Goal: Task Accomplishment & Management: Complete application form

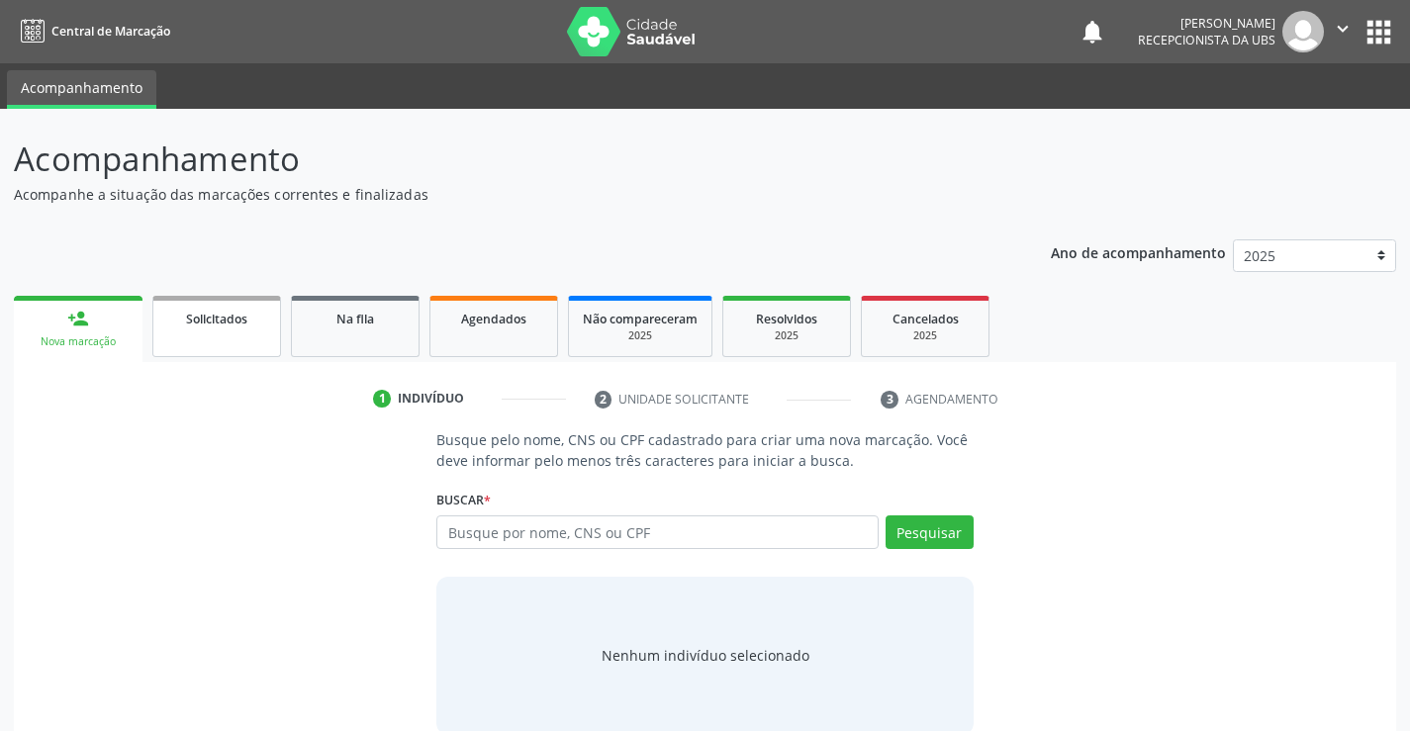
scroll to position [32, 0]
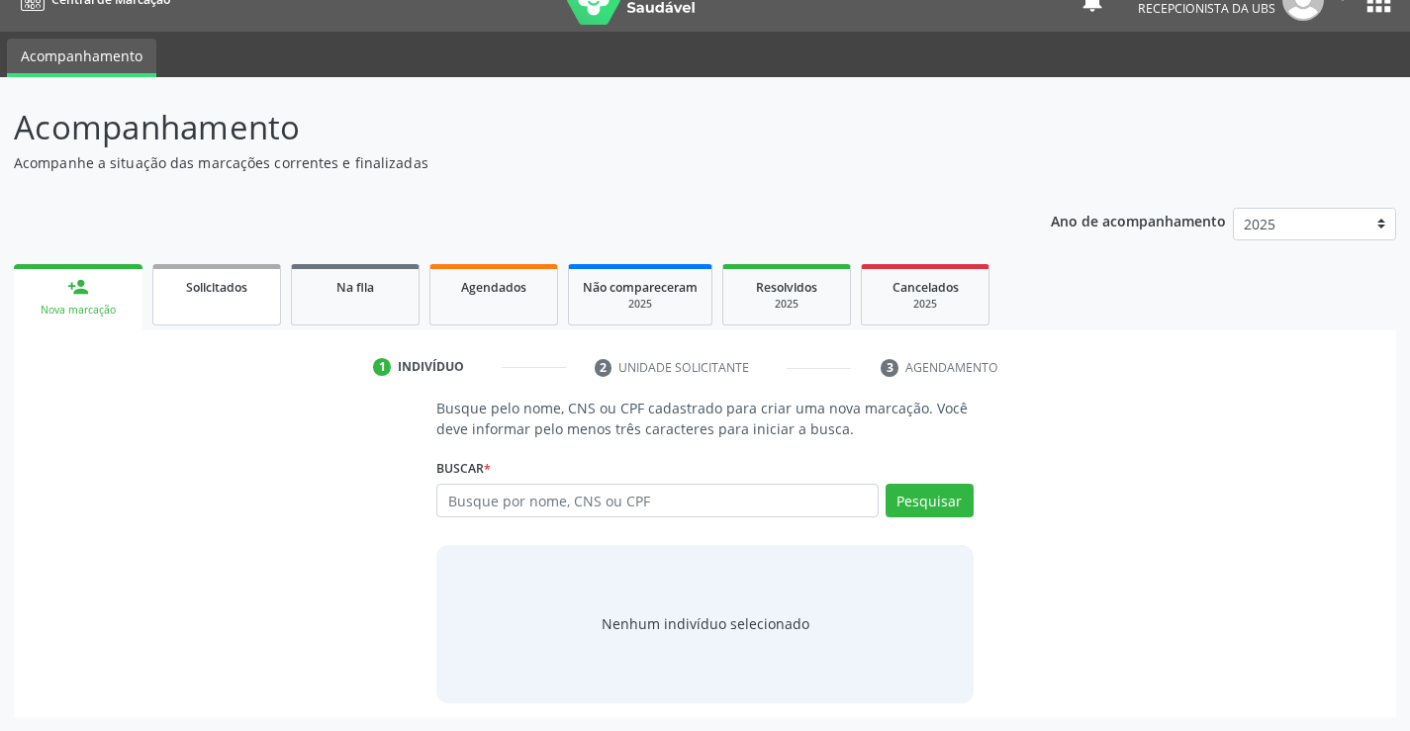
click at [239, 300] on link "Solicitados" at bounding box center [216, 294] width 129 height 61
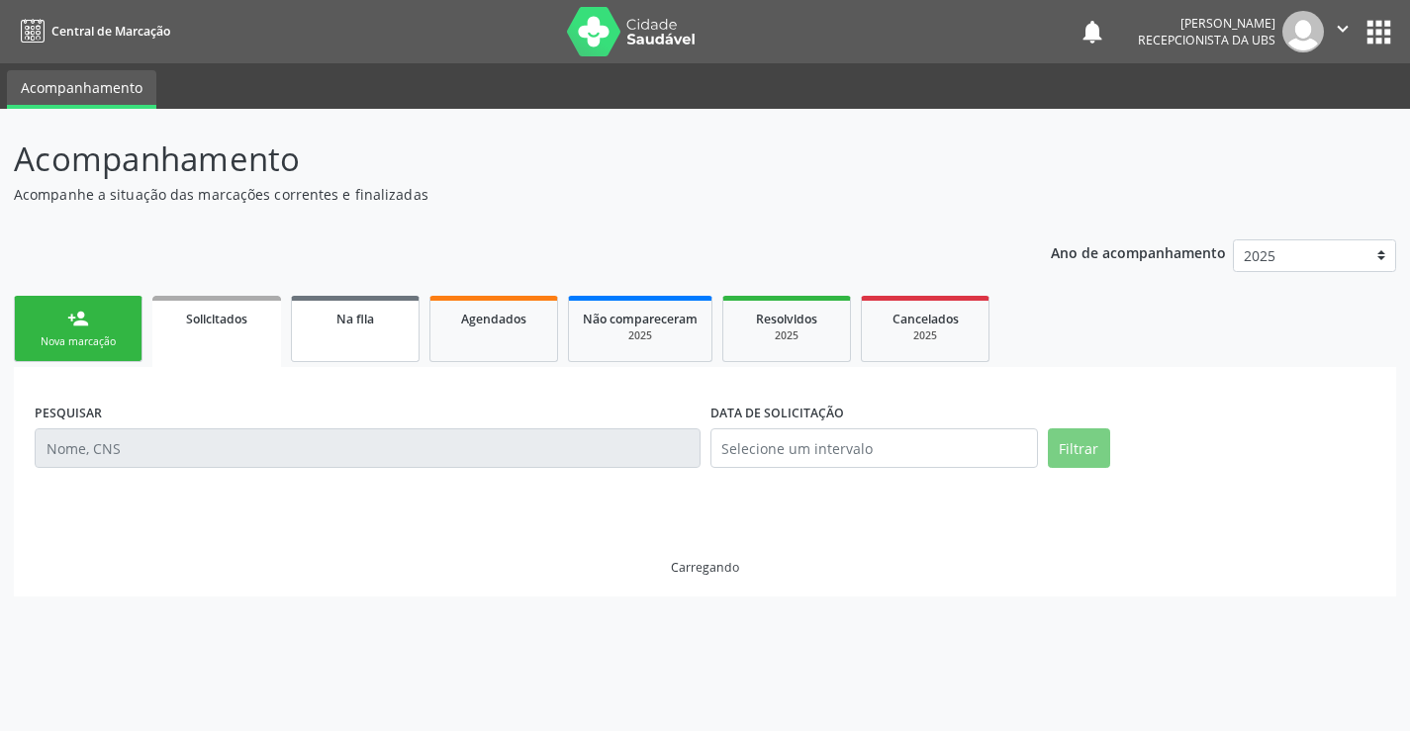
scroll to position [0, 0]
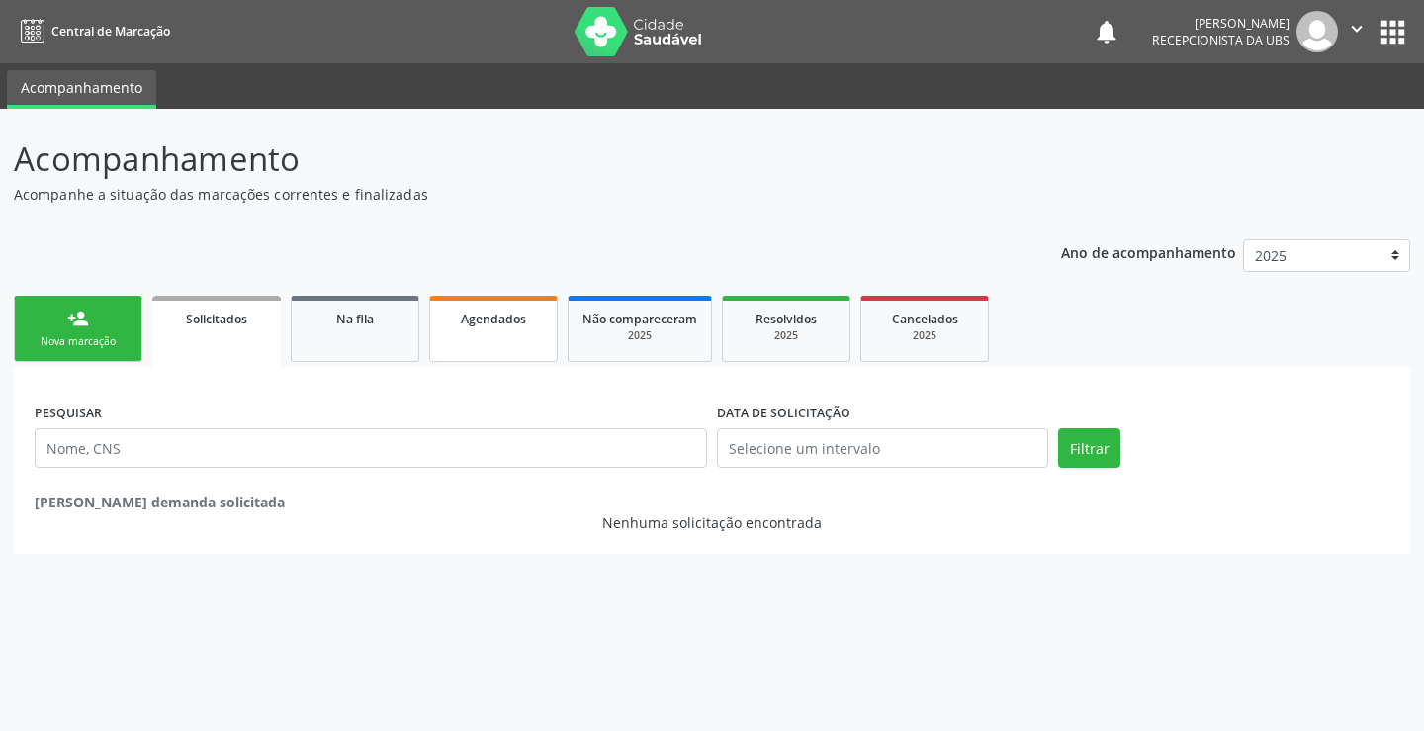
click at [494, 334] on link "Agendados" at bounding box center [493, 329] width 129 height 66
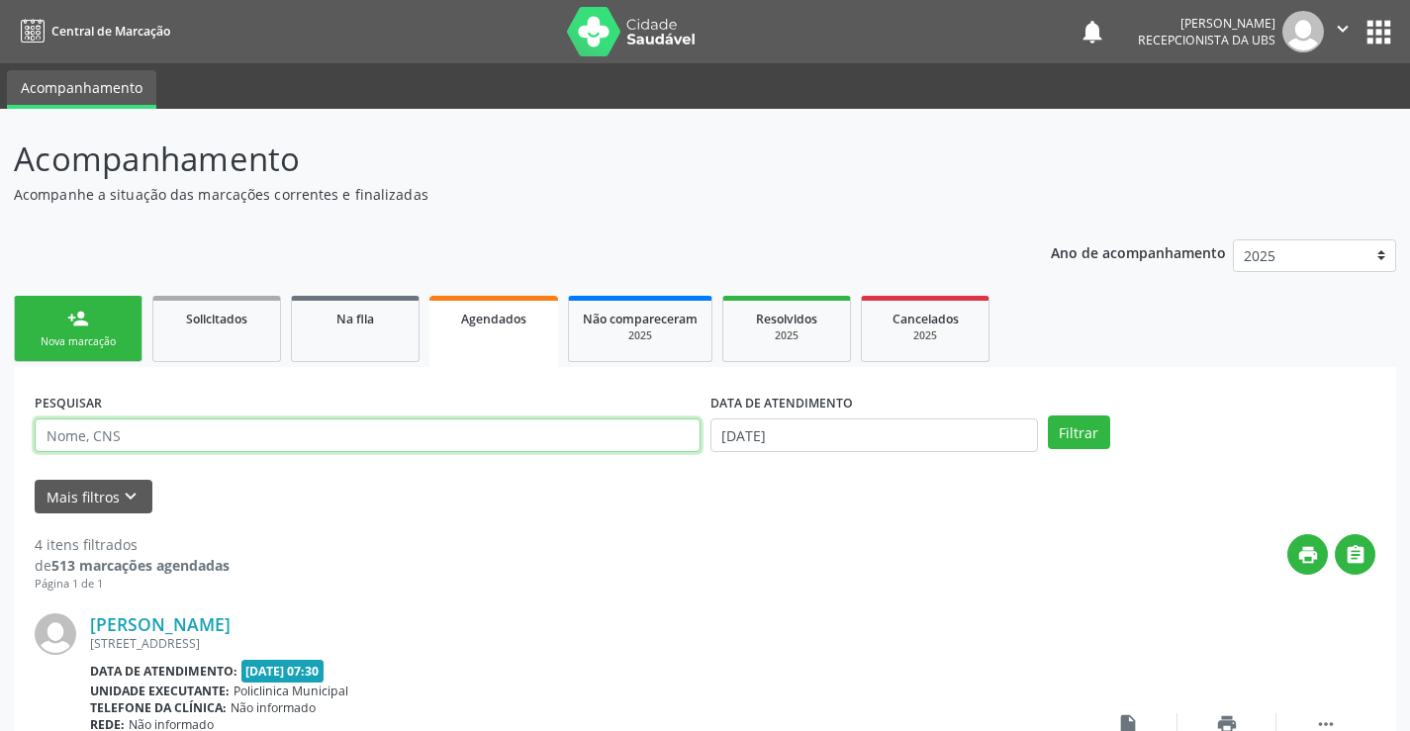
click at [328, 440] on input "text" at bounding box center [368, 435] width 666 height 34
type input "aurora"
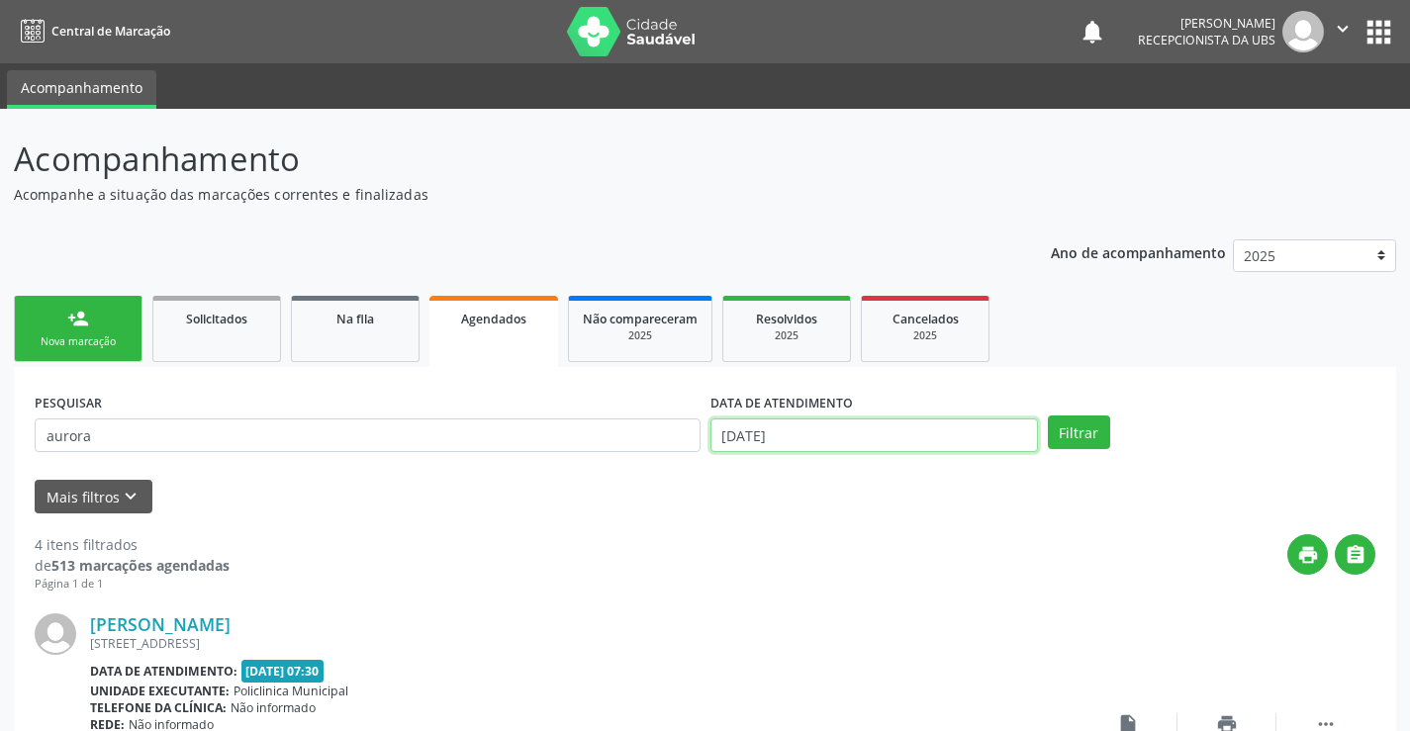
click at [943, 443] on input "[DATE]" at bounding box center [873, 435] width 327 height 34
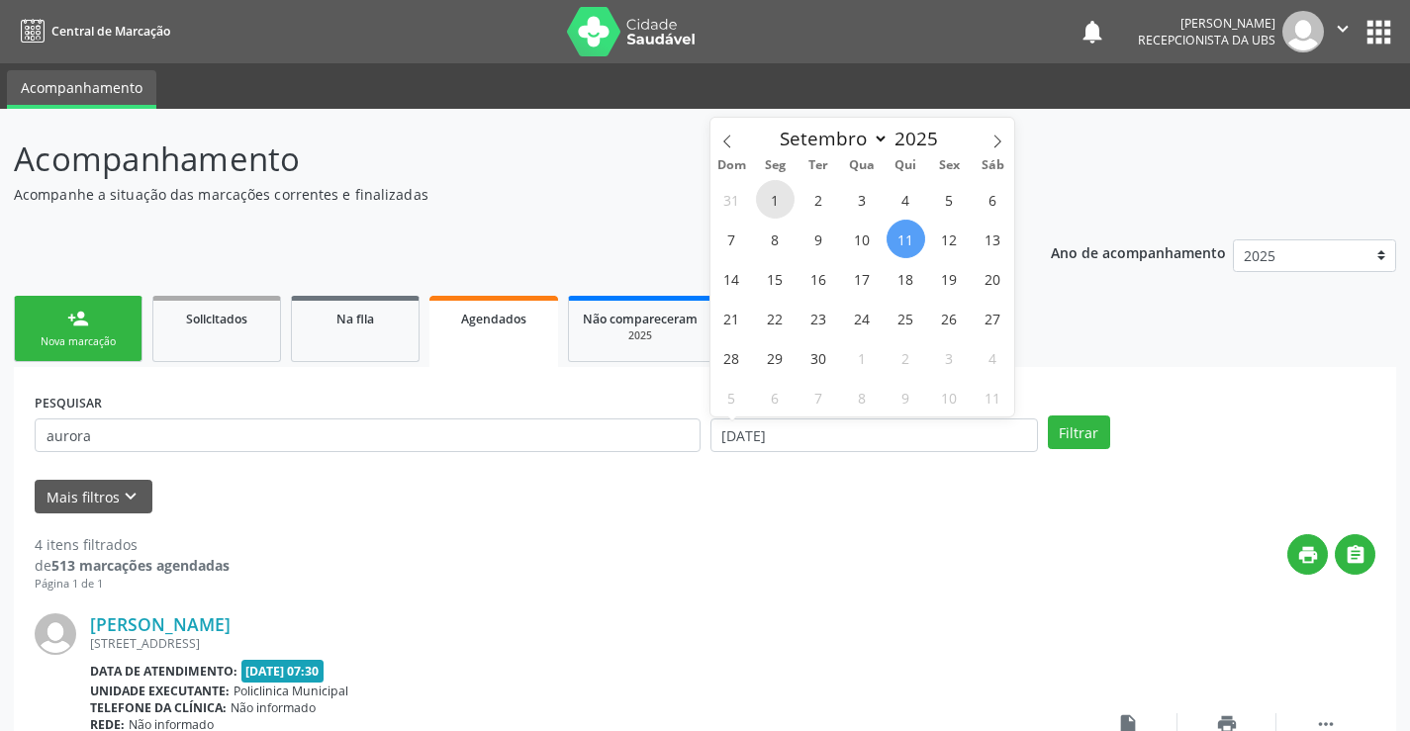
click at [778, 208] on span "1" at bounding box center [775, 199] width 39 height 39
type input "01/09/2025"
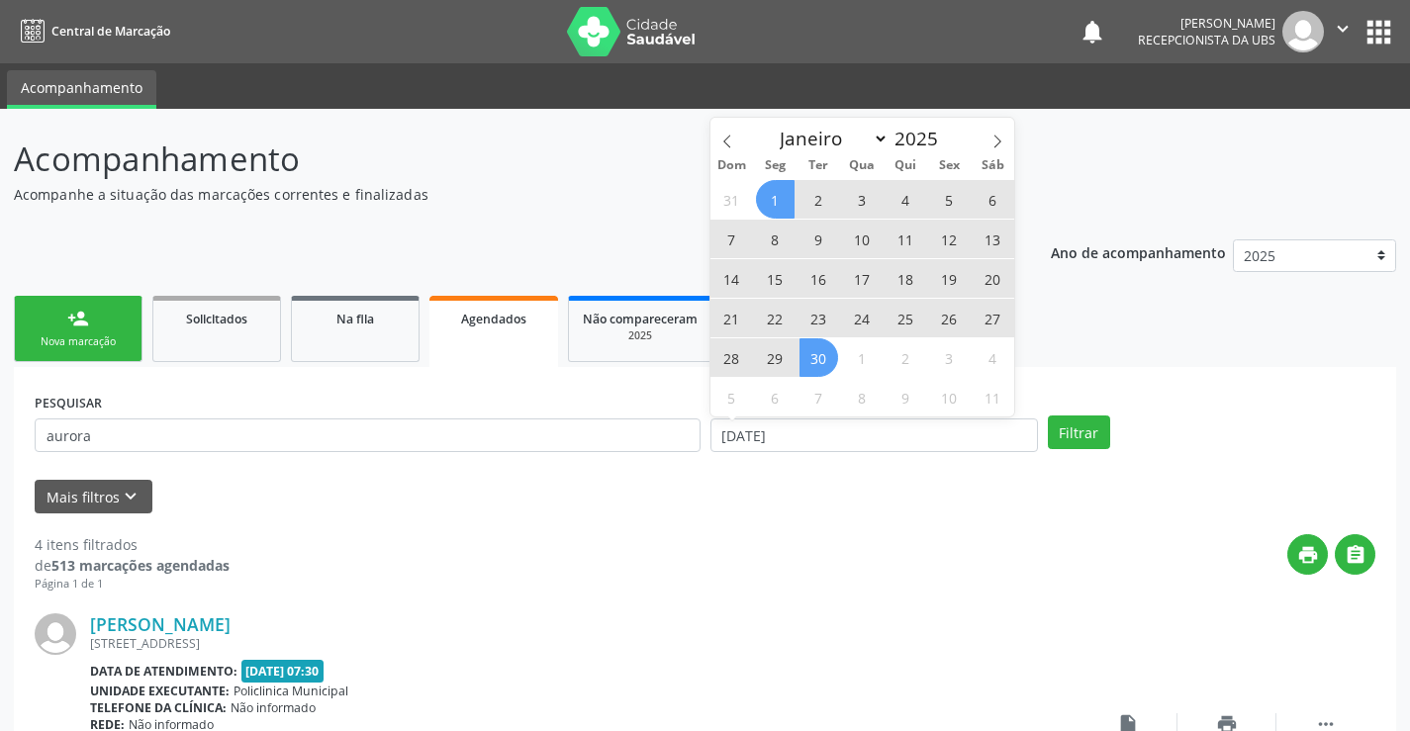
click at [825, 360] on span "30" at bounding box center [818, 357] width 39 height 39
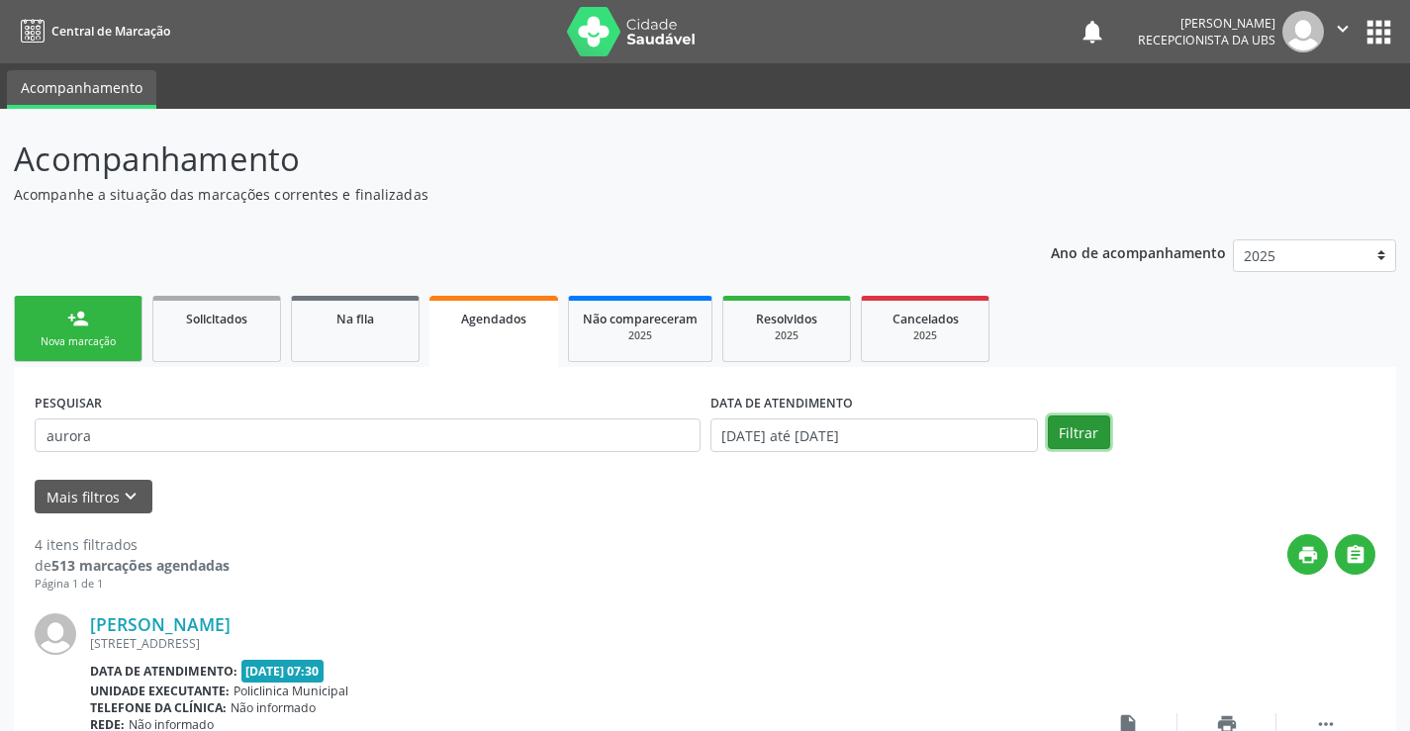
click at [1060, 430] on button "Filtrar" at bounding box center [1079, 432] width 62 height 34
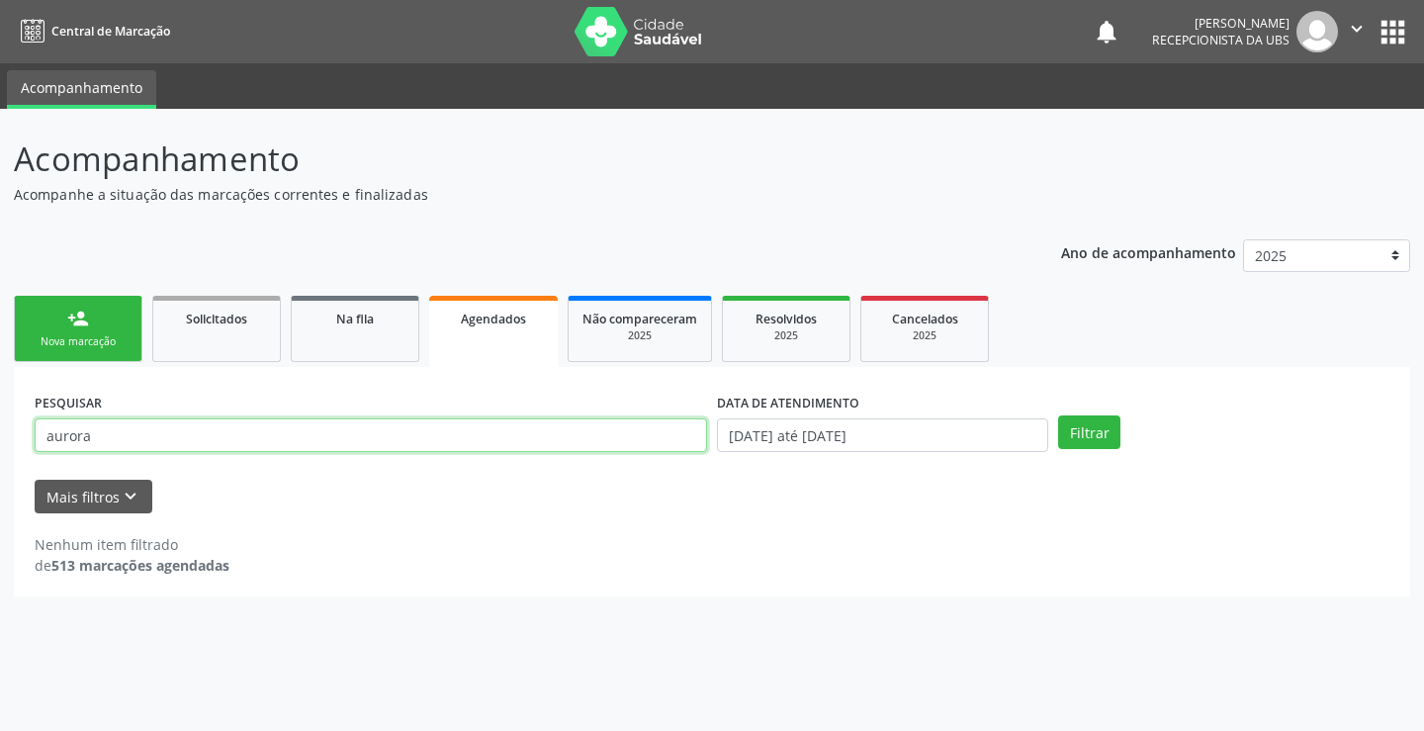
click at [187, 446] on input "aurora" at bounding box center [371, 435] width 673 height 34
type input "a"
type input "898006417385169"
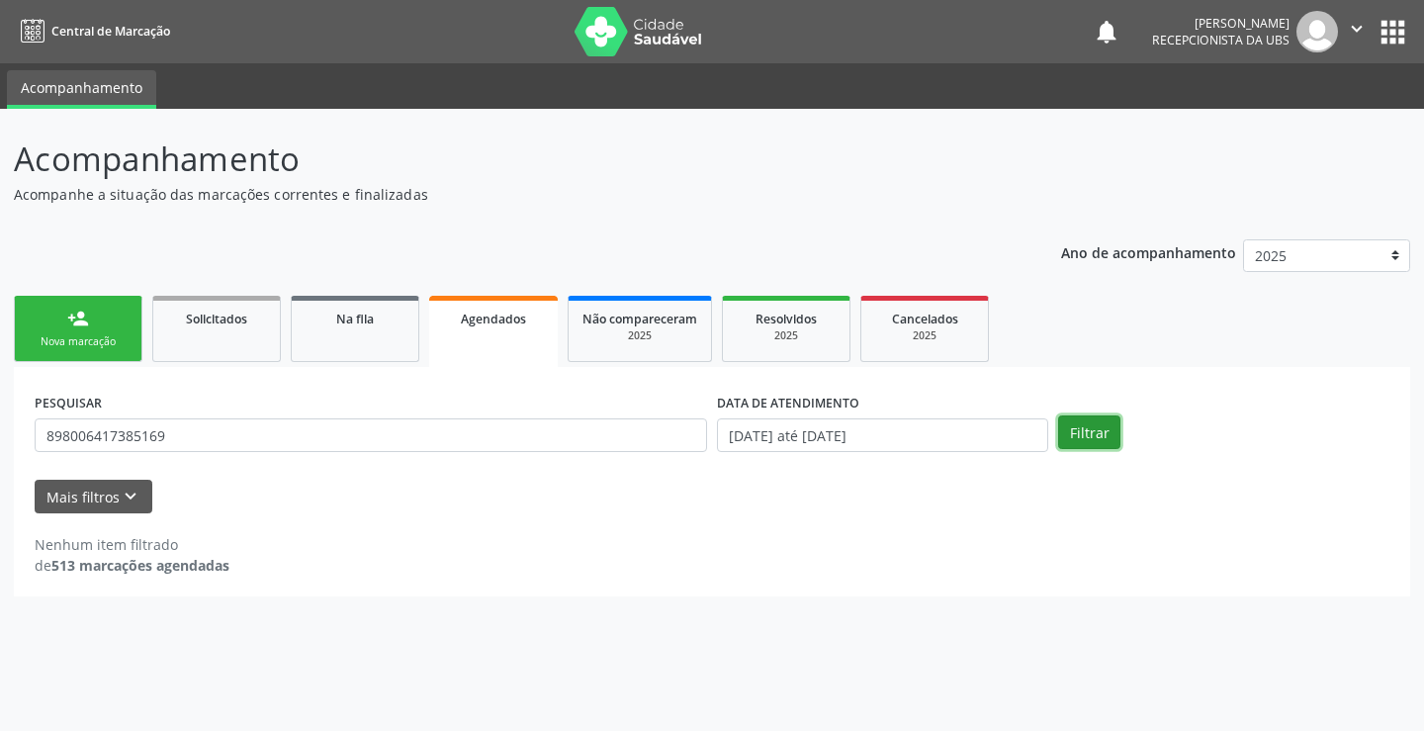
click at [1089, 426] on button "Filtrar" at bounding box center [1089, 432] width 62 height 34
drag, startPoint x: 207, startPoint y: 439, endPoint x: 24, endPoint y: 438, distance: 183.0
click at [24, 438] on div "PESQUISAR 898006417385169 DATA DE ATENDIMENTO 01/09/2025 até 30/09/2025 Filtrar…" at bounding box center [712, 481] width 1397 height 229
click at [60, 313] on link "person_add Nova marcação" at bounding box center [78, 329] width 129 height 66
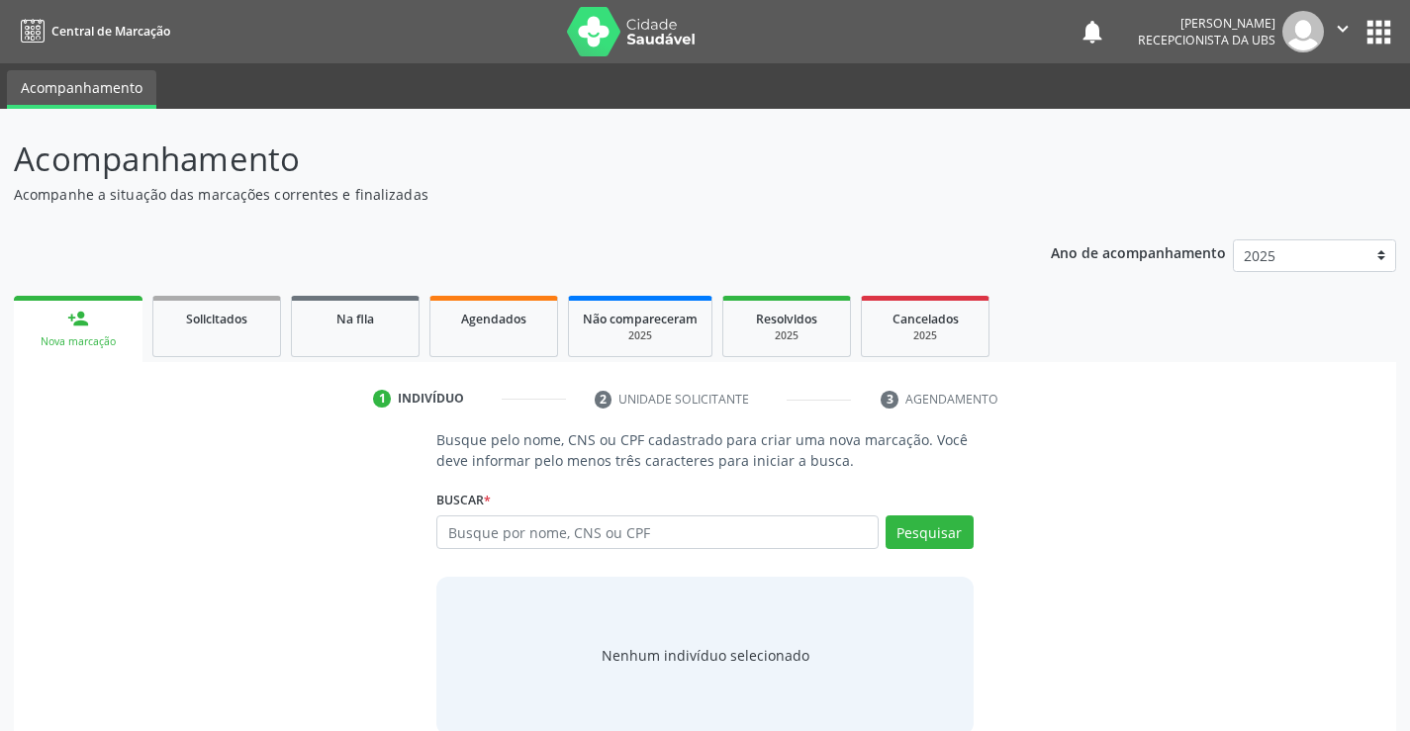
click at [383, 437] on div "Busque pelo nome, CNS ou CPF cadastrado para criar uma nova marcação. Você deve…" at bounding box center [705, 581] width 1354 height 305
click at [576, 533] on input "text" at bounding box center [656, 532] width 441 height 34
paste input "898006417385169"
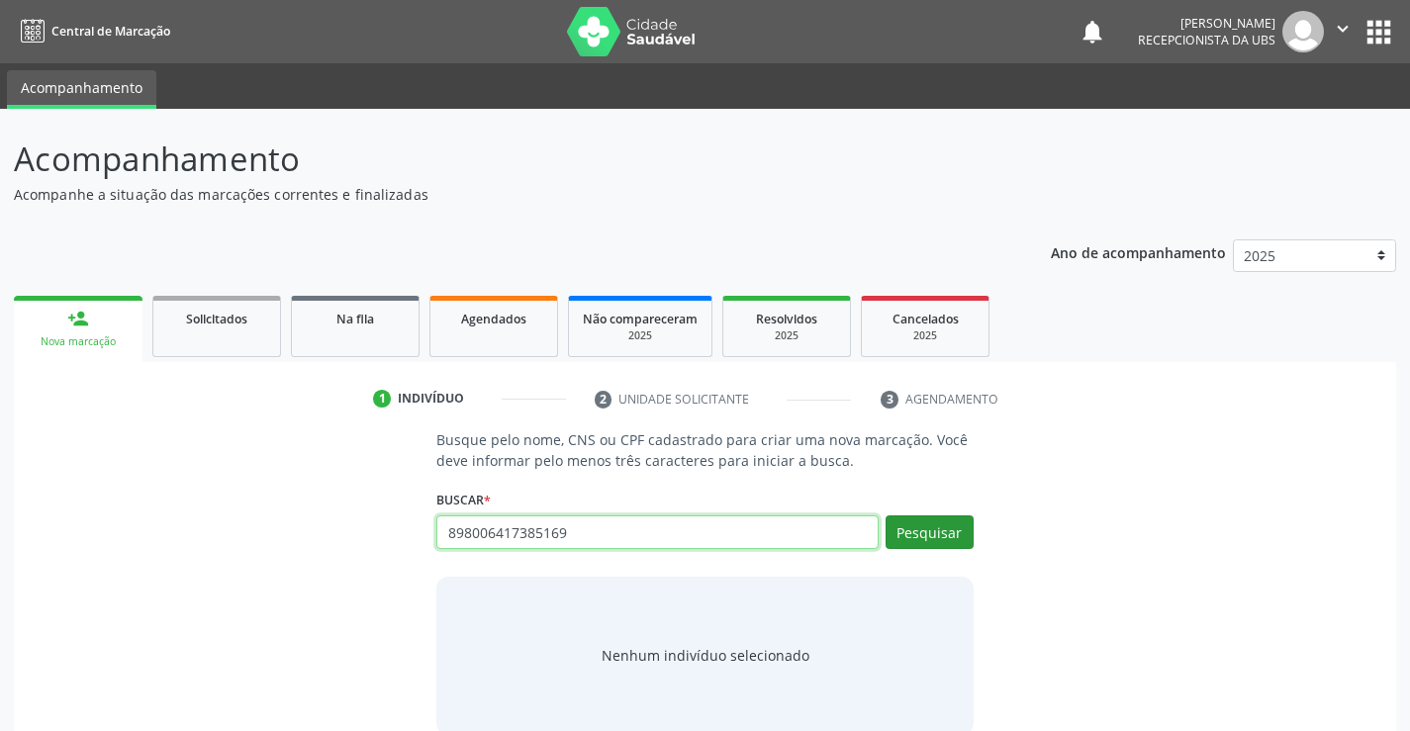
type input "898006417385169"
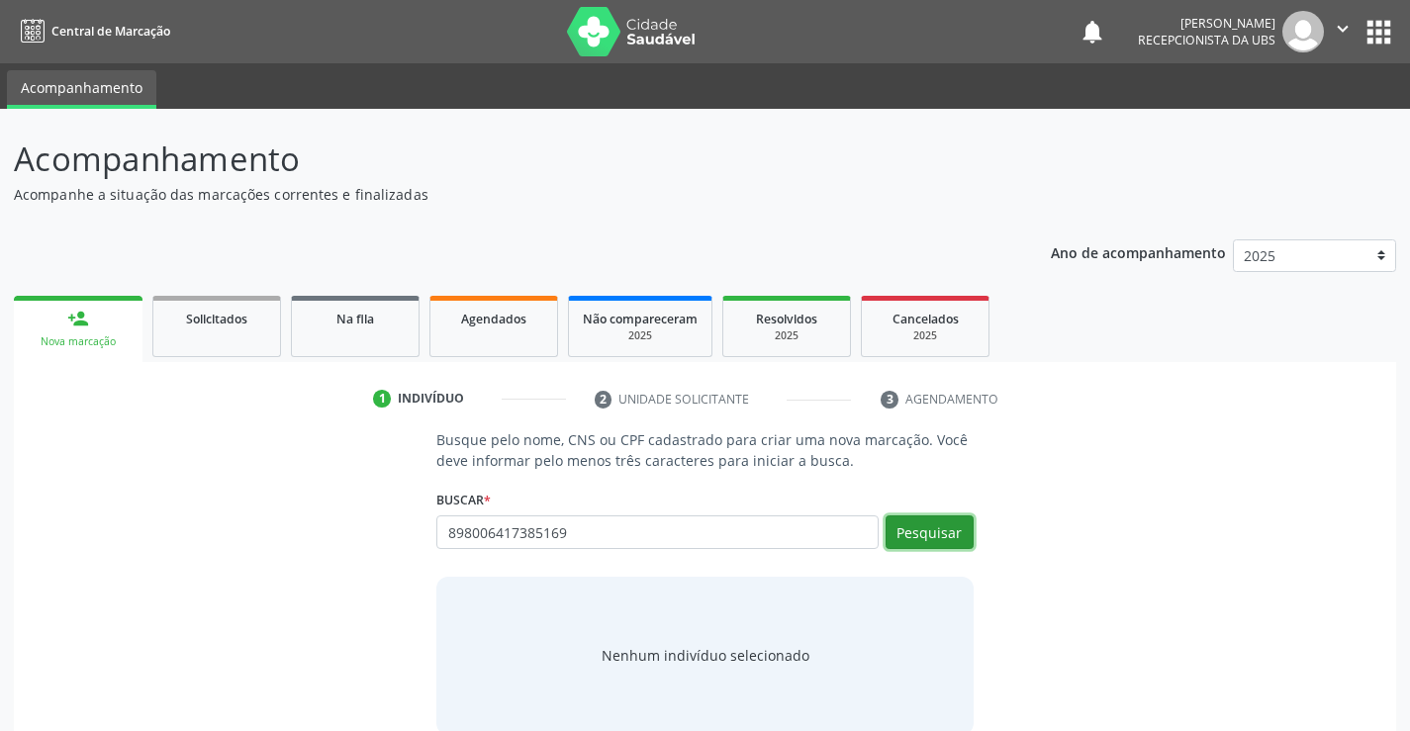
click at [919, 542] on button "Pesquisar" at bounding box center [929, 532] width 88 height 34
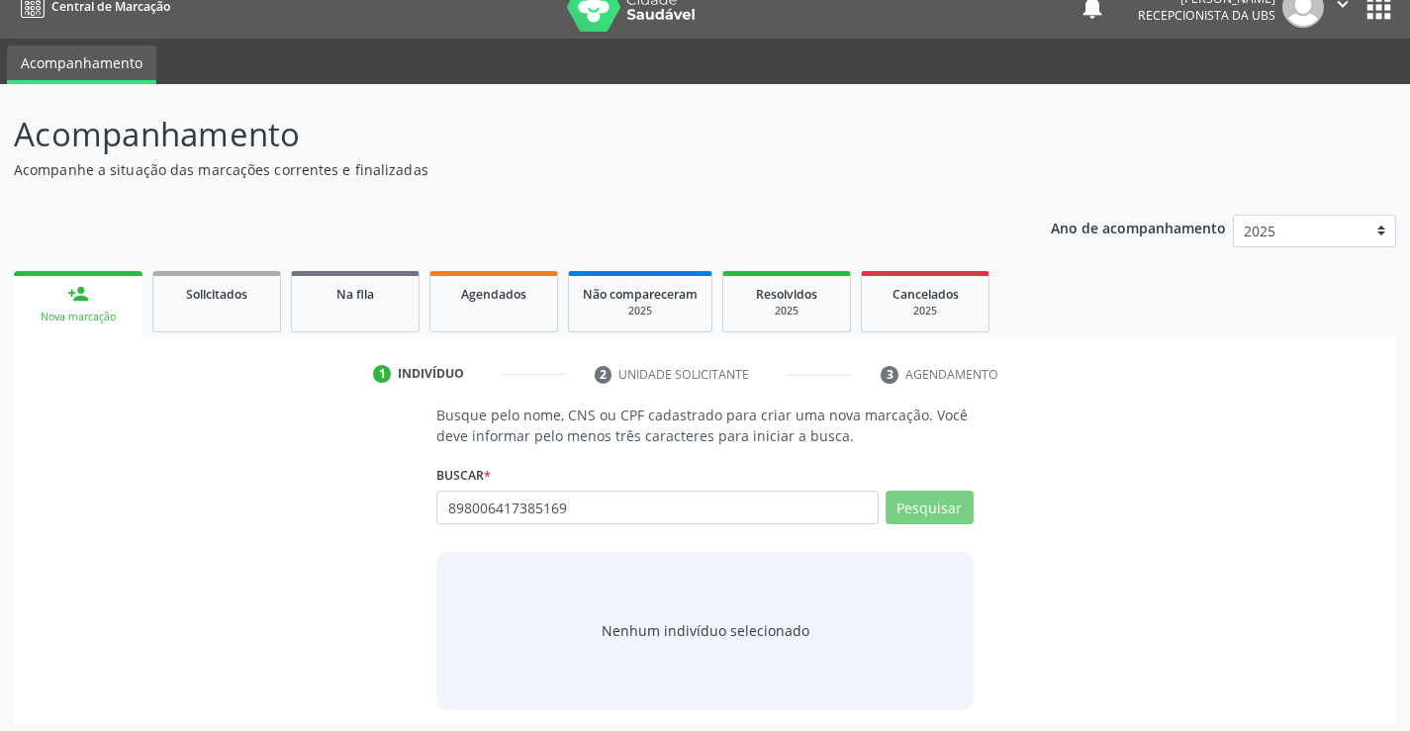
scroll to position [32, 0]
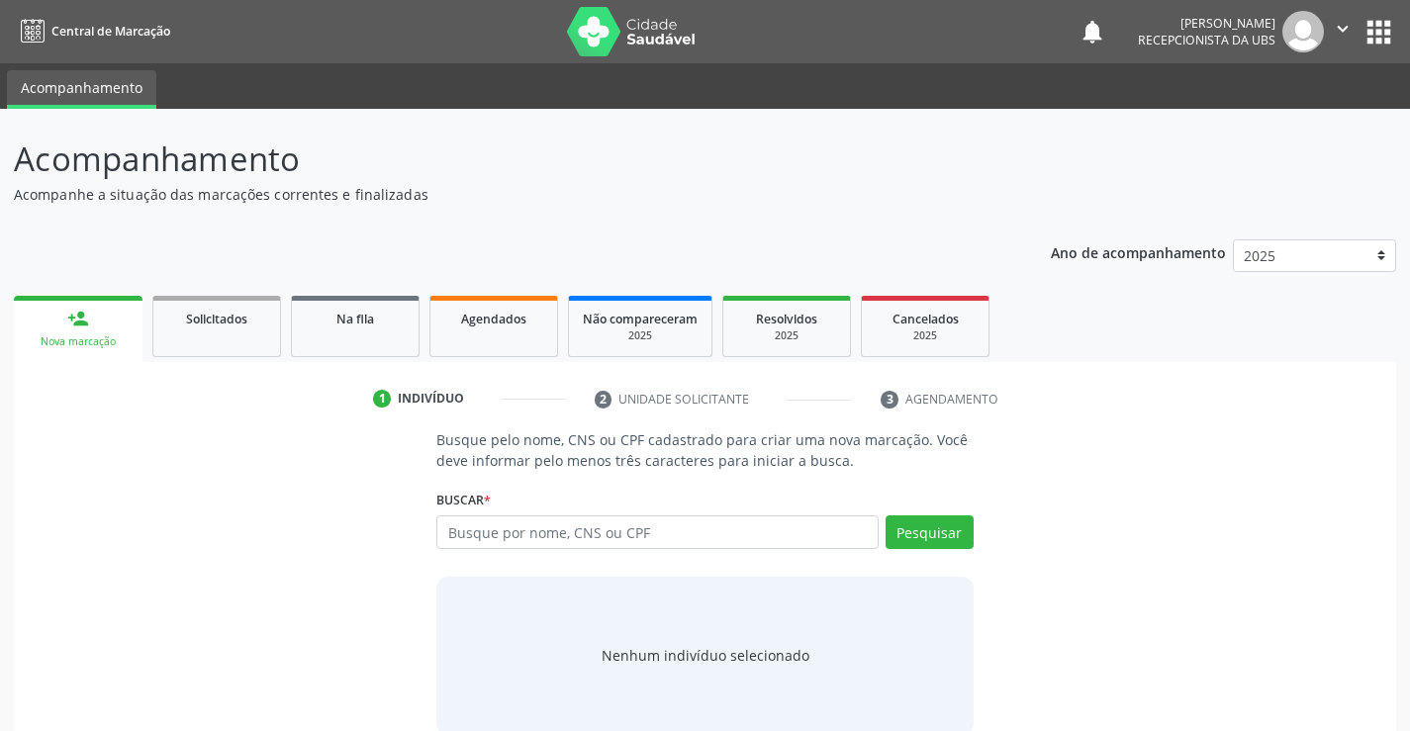
scroll to position [32, 0]
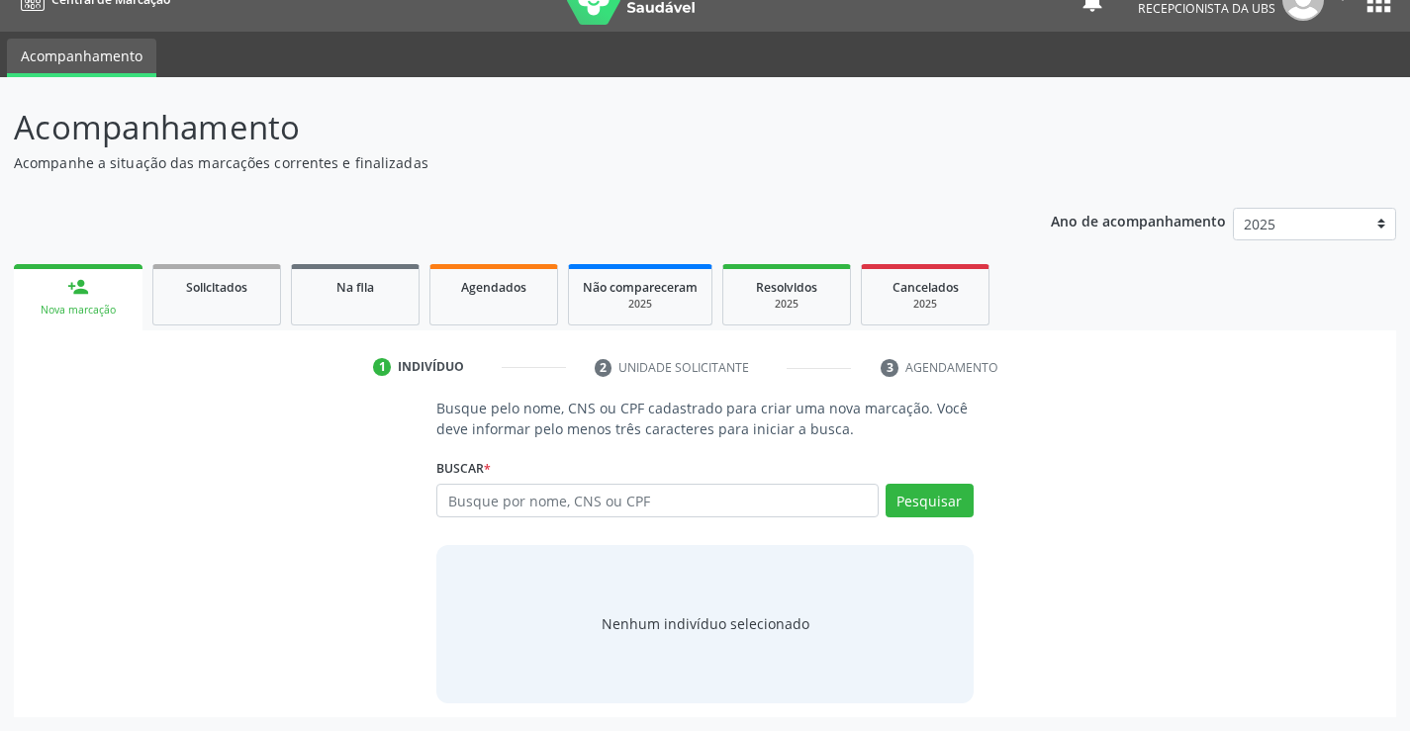
click at [685, 507] on input "text" at bounding box center [656, 501] width 441 height 34
type input "898006417385169"
click at [937, 503] on button "Pesquisar" at bounding box center [929, 501] width 88 height 34
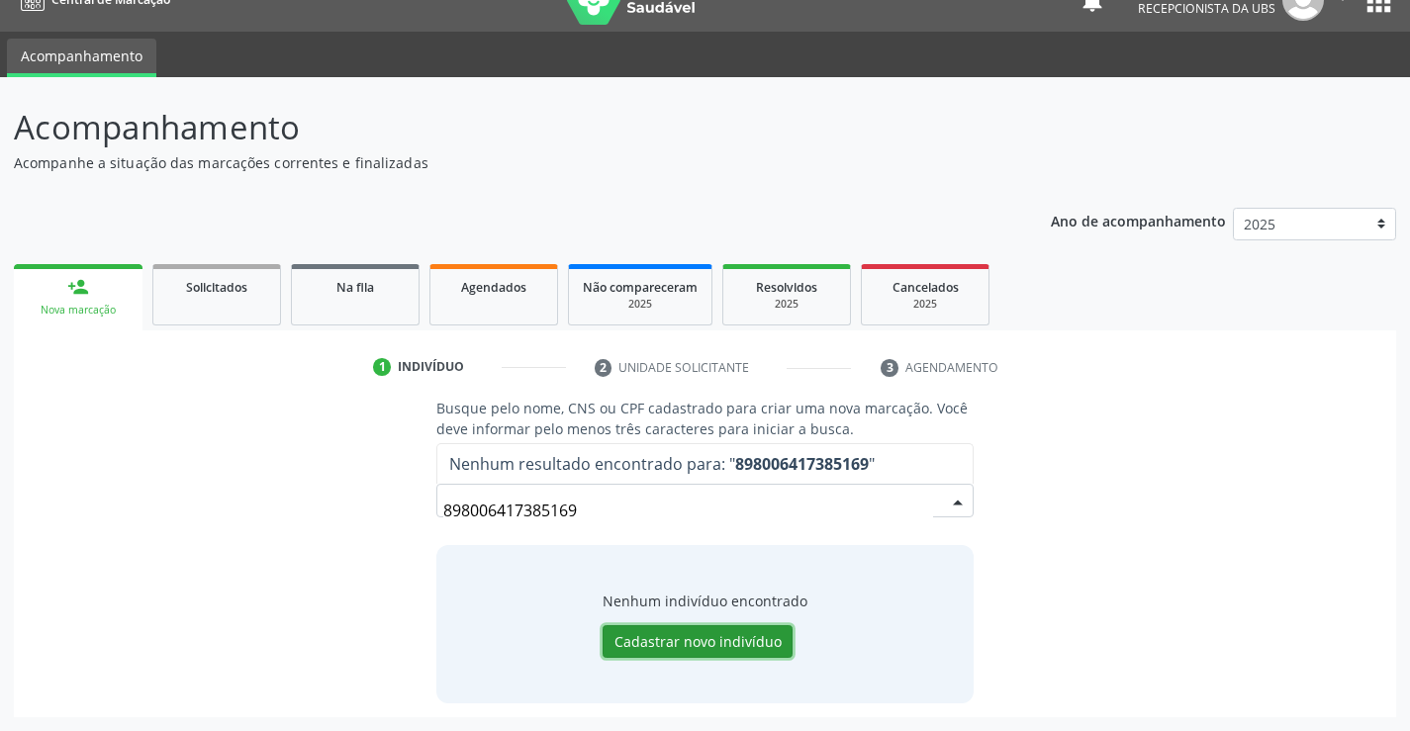
click at [733, 640] on button "Cadastrar novo indivíduo" at bounding box center [697, 642] width 190 height 34
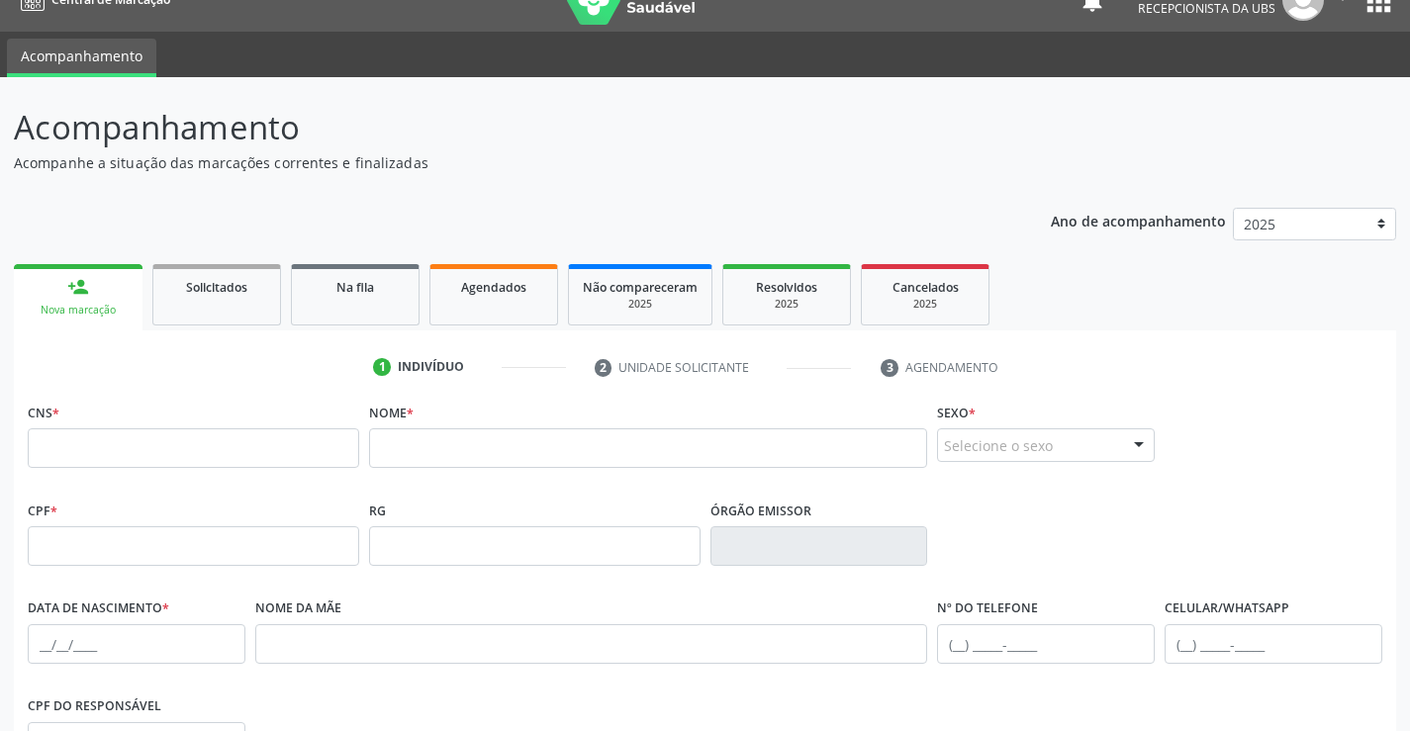
click at [240, 241] on div "Ano de acompanhamento 2025 2024 person_add Nova marcação Solicitados Na fila Ag…" at bounding box center [705, 611] width 1382 height 834
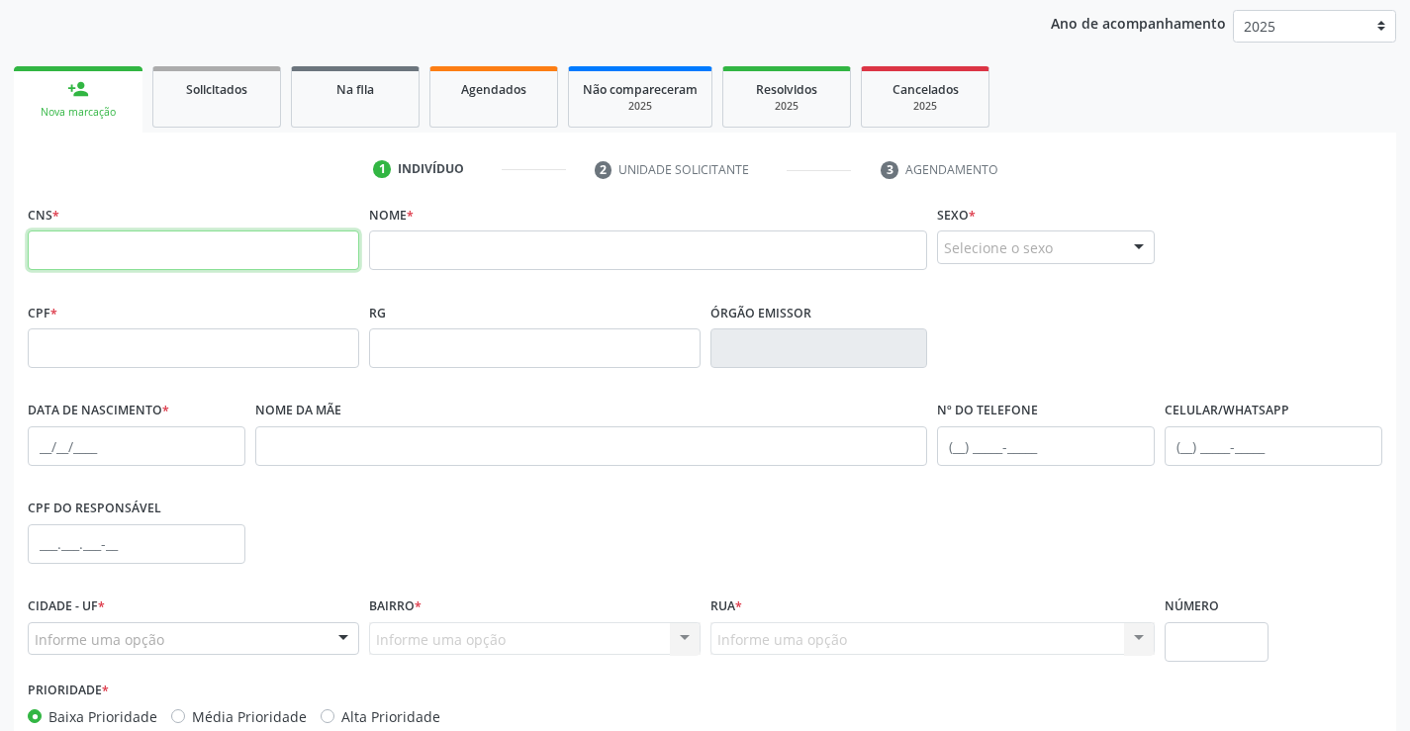
click at [81, 255] on input "text" at bounding box center [193, 250] width 331 height 40
paste input "898 0064 1738 5169"
type input "898 0064 1738 5169"
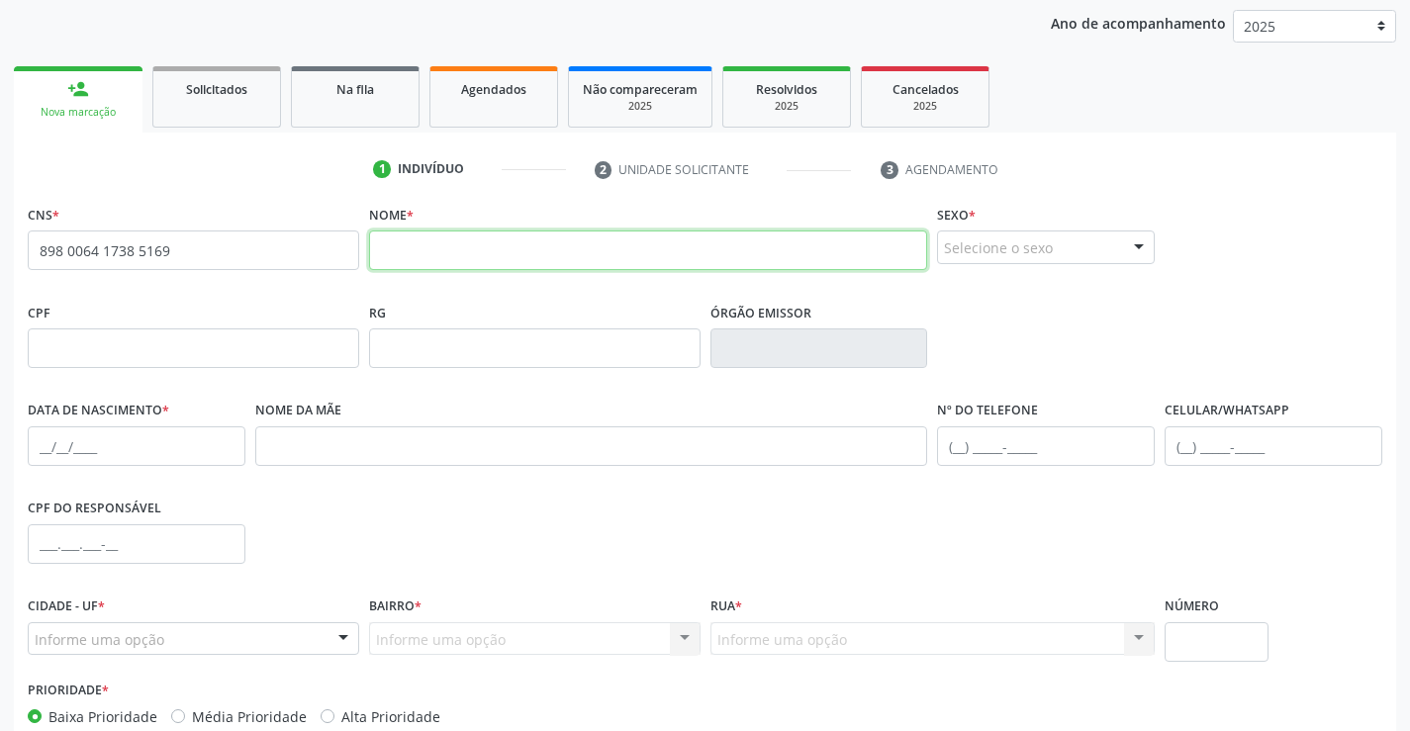
click at [485, 263] on input "text" at bounding box center [648, 250] width 559 height 40
click at [500, 248] on input "text" at bounding box center [648, 250] width 559 height 40
paste input "[PERSON_NAME] PATRIOTA"
type input "[PERSON_NAME] PATRIOTA"
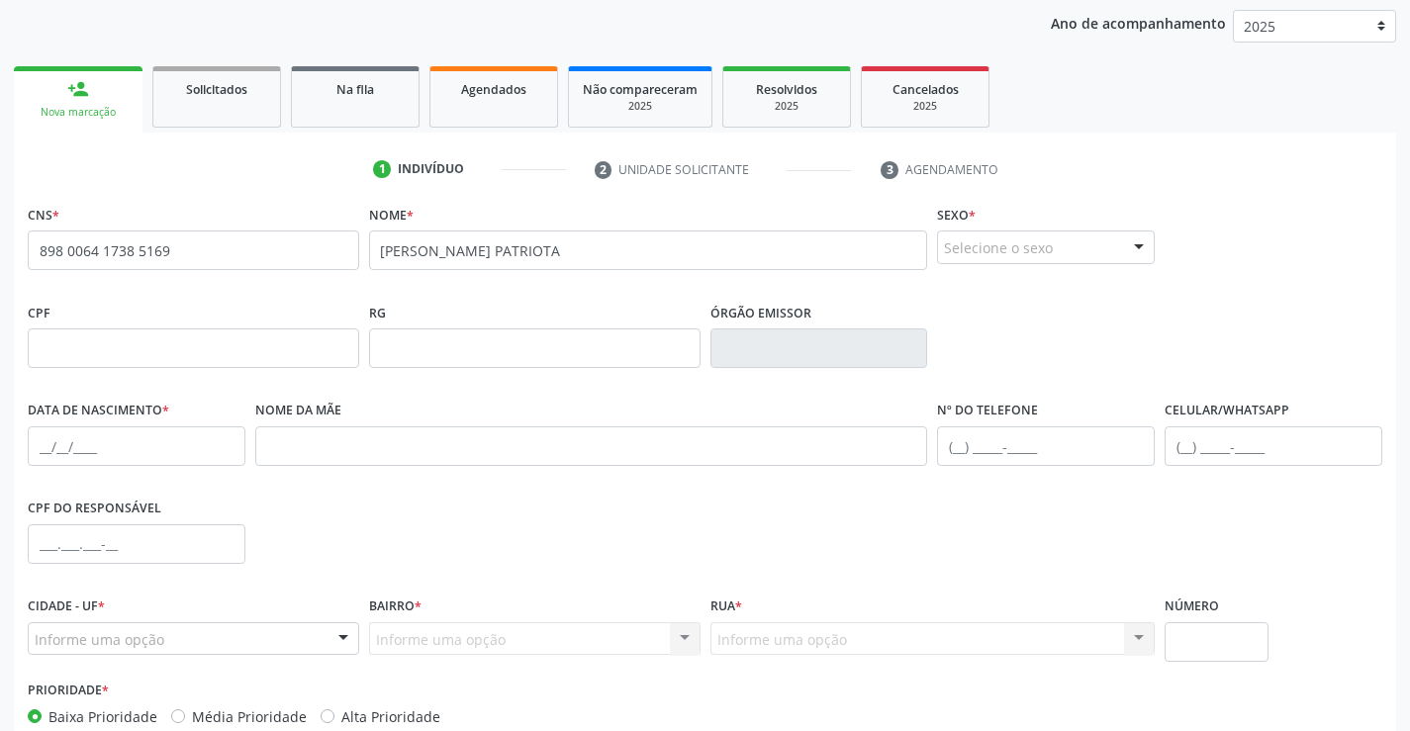
click at [1025, 246] on div "Selecione o sexo" at bounding box center [1046, 247] width 218 height 34
click at [1037, 319] on span "Feminino" at bounding box center [1046, 324] width 216 height 40
click at [171, 443] on input "text" at bounding box center [137, 446] width 218 height 40
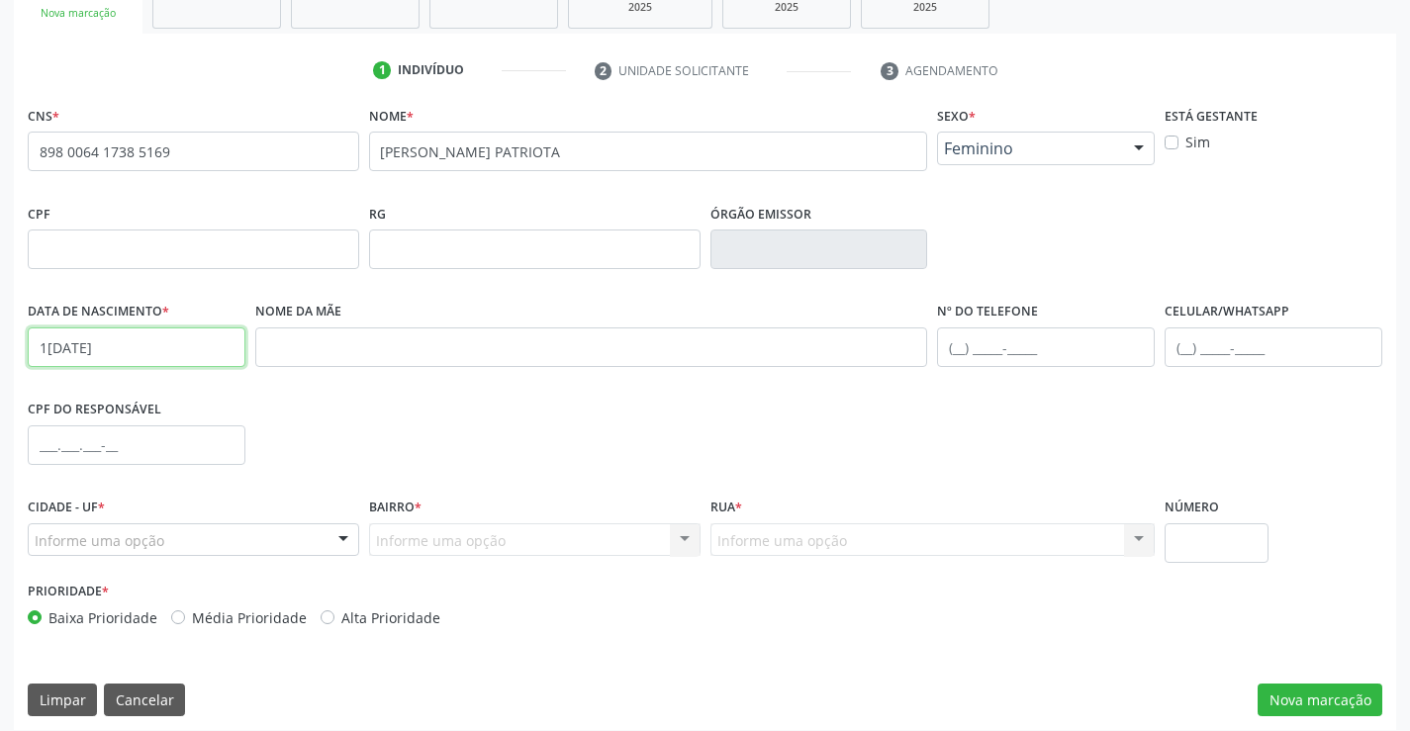
scroll to position [341, 0]
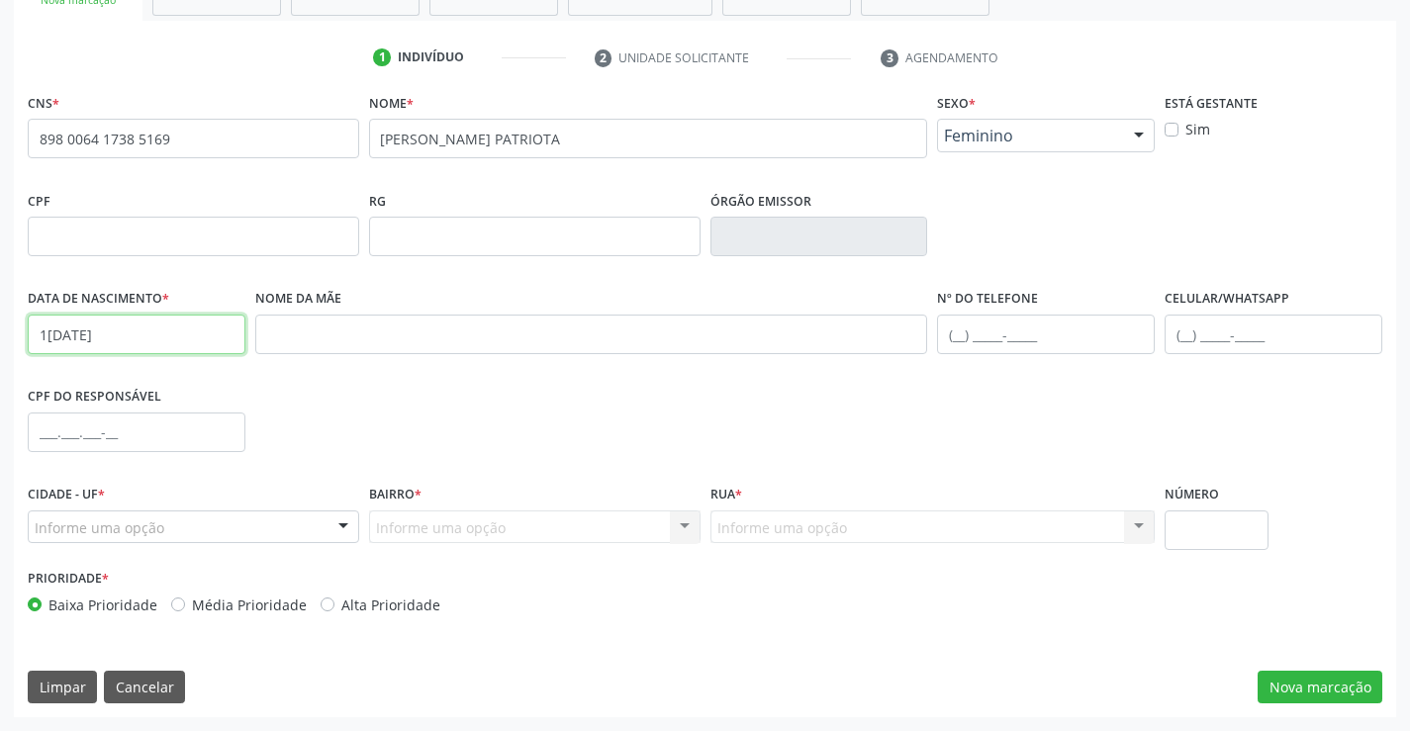
type input "1[DATE]"
click at [262, 529] on div "Informe uma opção" at bounding box center [193, 527] width 331 height 34
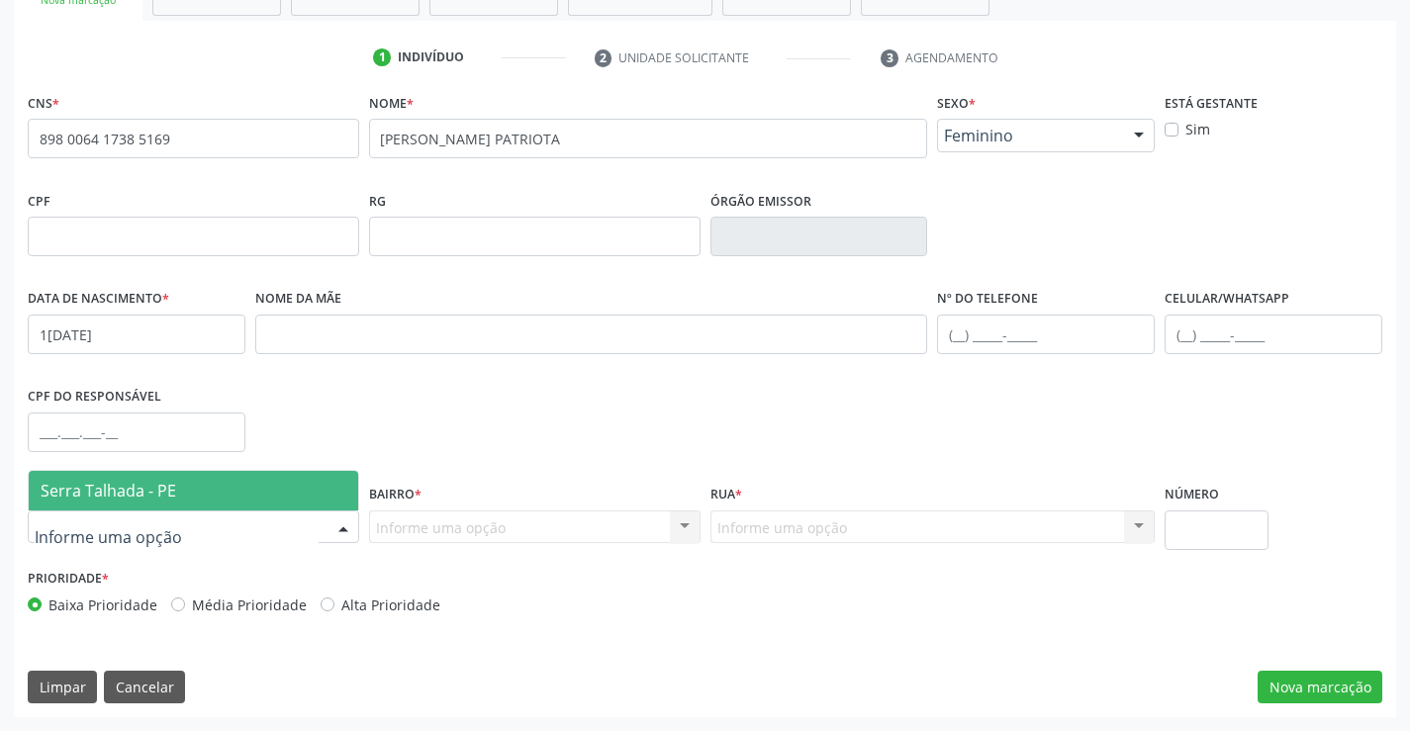
click at [243, 491] on span "Serra Talhada - PE" at bounding box center [193, 491] width 329 height 40
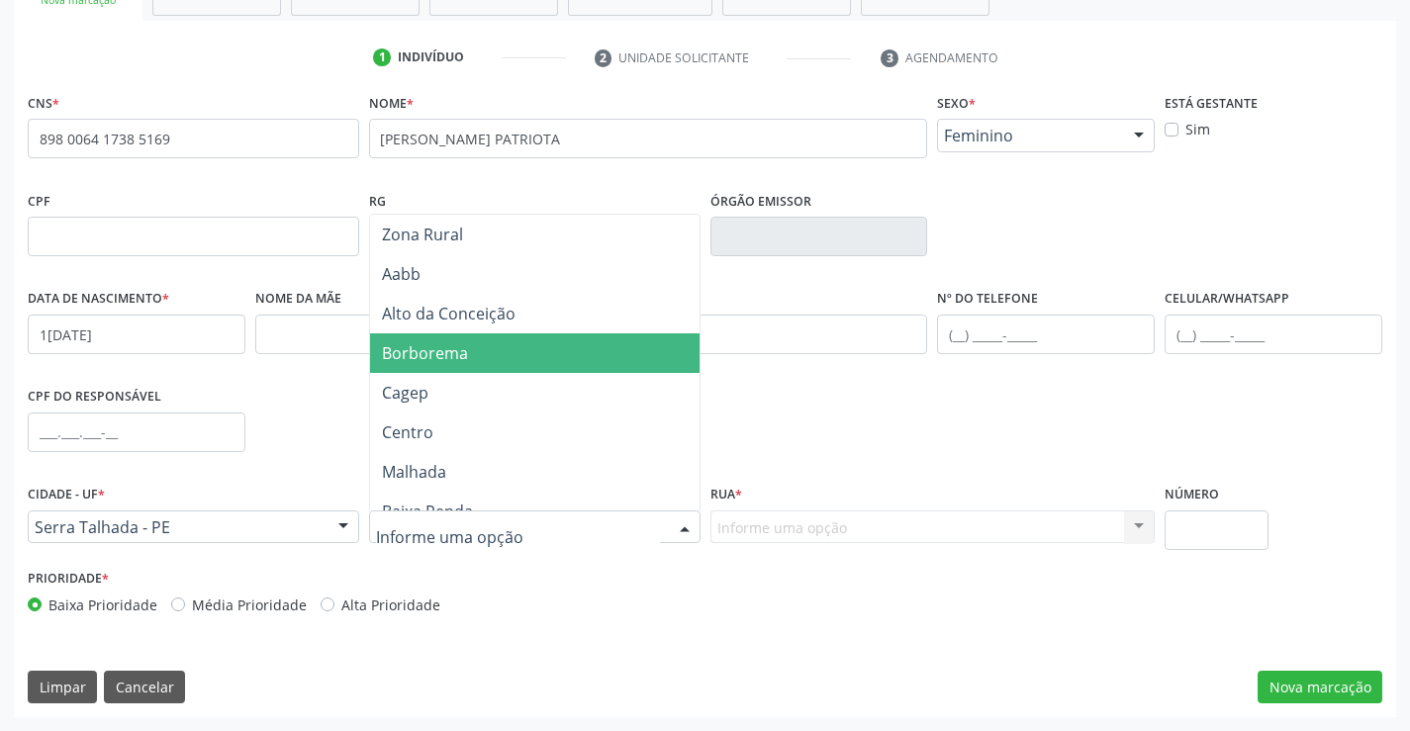
click at [458, 357] on span "Borborema" at bounding box center [425, 353] width 86 height 22
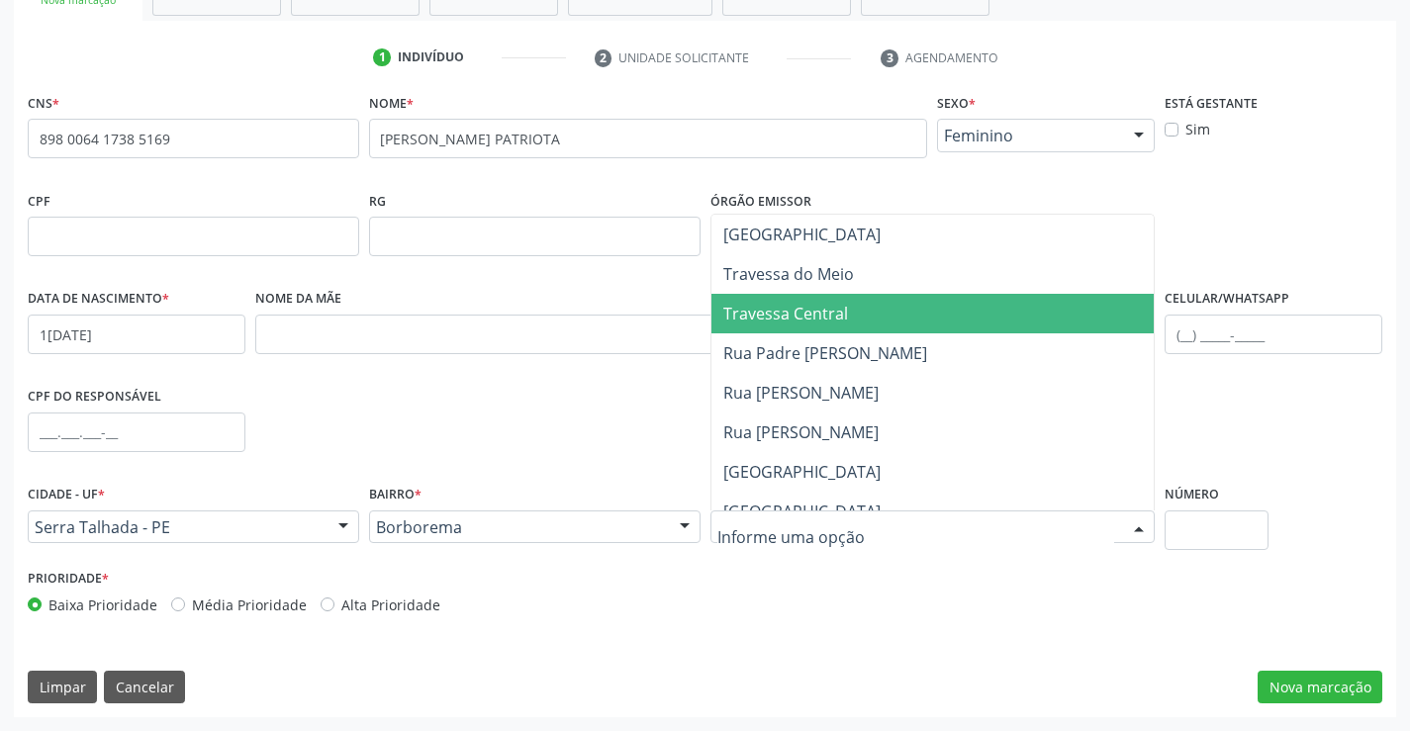
click at [836, 326] on span "Travessa Central" at bounding box center [932, 314] width 443 height 40
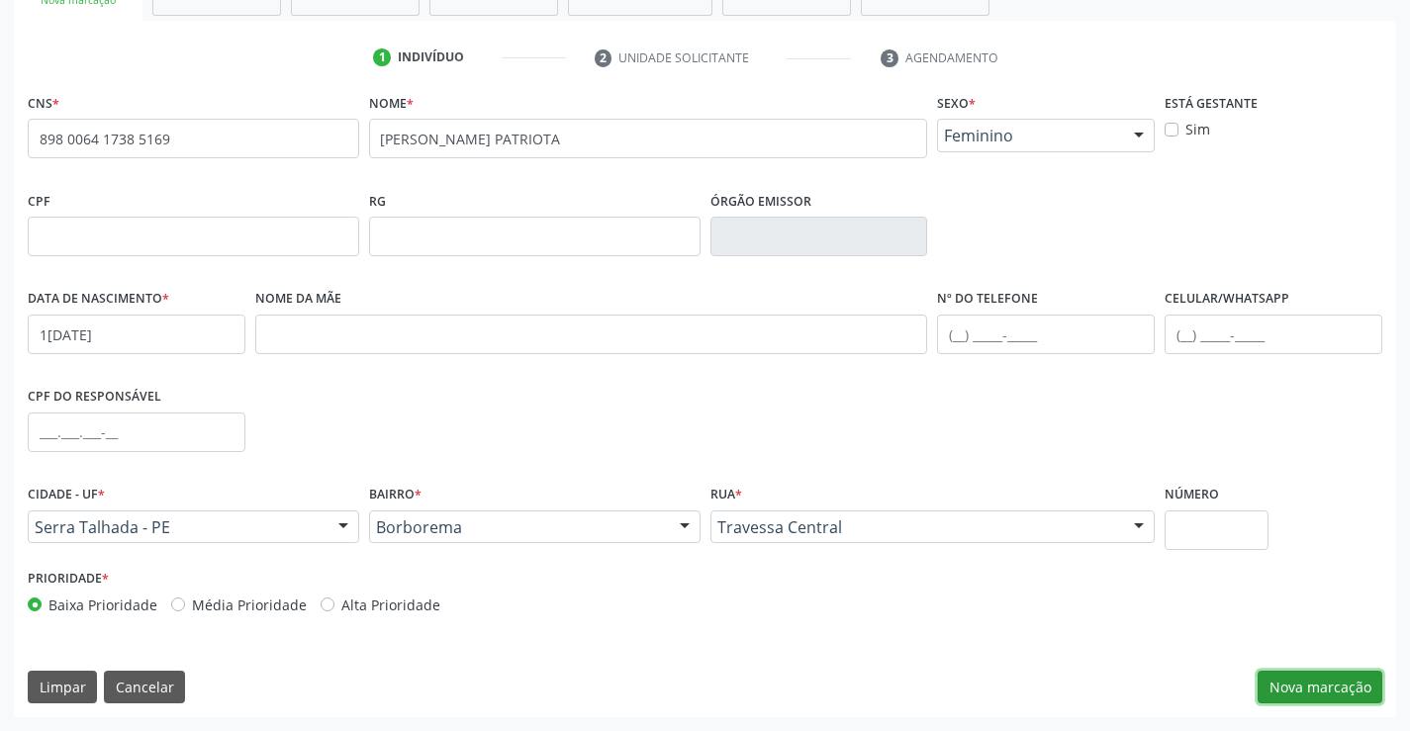
click at [1315, 681] on button "Nova marcação" at bounding box center [1319, 688] width 125 height 34
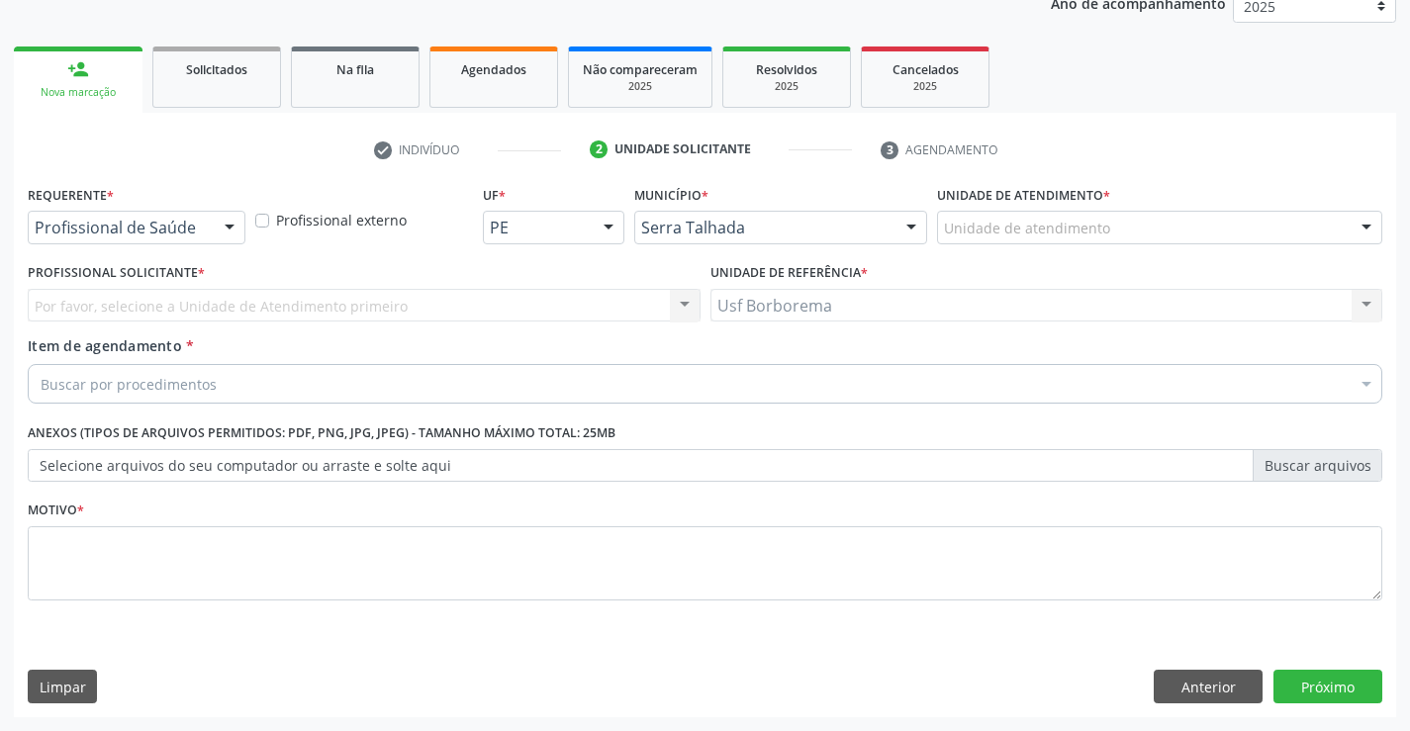
scroll to position [249, 0]
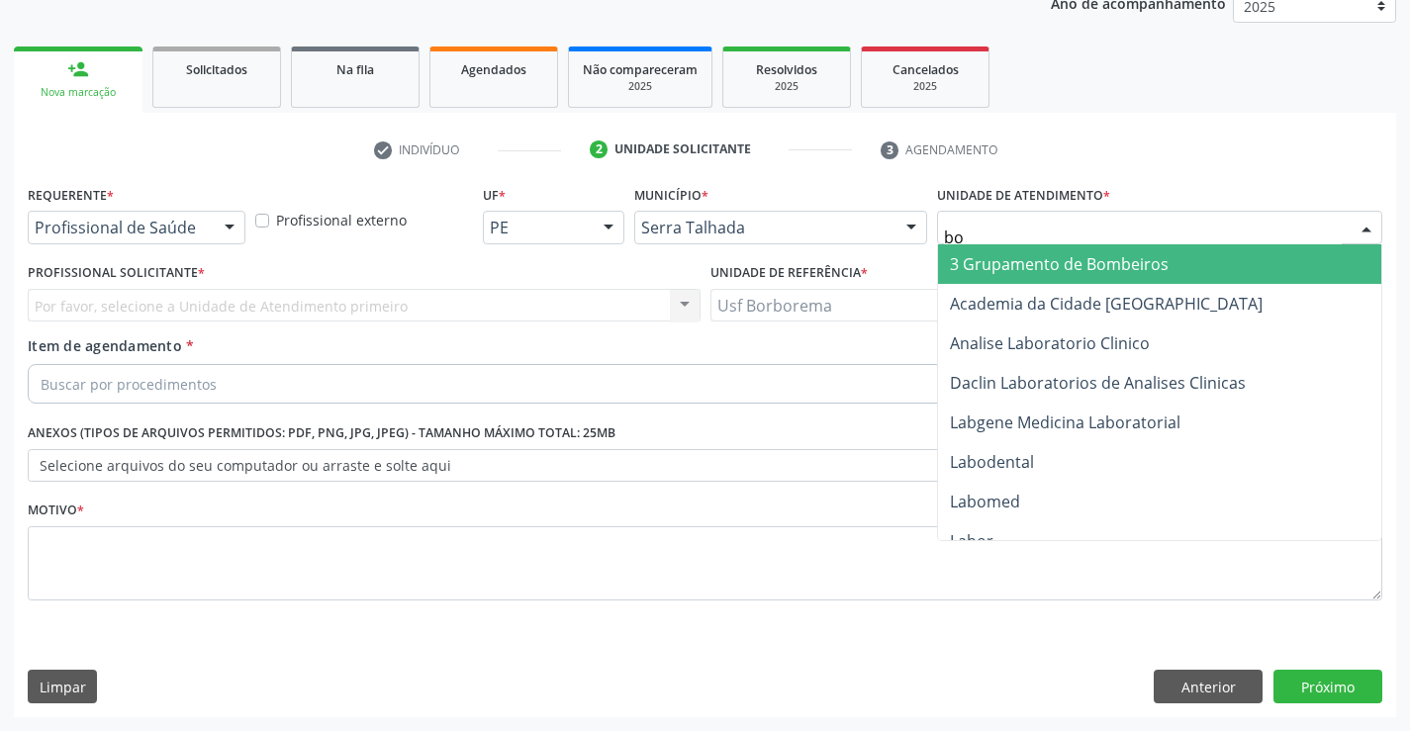
type input "b"
type input "hosp"
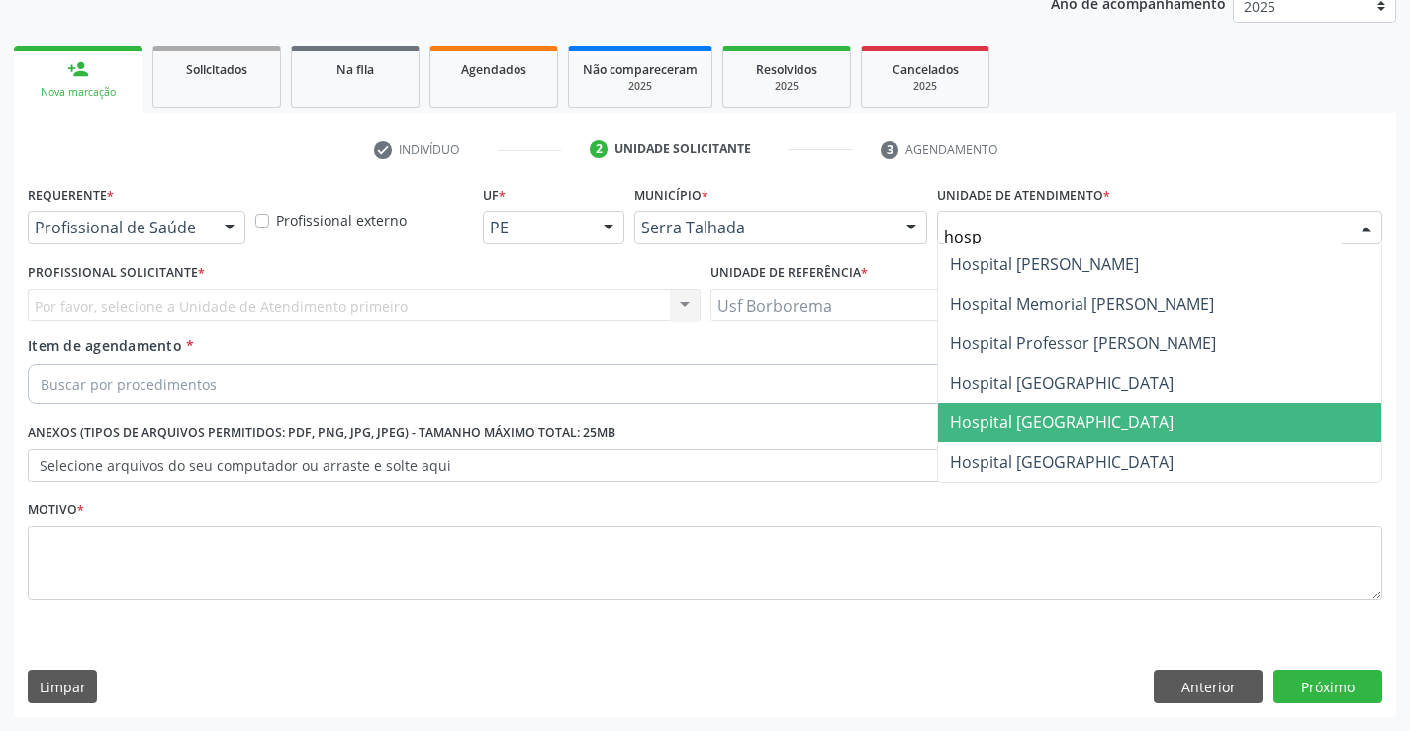
click at [1125, 432] on span "Hospital [GEOGRAPHIC_DATA]" at bounding box center [1159, 423] width 443 height 40
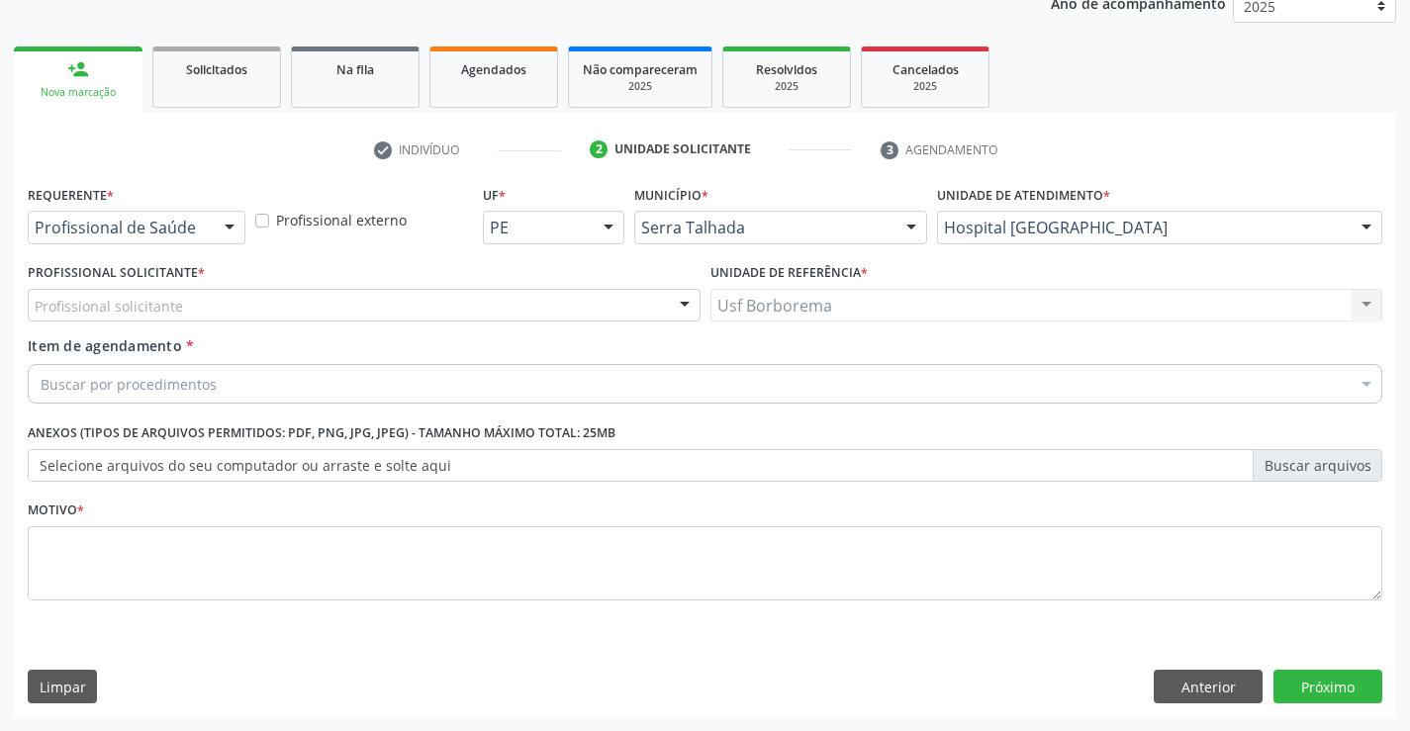
click at [578, 294] on div "Profissional solicitante" at bounding box center [364, 306] width 673 height 34
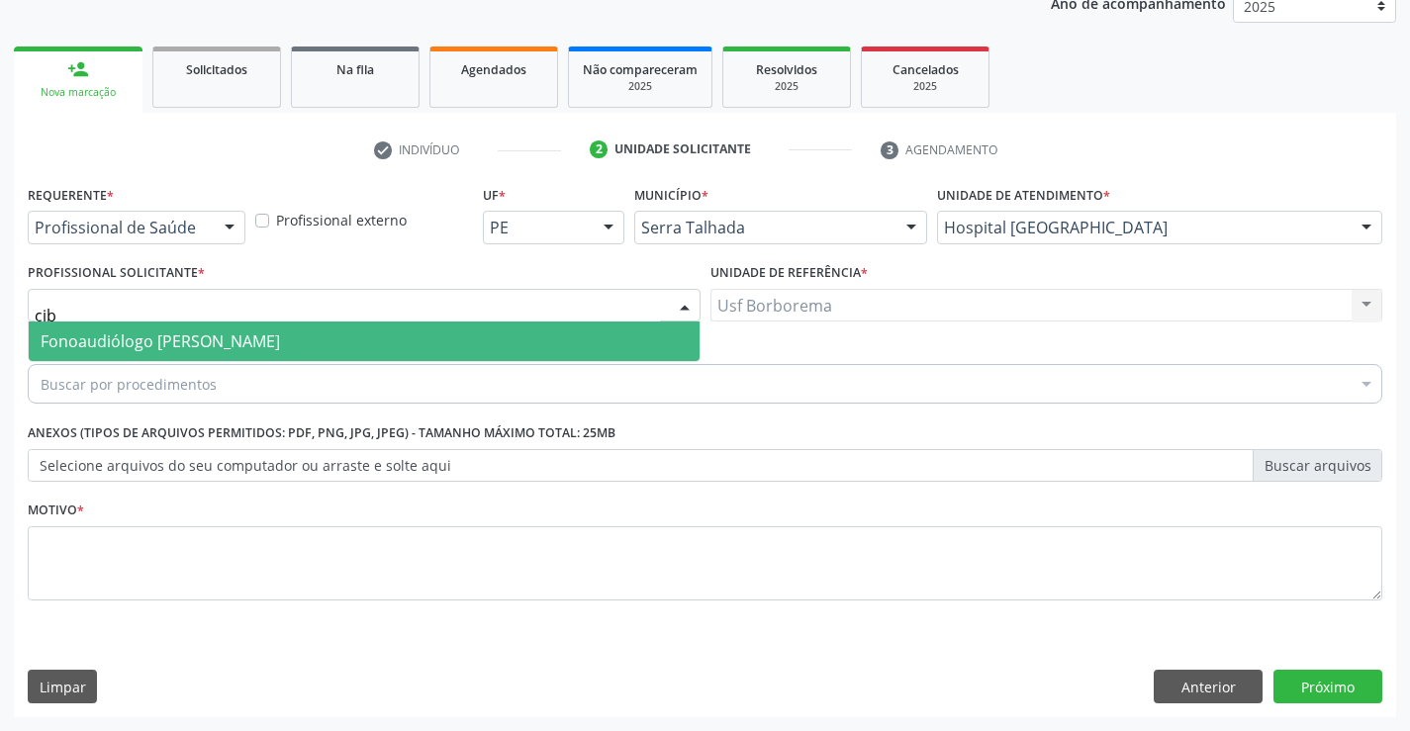
type input "cibe"
click at [499, 328] on span "Fonoaudiólogo [PERSON_NAME]" at bounding box center [364, 341] width 671 height 40
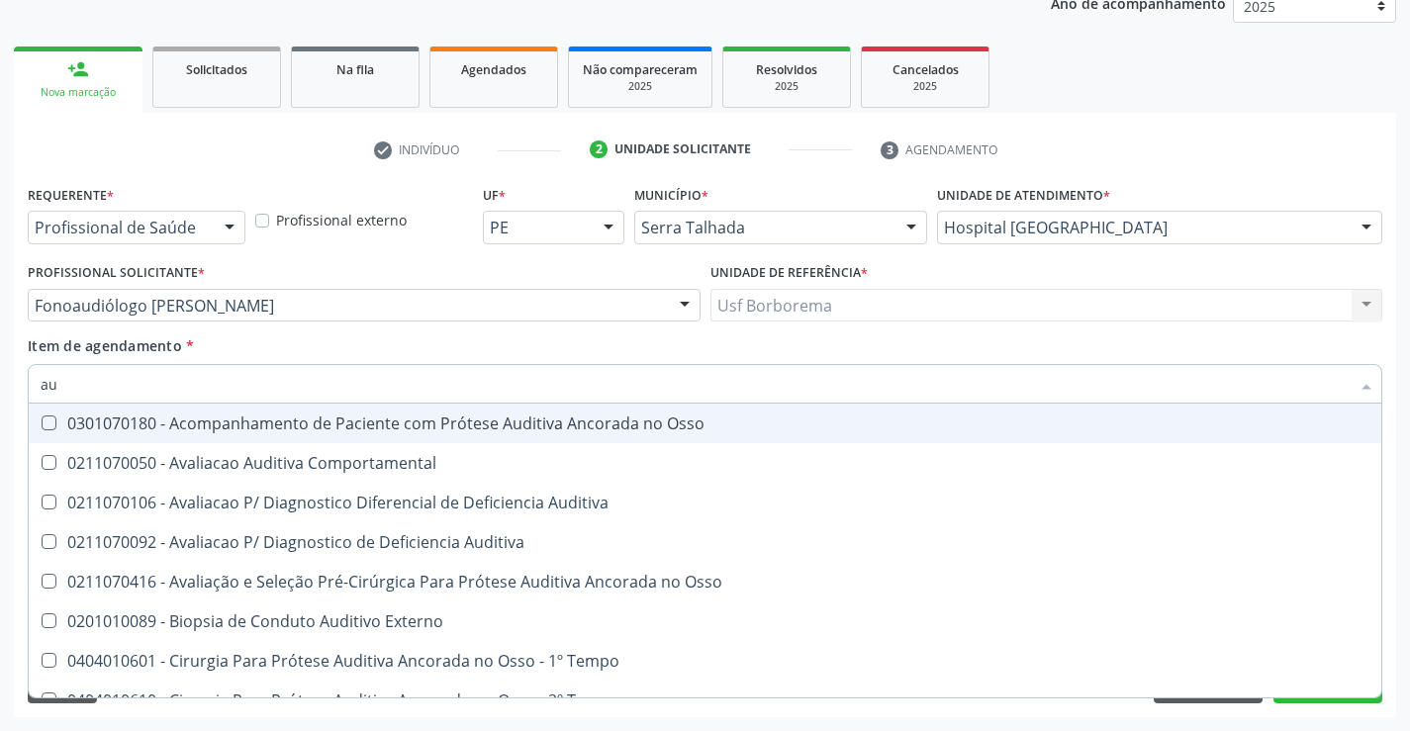
type input "a"
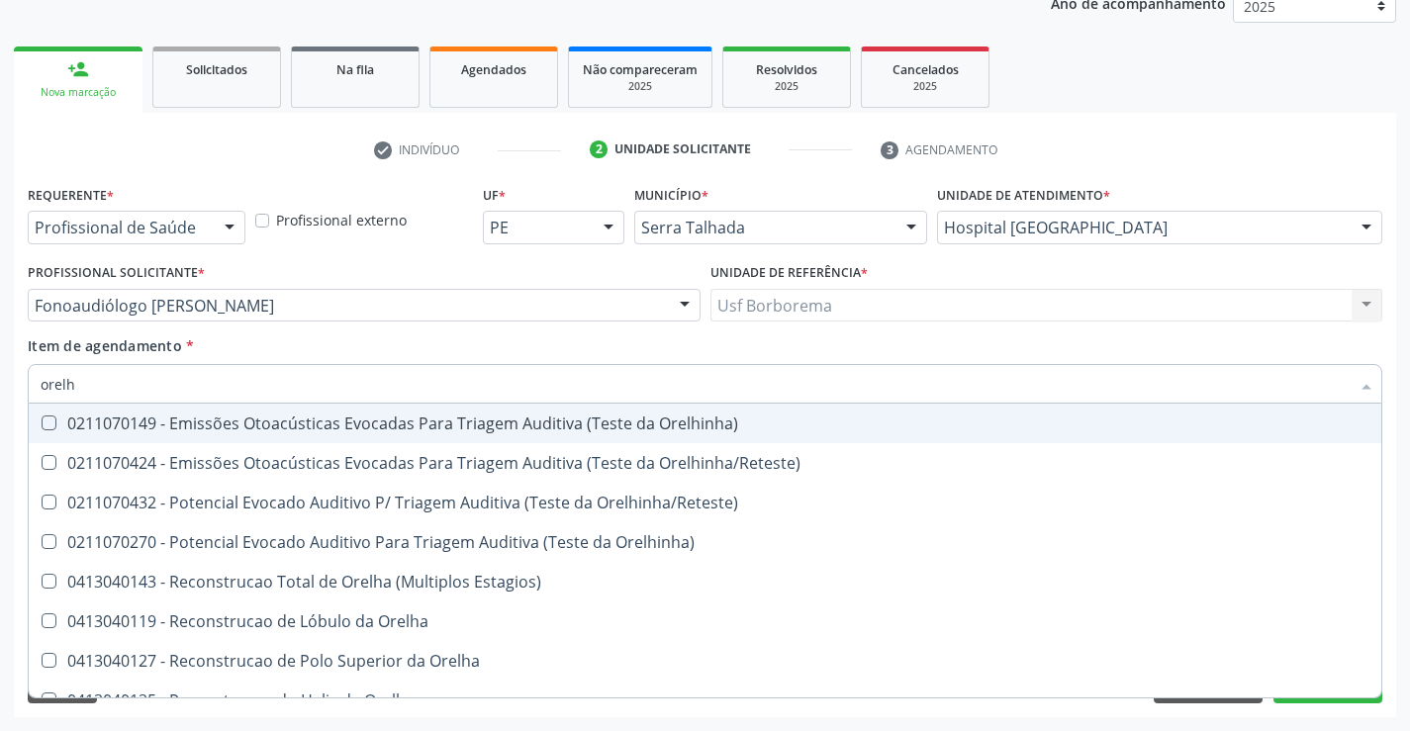
type input "orelhi"
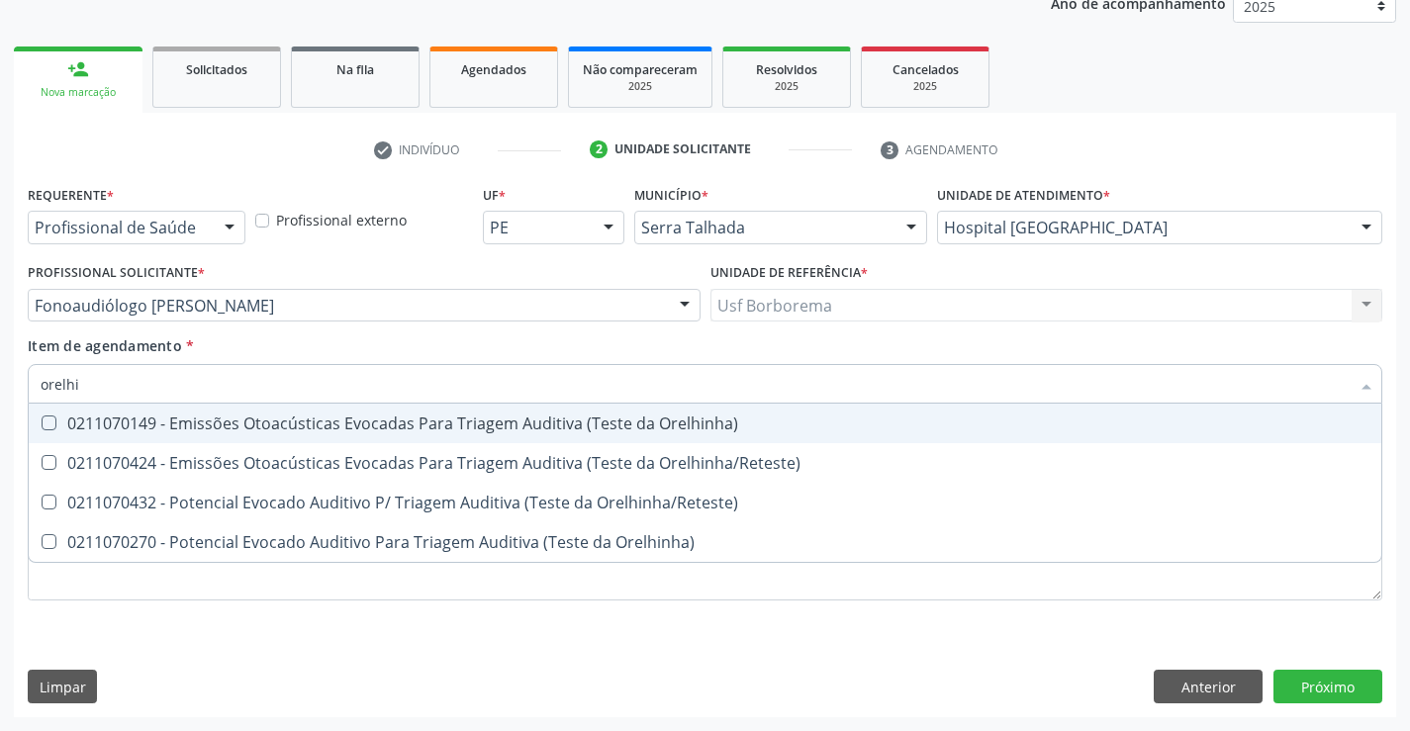
click at [44, 423] on Orelhinha\) at bounding box center [49, 422] width 15 height 15
click at [42, 423] on Orelhinha\) "checkbox" at bounding box center [35, 422] width 13 height 13
checkbox Orelhinha\) "true"
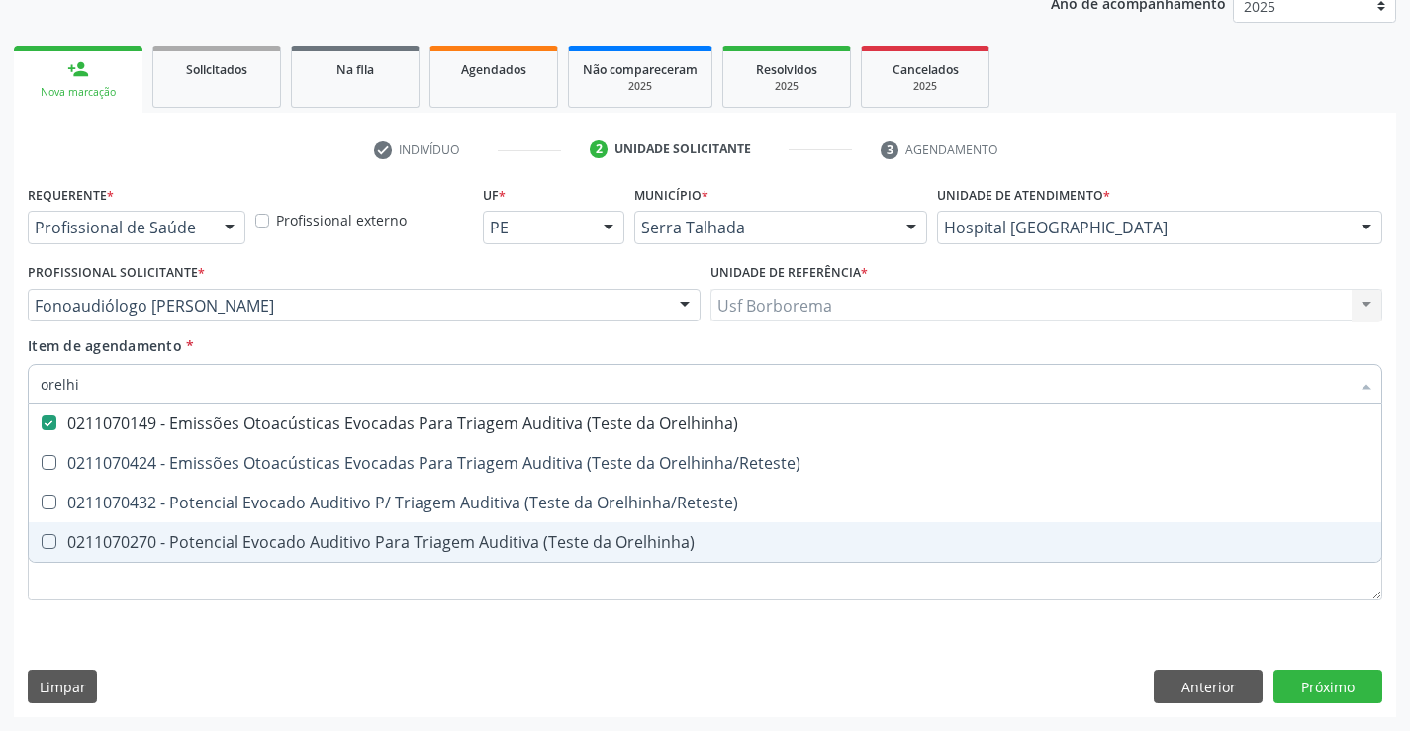
click at [46, 541] on Orelhinha\) at bounding box center [49, 541] width 15 height 15
click at [42, 541] on Orelhinha\) "checkbox" at bounding box center [35, 541] width 13 height 13
checkbox Orelhinha\) "true"
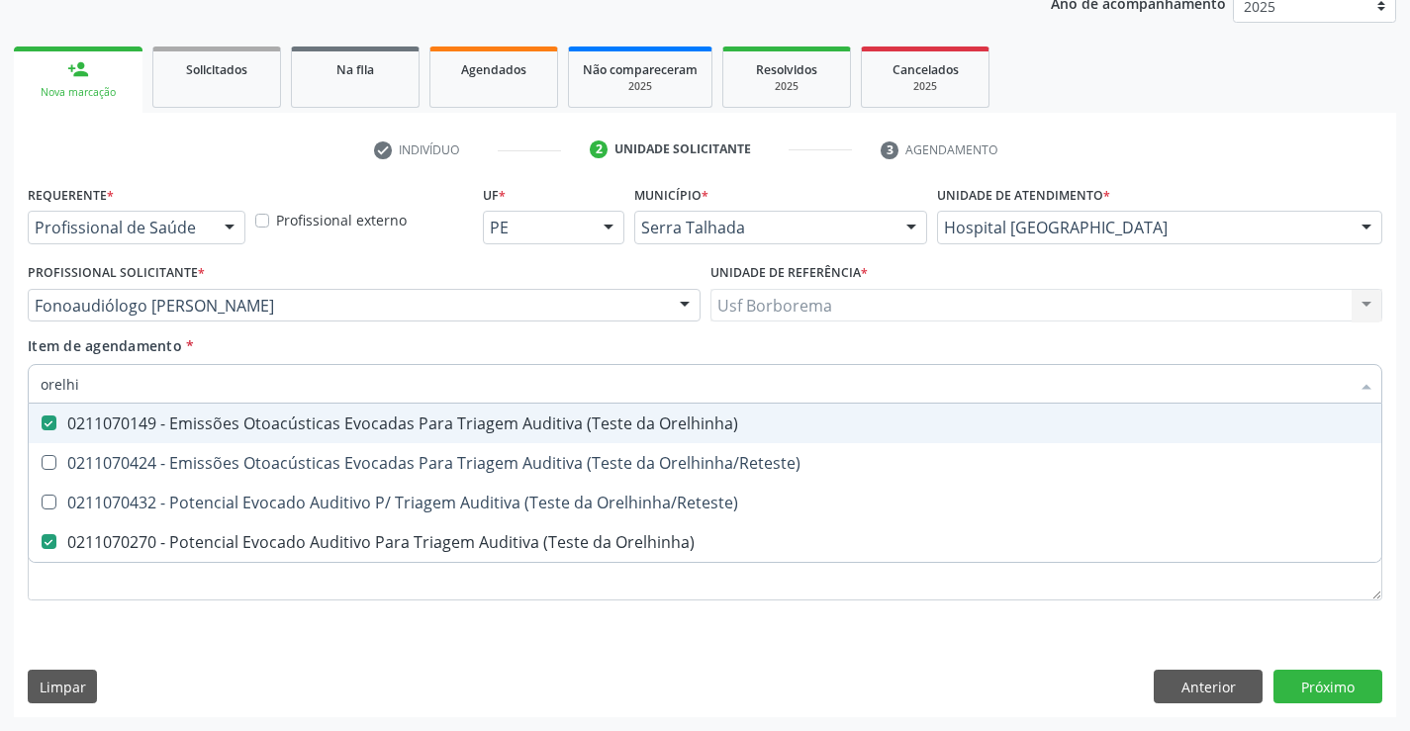
click at [49, 423] on Orelhinha\) at bounding box center [49, 422] width 15 height 15
click at [42, 423] on Orelhinha\) "checkbox" at bounding box center [35, 422] width 13 height 13
checkbox Orelhinha\) "false"
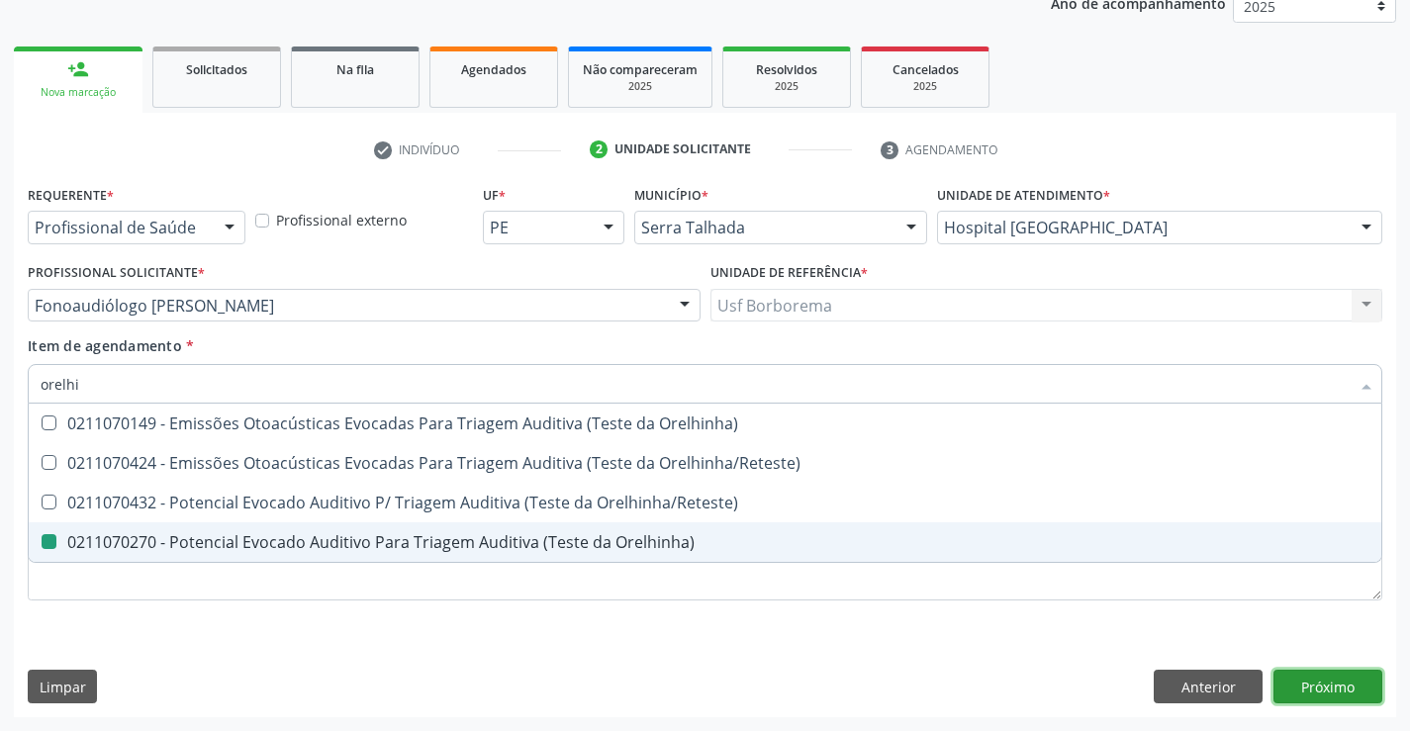
click at [1324, 684] on div "Requerente * Profissional de Saúde Profissional de Saúde Paciente Nenhum result…" at bounding box center [705, 448] width 1382 height 537
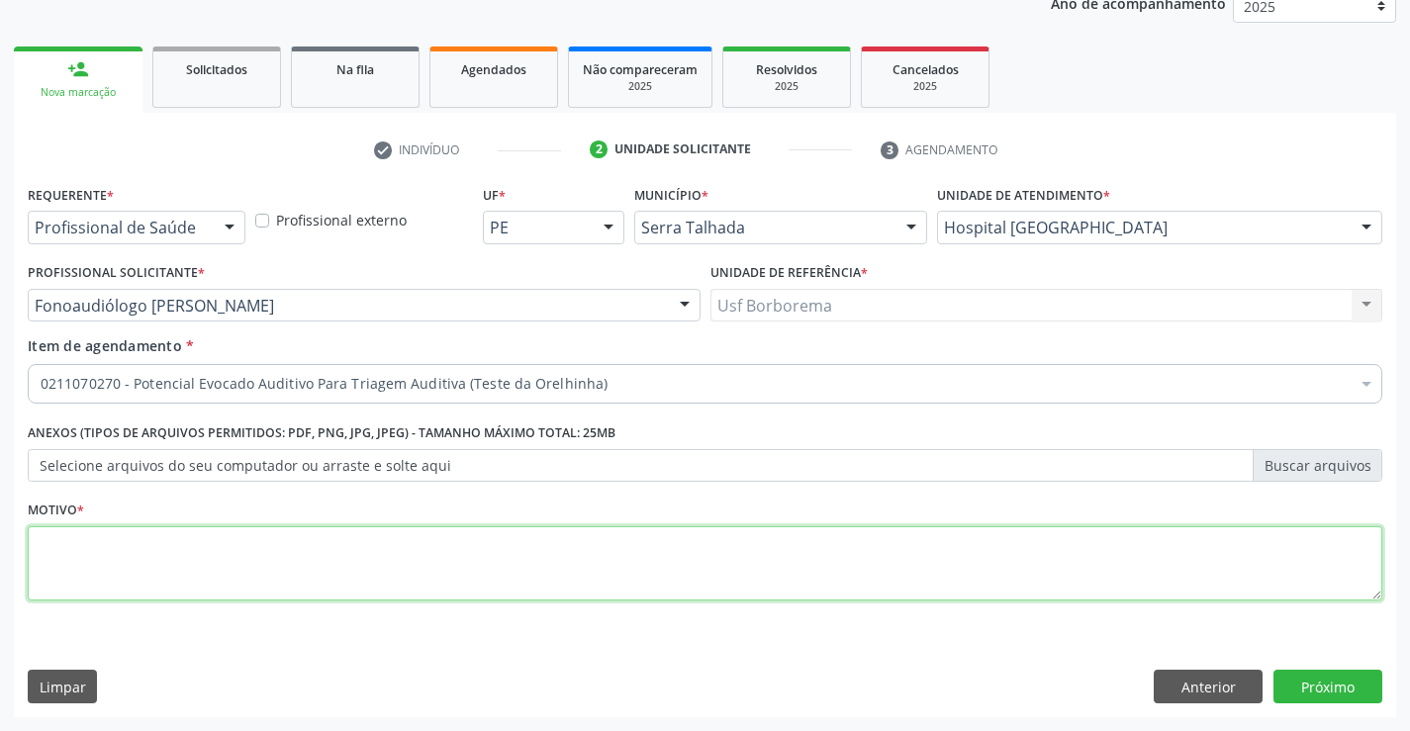
click at [649, 574] on textarea at bounding box center [705, 563] width 1354 height 75
type textarea "."
click at [1288, 686] on button "Próximo" at bounding box center [1327, 687] width 109 height 34
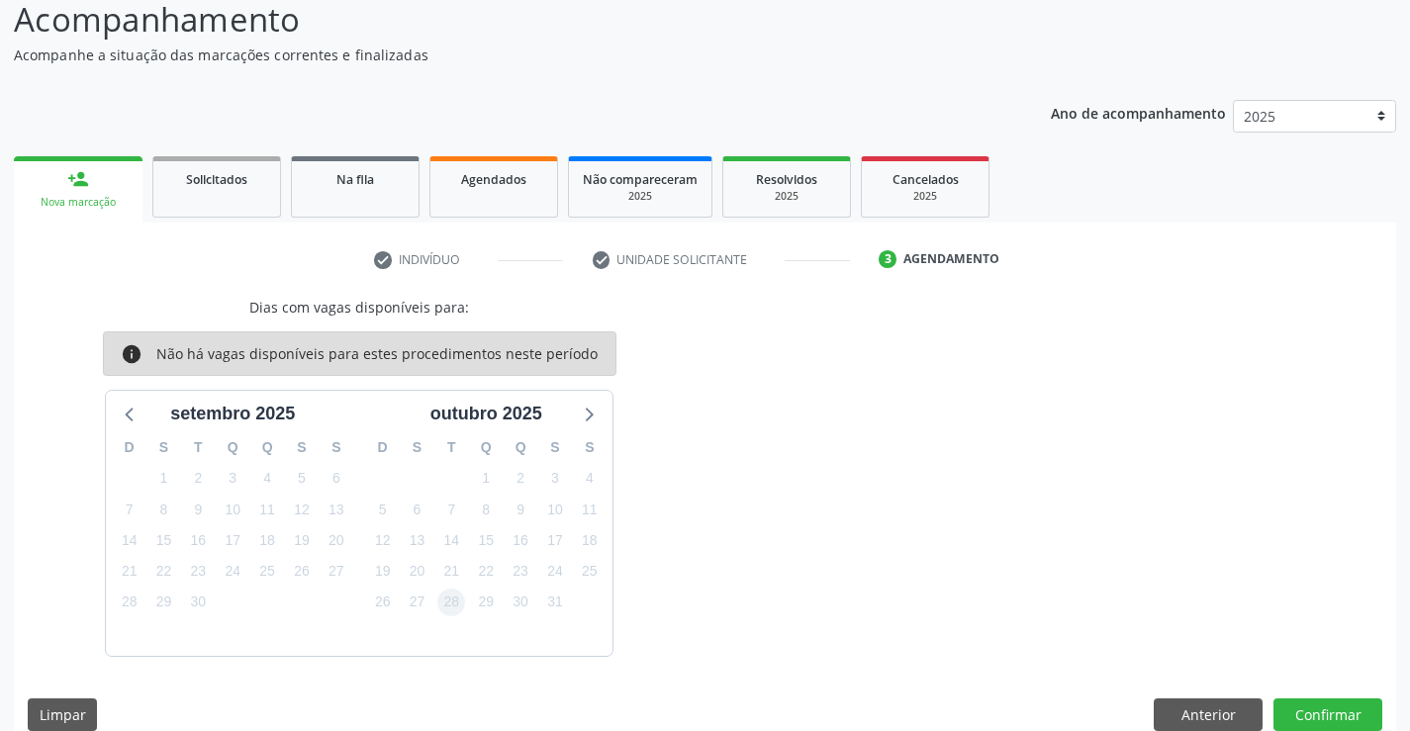
scroll to position [167, 0]
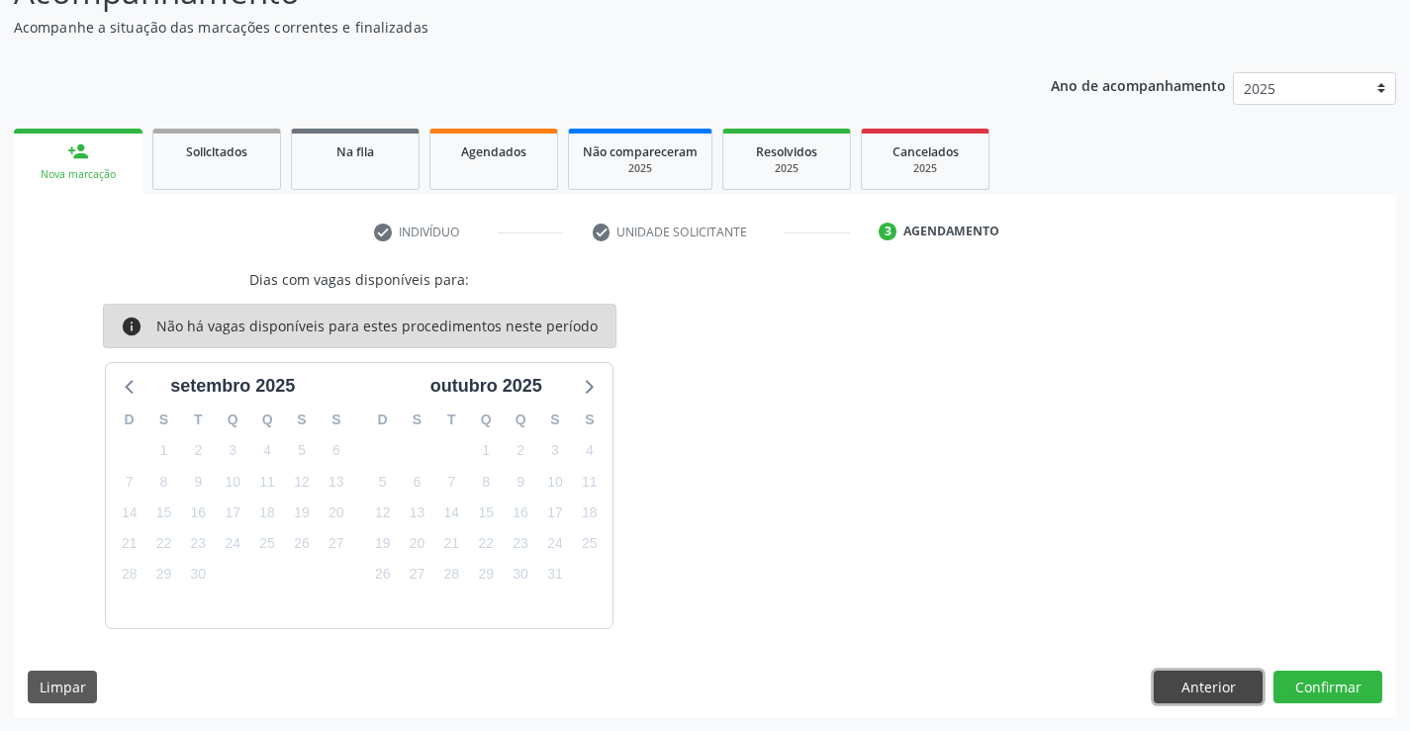
click at [1196, 697] on button "Anterior" at bounding box center [1207, 688] width 109 height 34
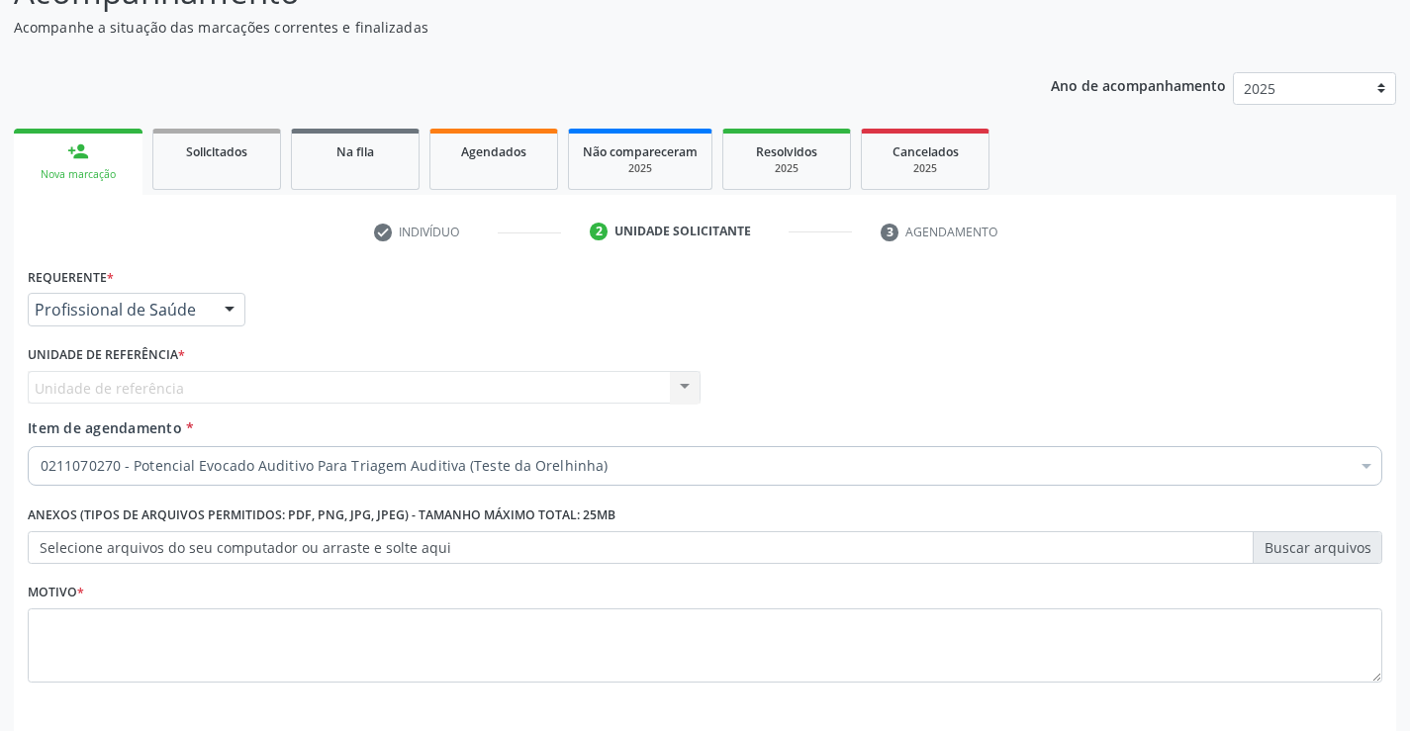
click at [1365, 465] on div at bounding box center [1366, 468] width 30 height 34
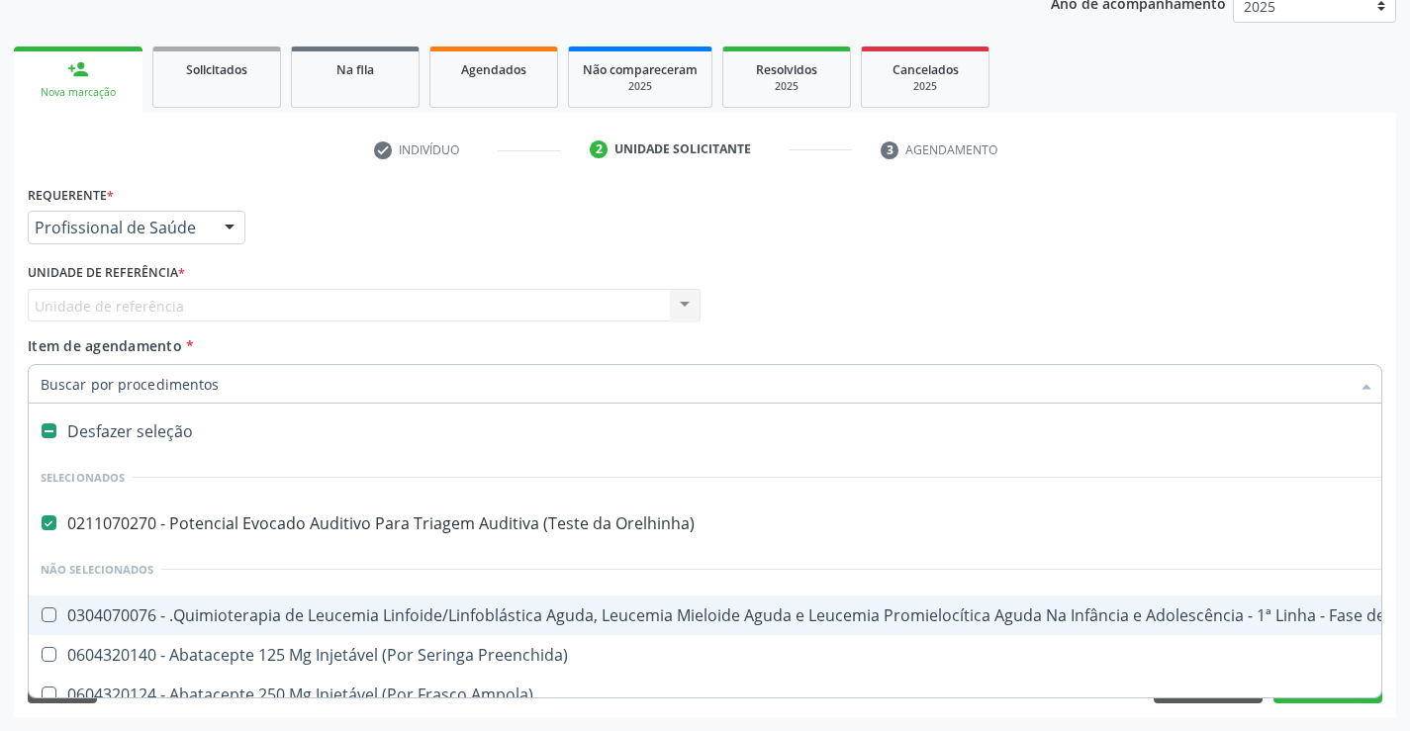
scroll to position [0, 0]
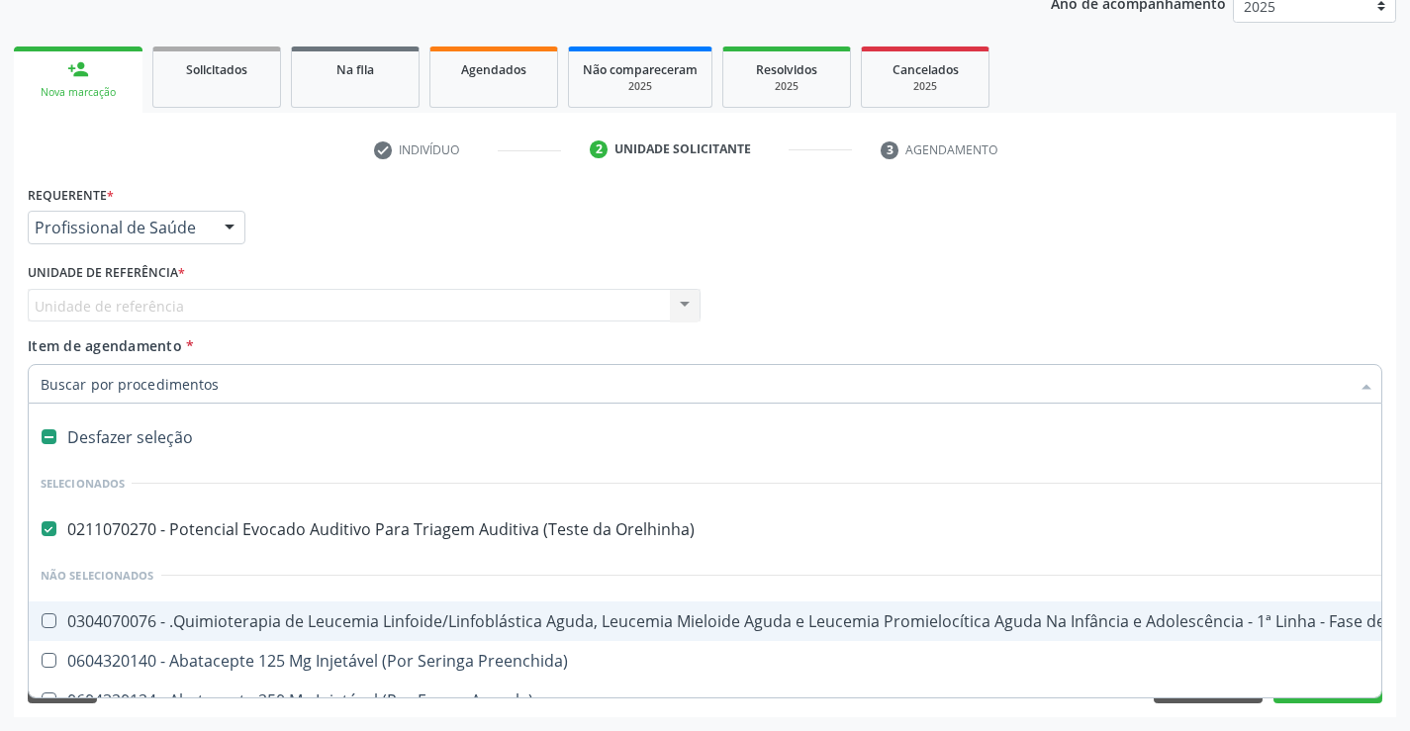
click at [347, 391] on input "Item de agendamento *" at bounding box center [695, 384] width 1309 height 40
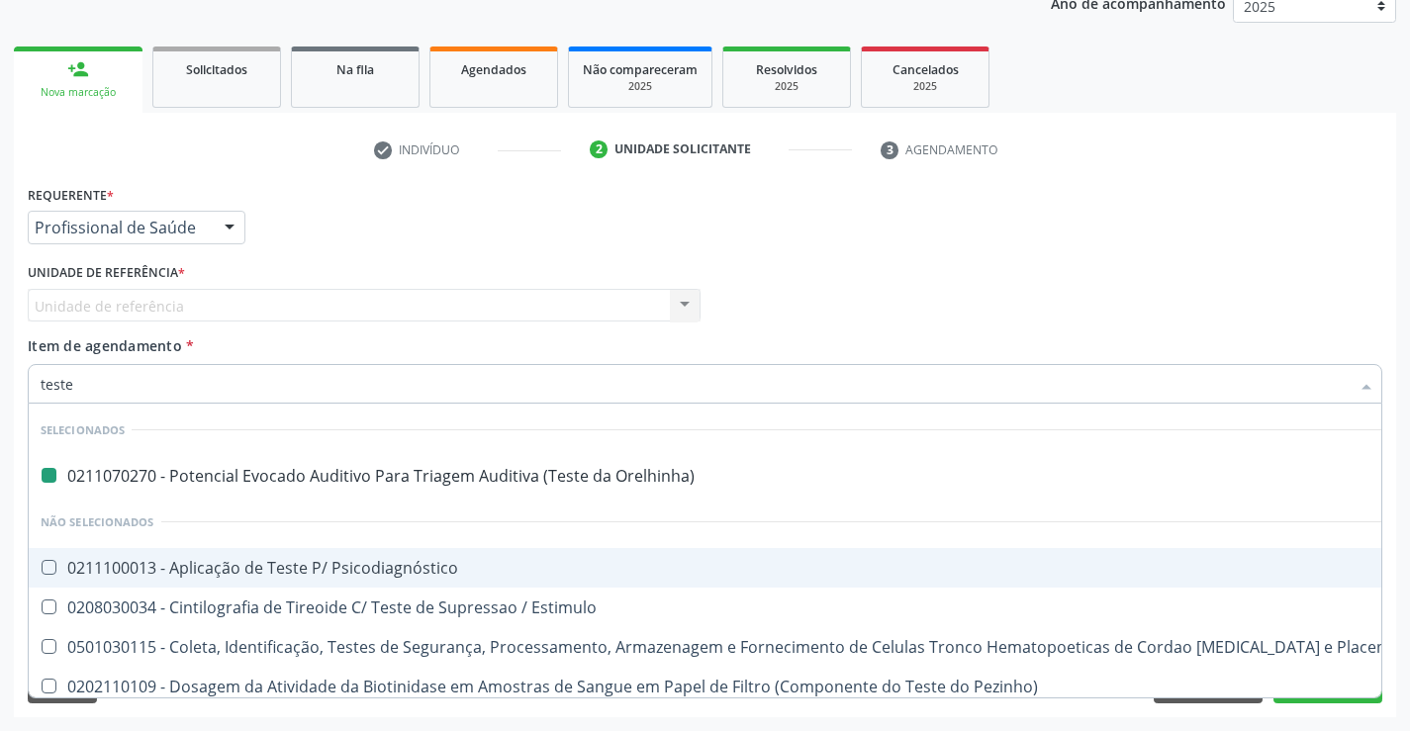
type input "teste o"
checkbox Orelhinha\) "false"
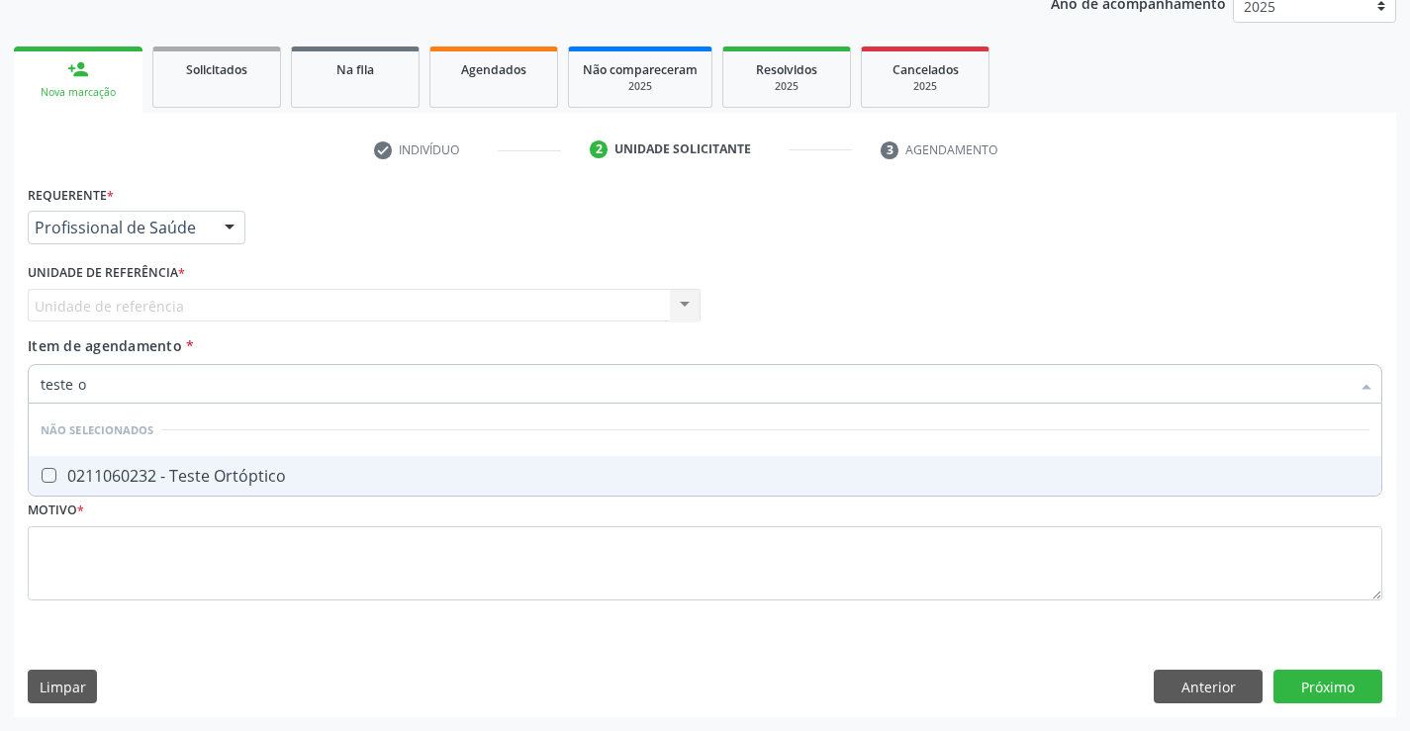
type input "teste"
checkbox Ortóptico "true"
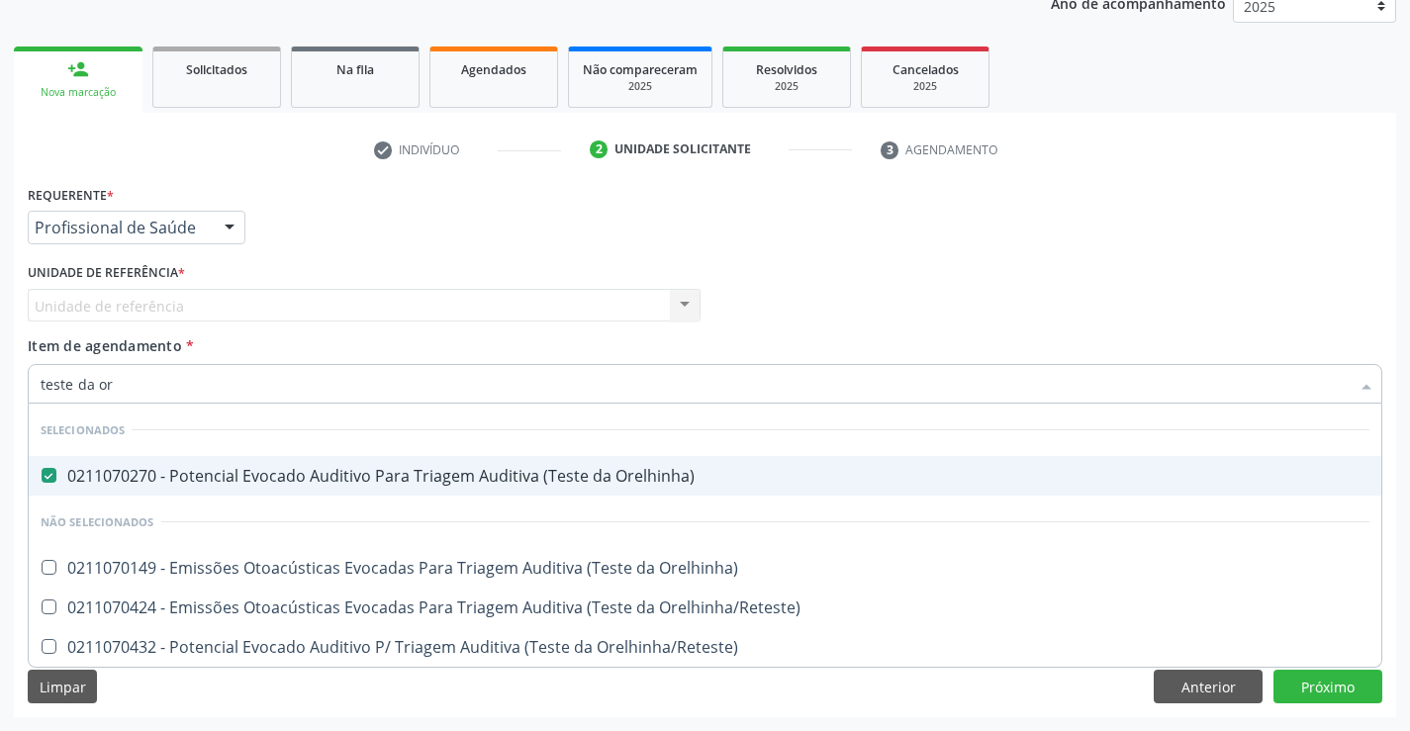
type input "teste da ore"
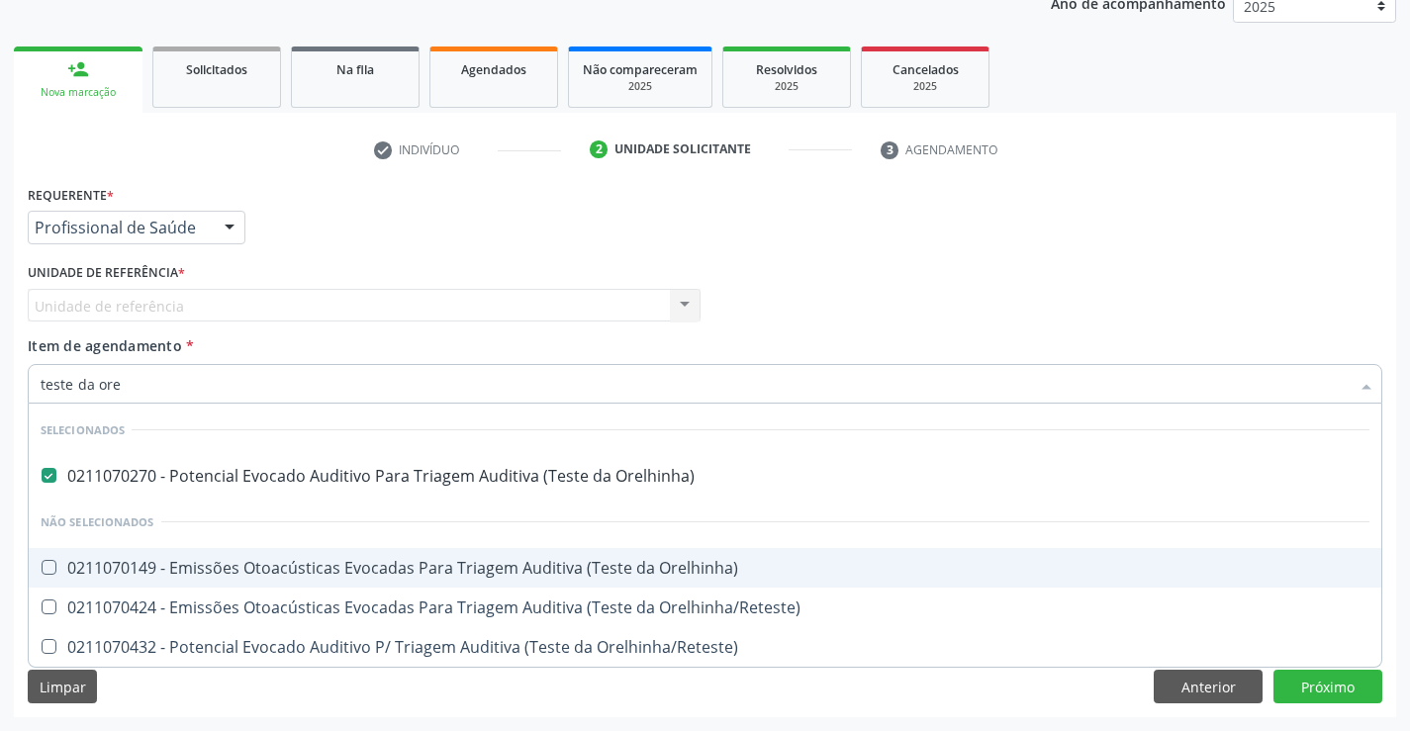
click at [49, 571] on Orelhinha\) at bounding box center [49, 567] width 15 height 15
click at [42, 571] on Orelhinha\) "checkbox" at bounding box center [35, 567] width 13 height 13
checkbox Orelhinha\) "true"
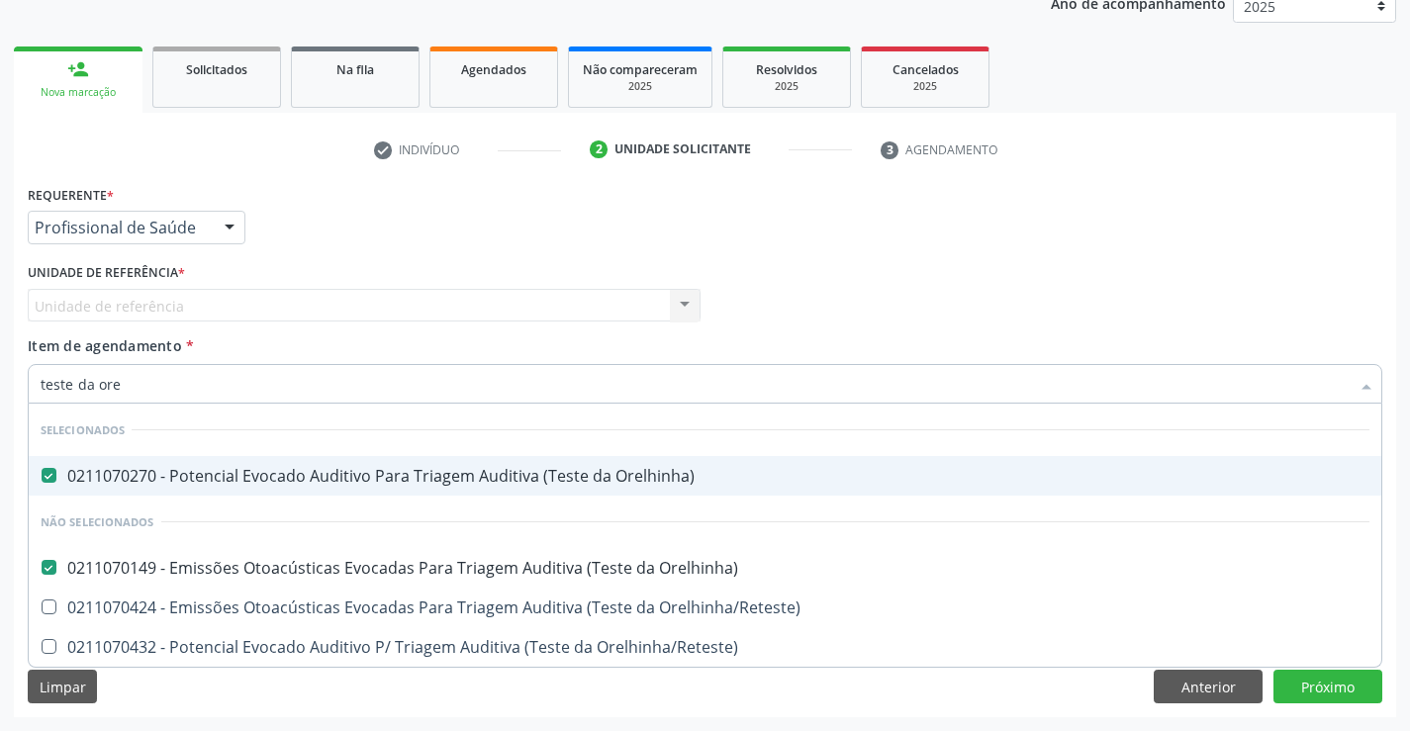
click at [45, 479] on Orelhinha\) at bounding box center [49, 475] width 15 height 15
click at [42, 479] on Orelhinha\) "checkbox" at bounding box center [35, 475] width 13 height 13
checkbox Orelhinha\) "false"
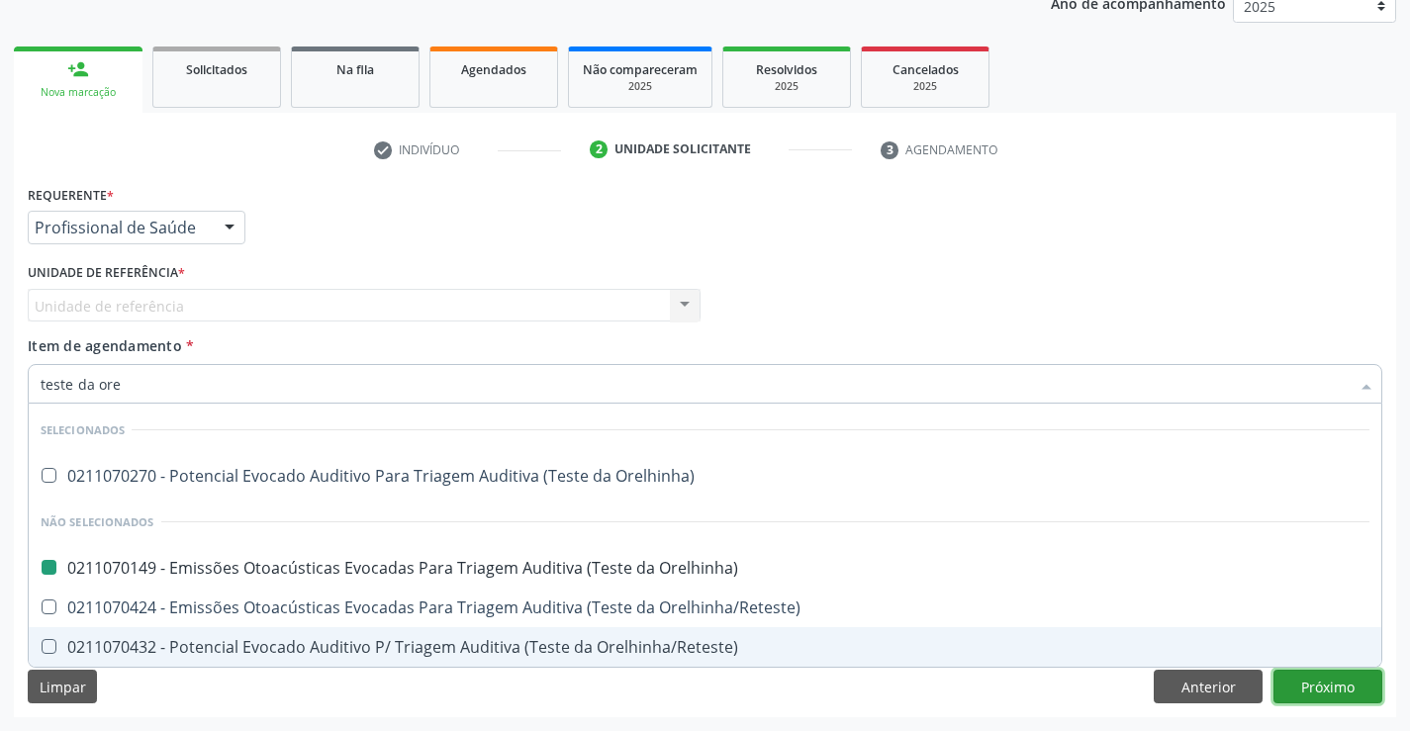
click at [1323, 686] on div "Requerente * Profissional de Saúde Profissional de Saúde Paciente Nenhum result…" at bounding box center [705, 448] width 1382 height 537
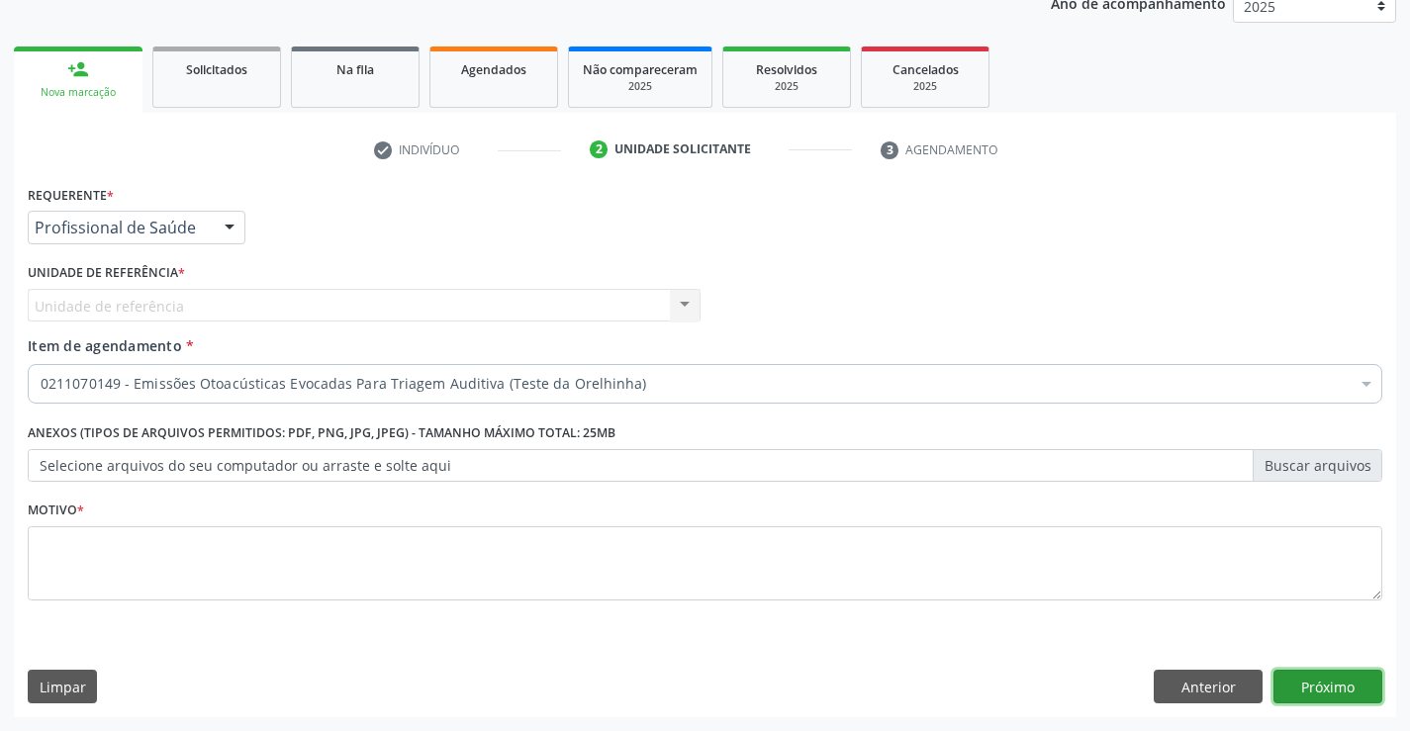
click at [1328, 689] on button "Próximo" at bounding box center [1327, 687] width 109 height 34
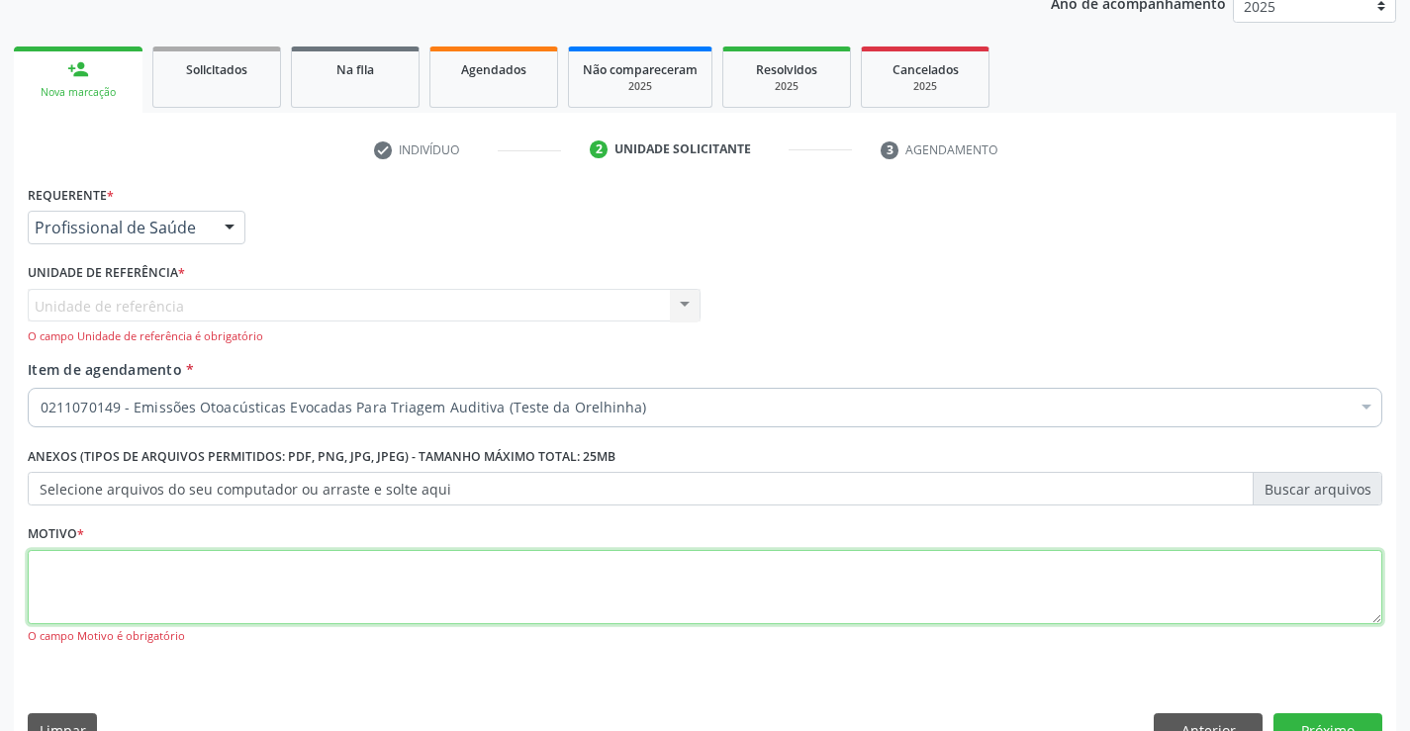
click at [780, 591] on textarea at bounding box center [705, 587] width 1354 height 75
type textarea "."
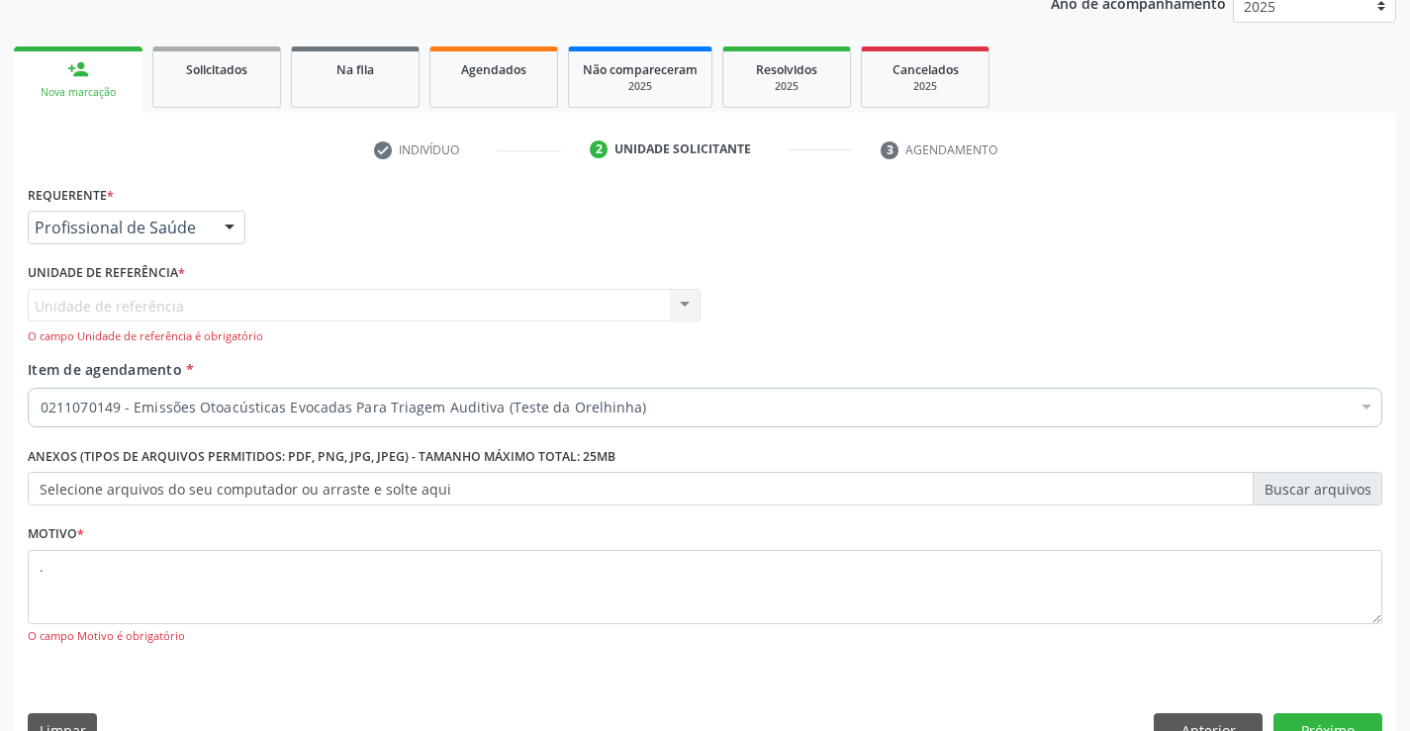
click at [224, 304] on div "Unidade de referência Usf Borborema Nenhum resultado encontrado para: " " Não h…" at bounding box center [364, 317] width 673 height 56
click at [681, 301] on div "Unidade de referência Usf Borborema Nenhum resultado encontrado para: " " Não h…" at bounding box center [364, 317] width 673 height 56
drag, startPoint x: 448, startPoint y: 314, endPoint x: 434, endPoint y: 315, distance: 13.9
click at [444, 315] on div "Unidade de referência Usf Borborema Nenhum resultado encontrado para: " " Não h…" at bounding box center [364, 317] width 673 height 56
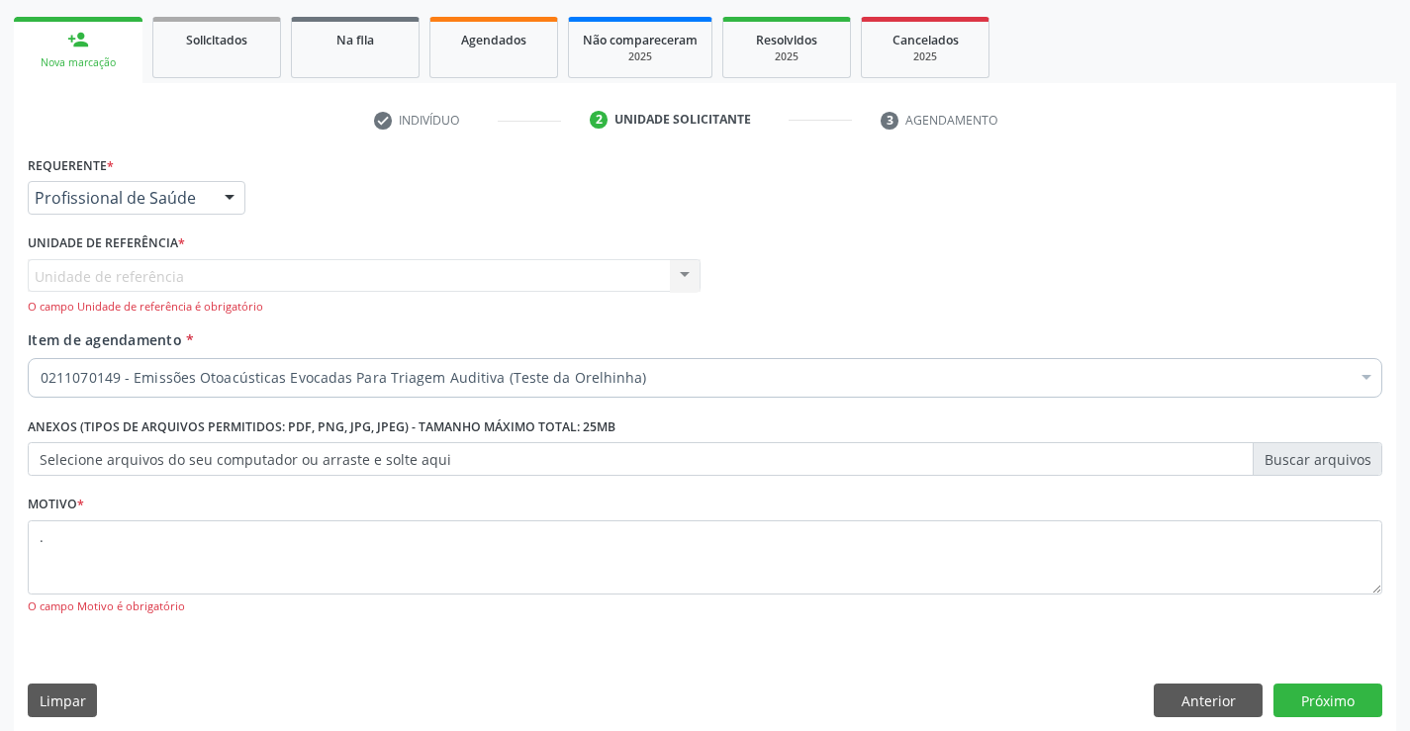
scroll to position [293, 0]
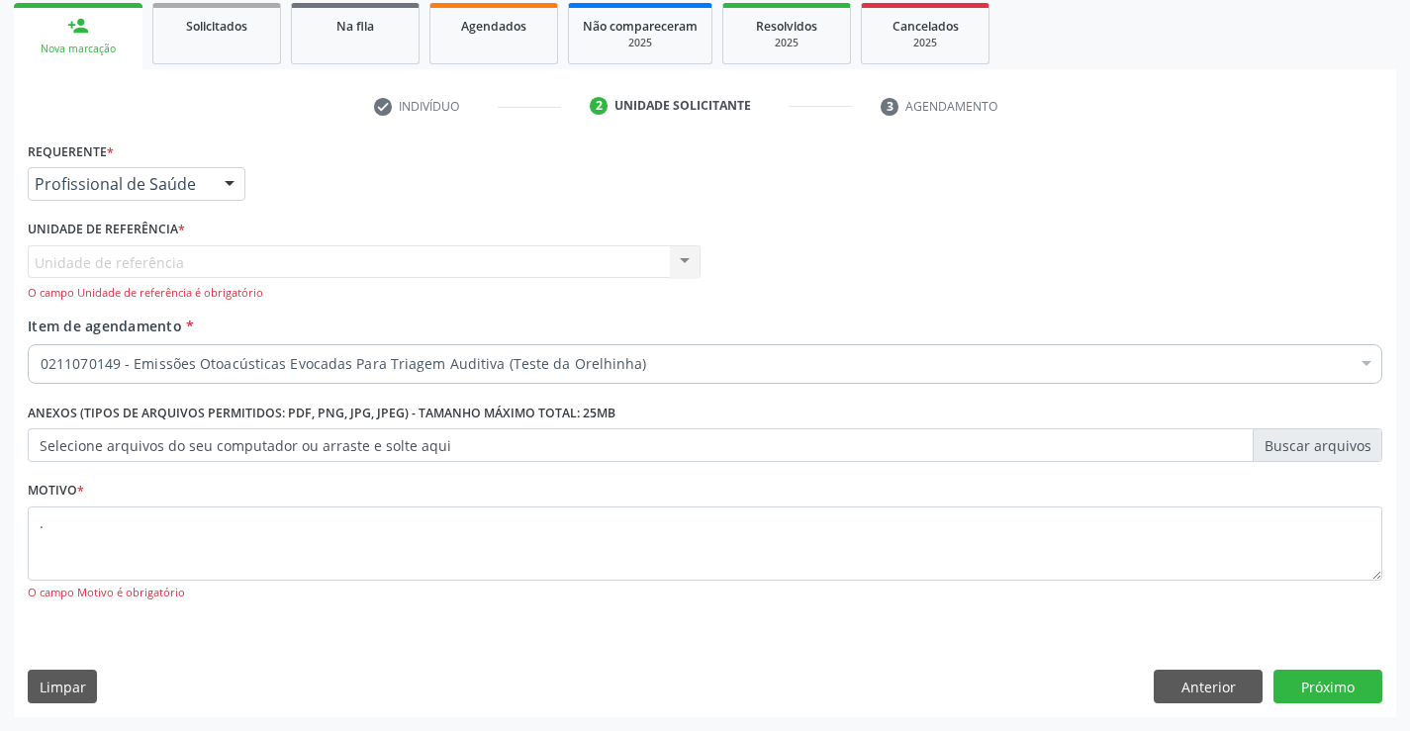
click at [230, 188] on div at bounding box center [230, 185] width 30 height 34
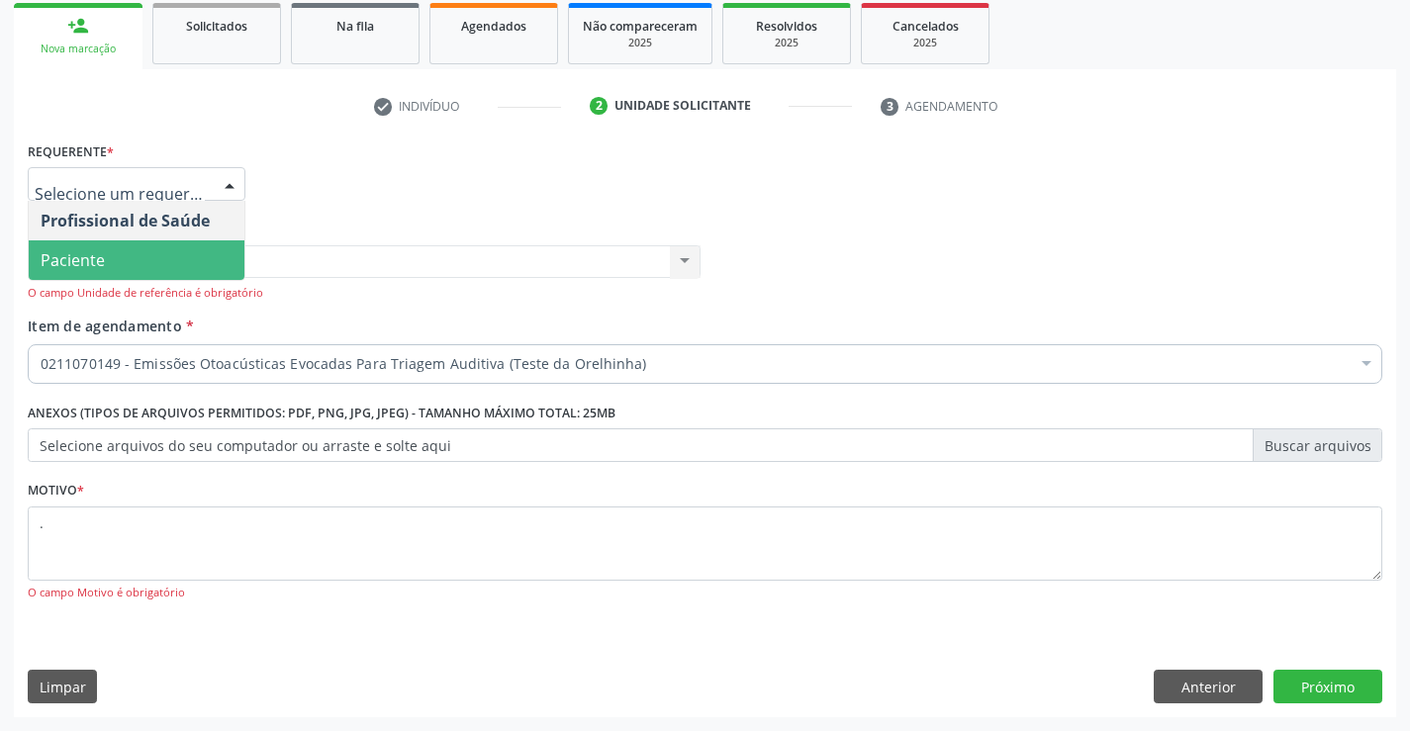
click at [187, 248] on span "Paciente" at bounding box center [137, 260] width 216 height 40
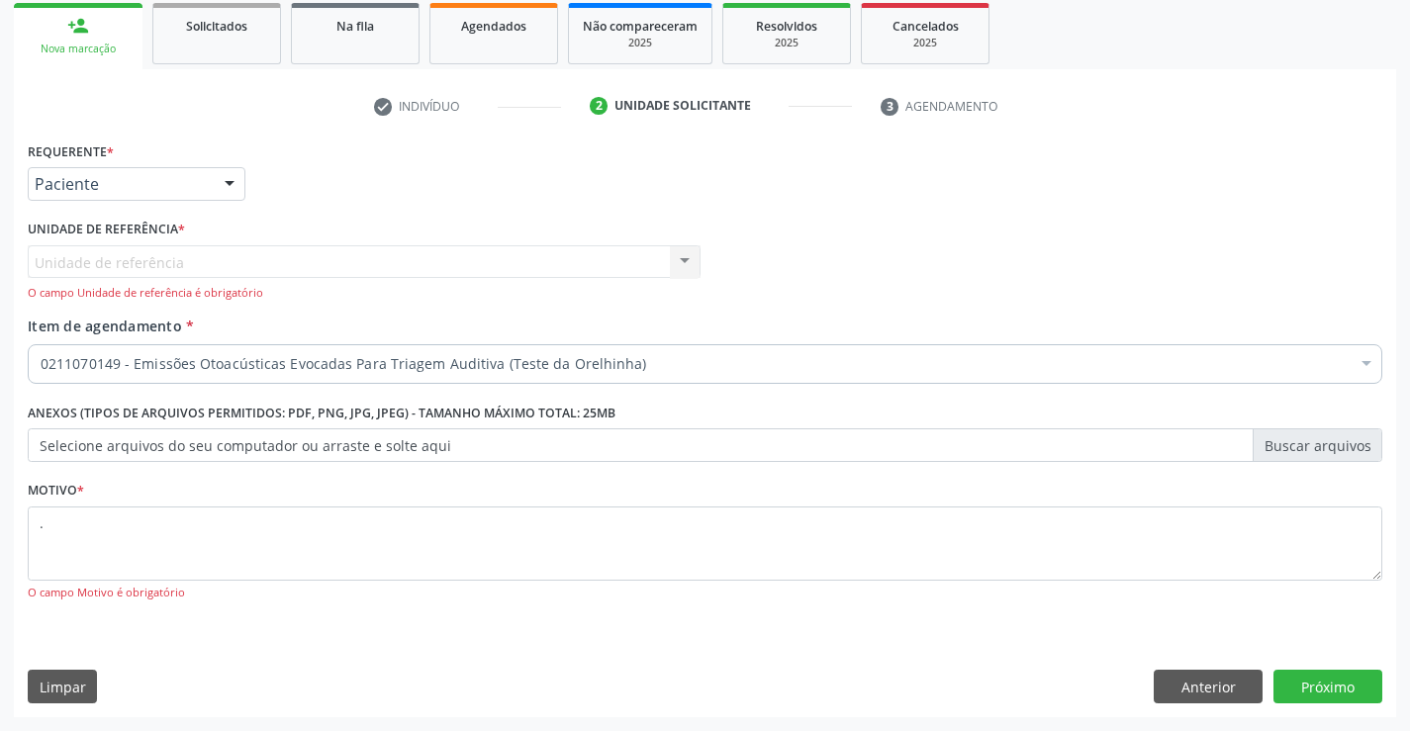
click at [226, 189] on div at bounding box center [230, 185] width 30 height 34
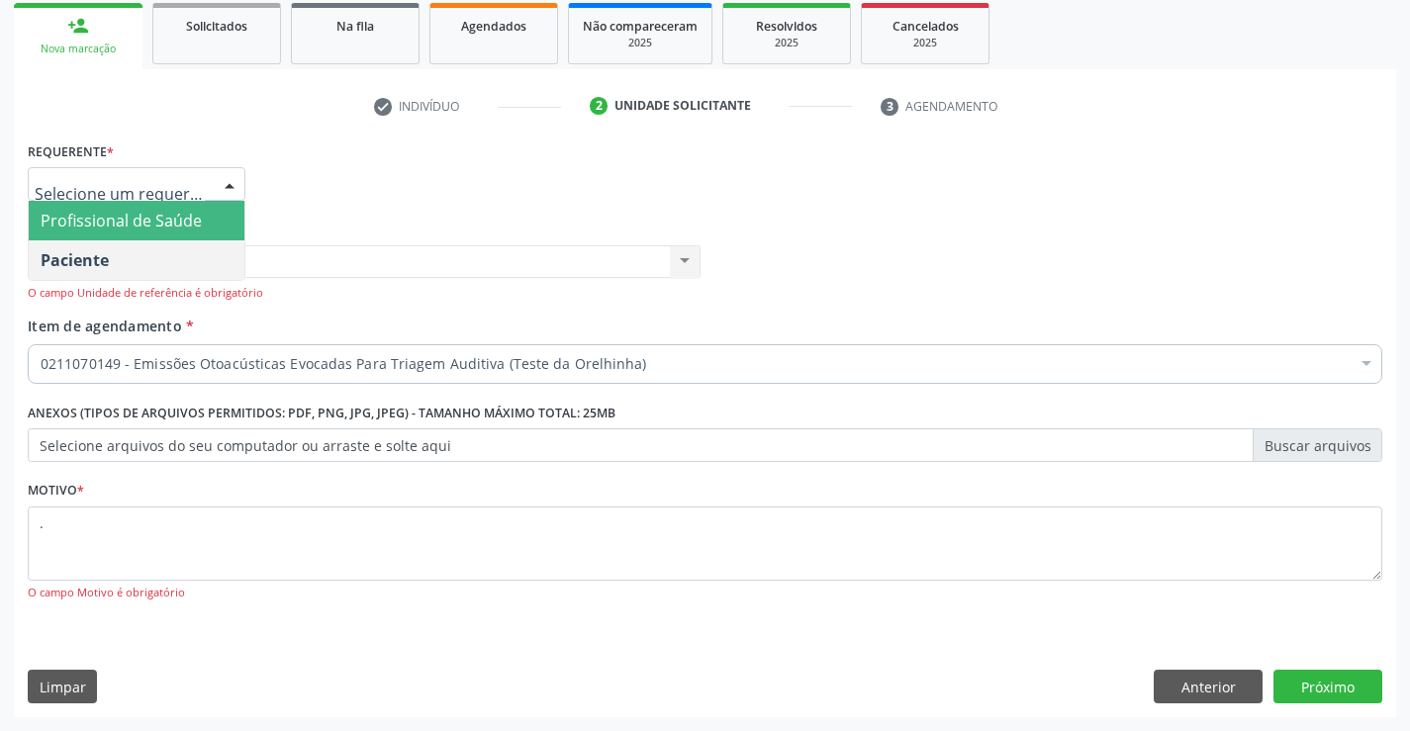
click at [210, 227] on span "Profissional de Saúde" at bounding box center [137, 221] width 216 height 40
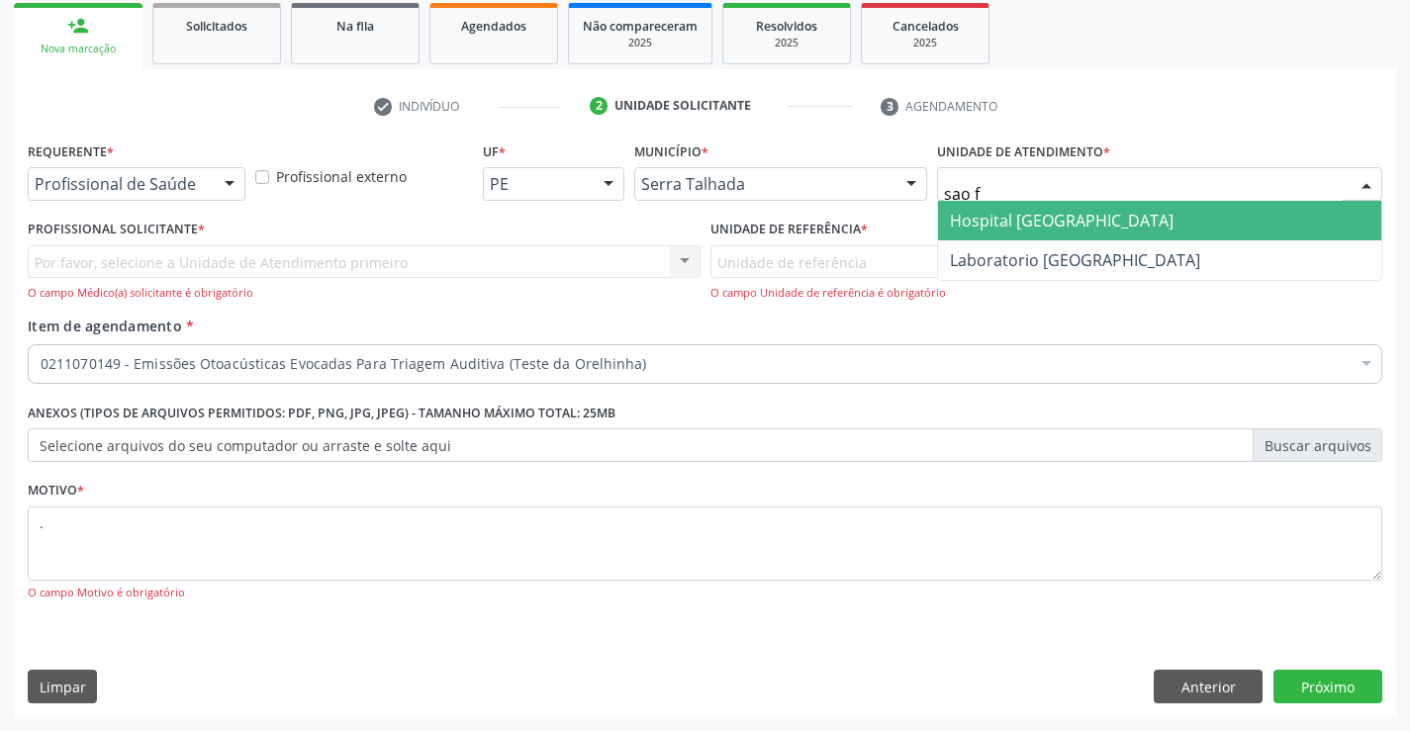
type input "sao fr"
click at [1182, 214] on span "Hospital [GEOGRAPHIC_DATA]" at bounding box center [1159, 221] width 443 height 40
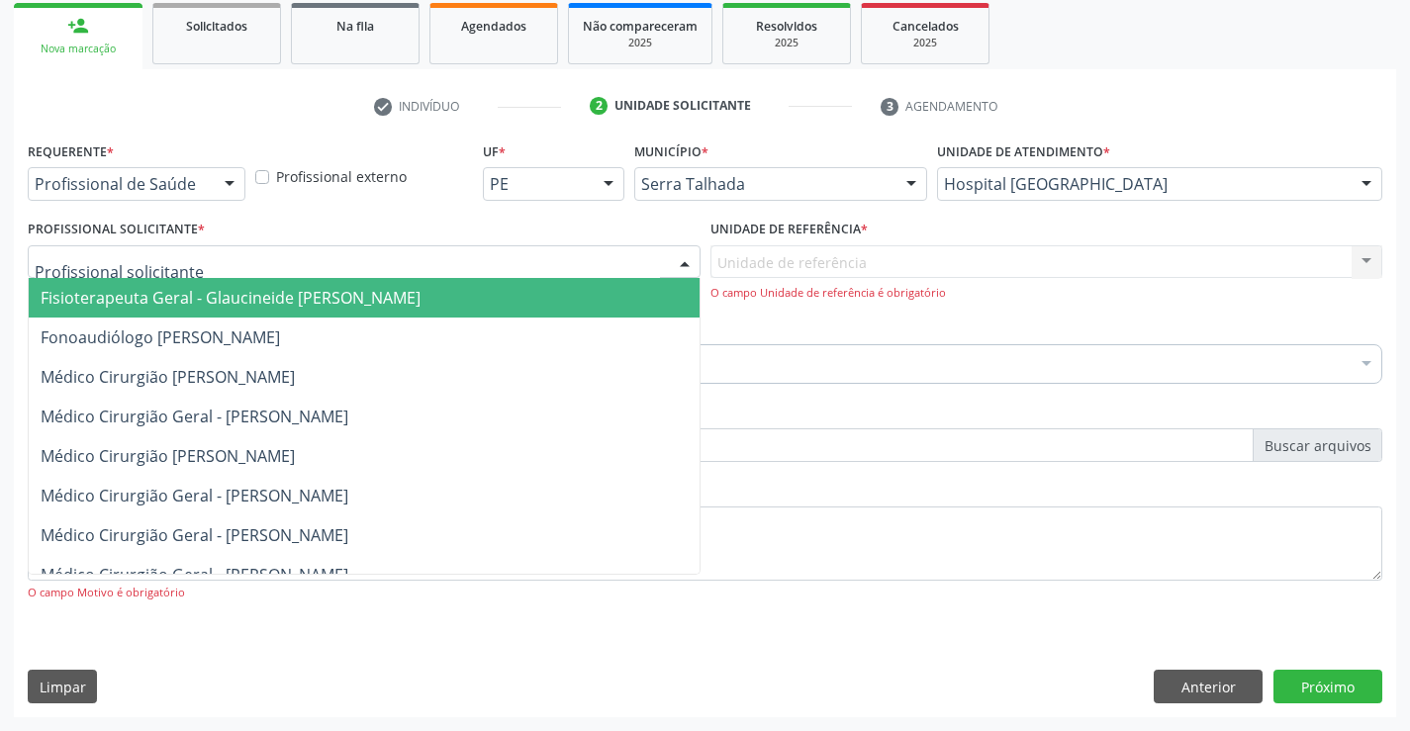
click at [364, 256] on div at bounding box center [364, 262] width 673 height 34
type input "cibe"
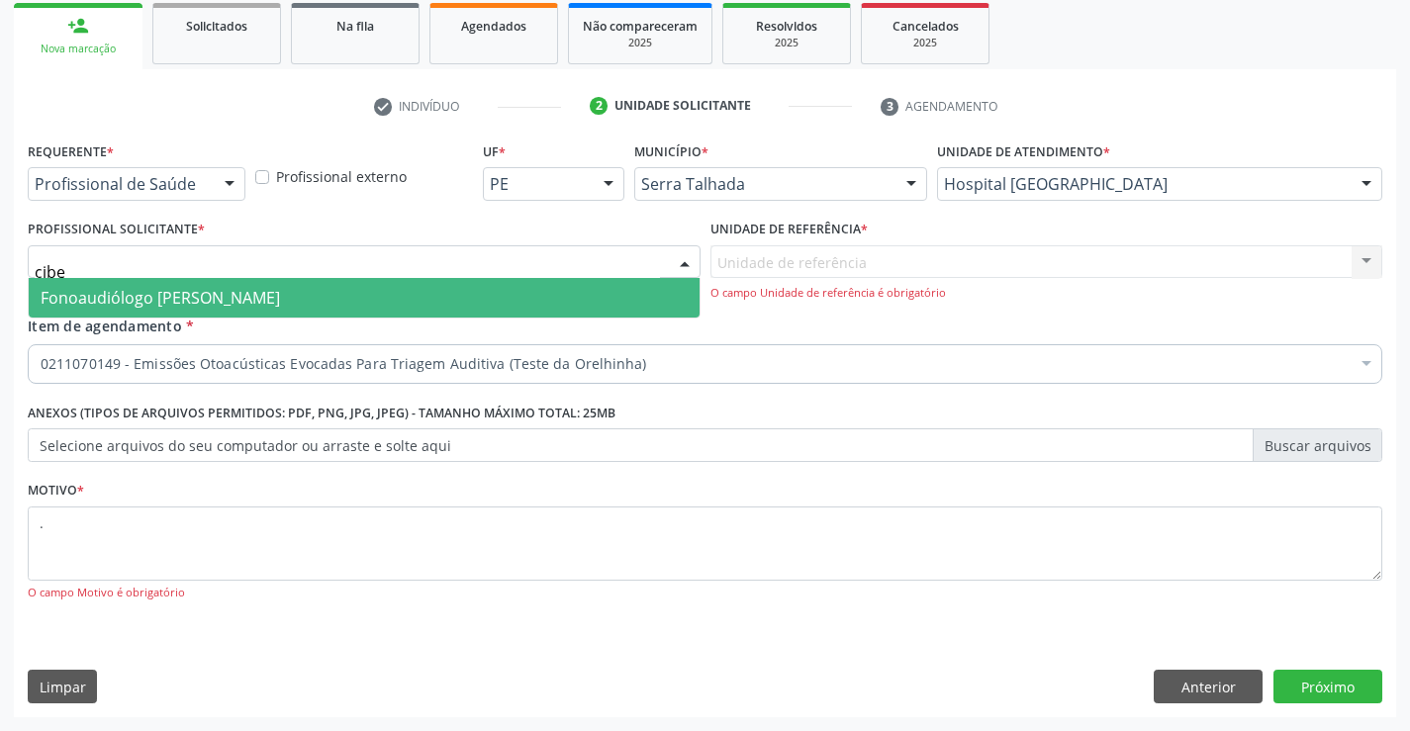
click at [280, 291] on span "Fonoaudiólogo [PERSON_NAME]" at bounding box center [160, 298] width 239 height 22
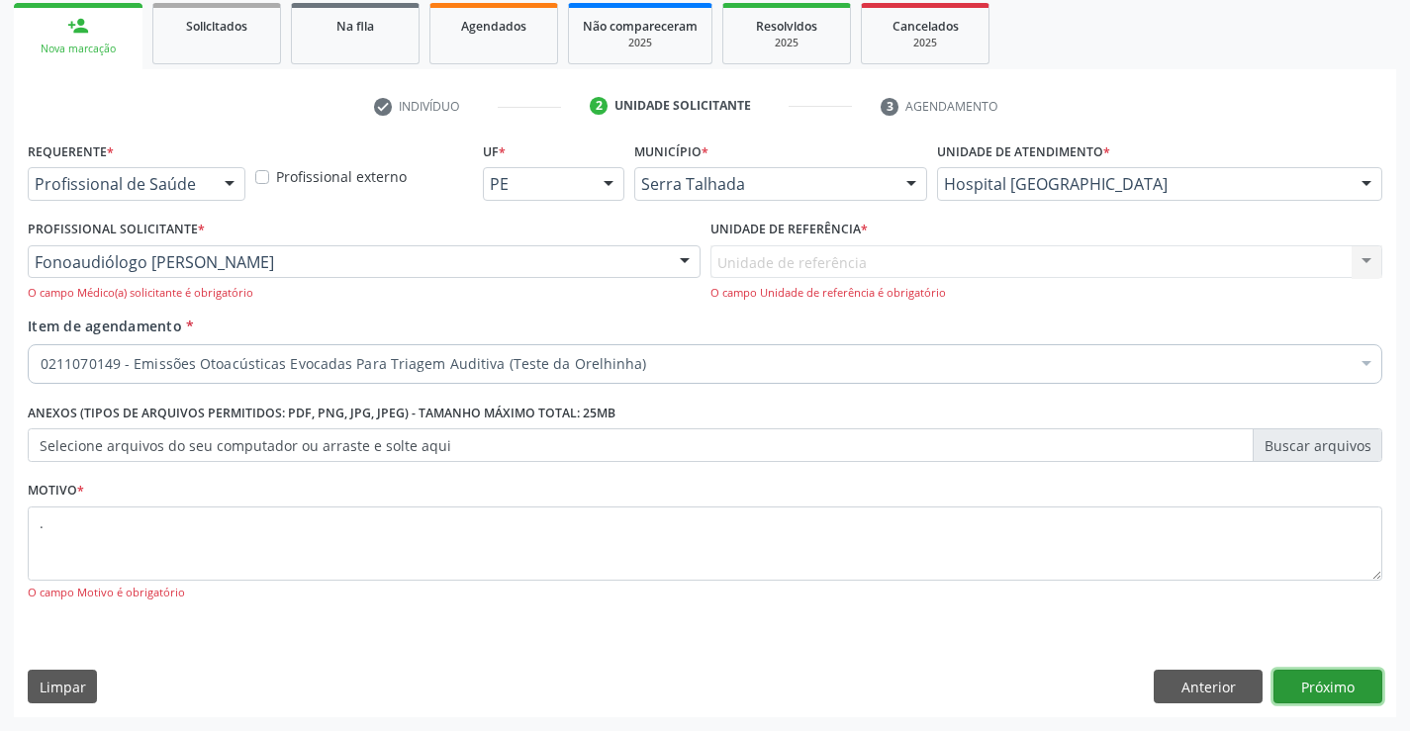
click at [1301, 682] on button "Próximo" at bounding box center [1327, 687] width 109 height 34
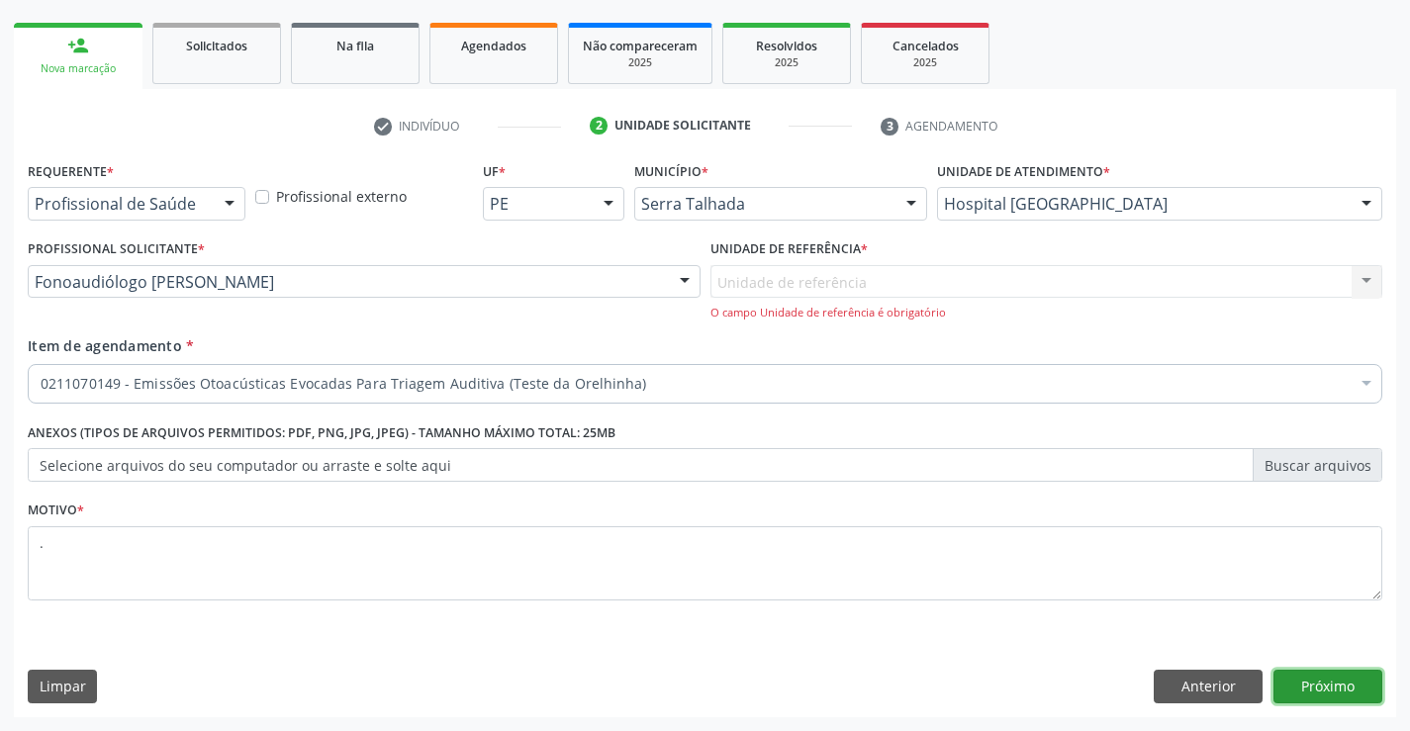
scroll to position [273, 0]
click at [784, 291] on div "Unidade de referência Usf Borborema Nenhum resultado encontrado para: " " Não h…" at bounding box center [1046, 293] width 673 height 56
click at [803, 282] on div "Unidade de referência Usf Borborema Nenhum resultado encontrado para: " " Não h…" at bounding box center [1046, 293] width 673 height 56
click at [779, 279] on div "Unidade de referência Usf Borborema Nenhum resultado encontrado para: " " Não h…" at bounding box center [1046, 293] width 673 height 56
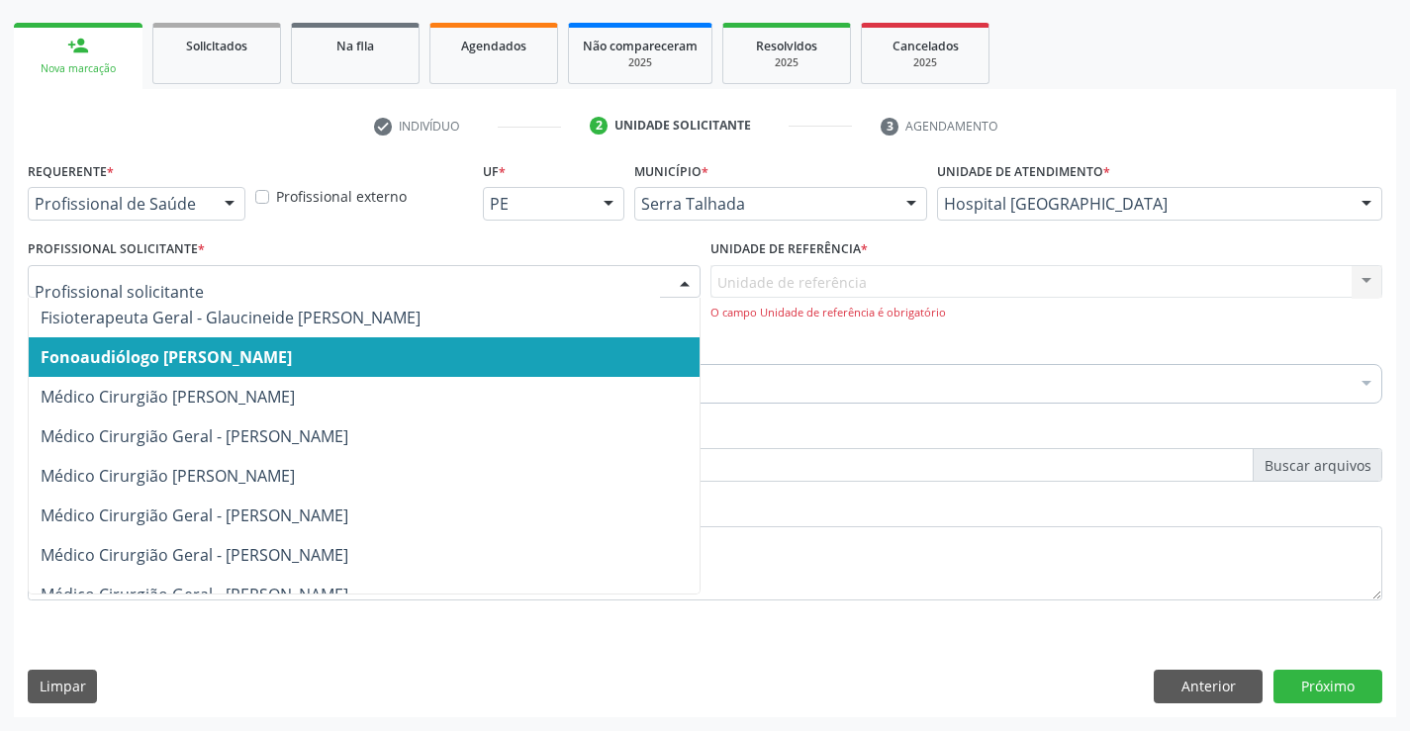
click at [485, 362] on span "Fonoaudiólogo [PERSON_NAME]" at bounding box center [364, 357] width 671 height 40
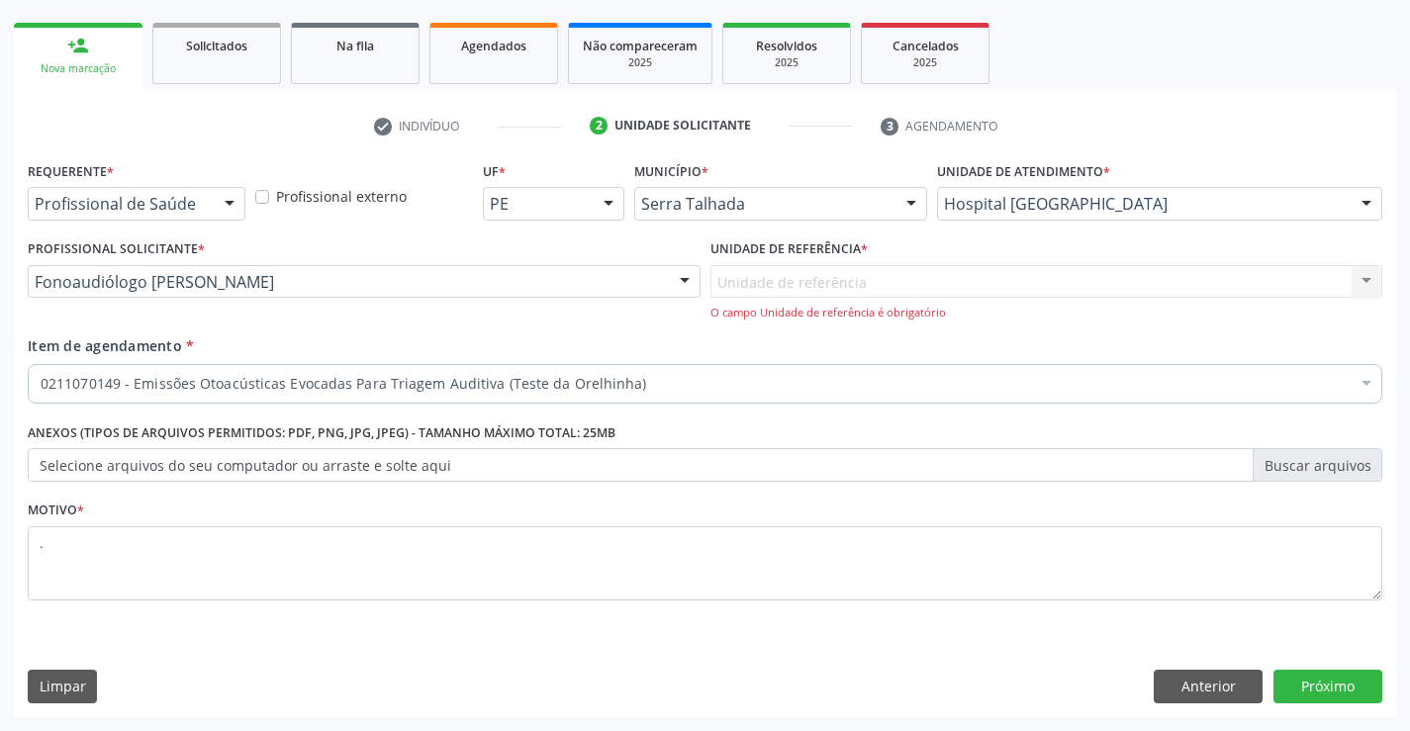
click at [761, 283] on div "Unidade de referência Usf Borborema Nenhum resultado encontrado para: " " Não h…" at bounding box center [1046, 293] width 673 height 56
click at [966, 288] on div "Unidade de referência Usf Borborema Nenhum resultado encontrado para: " " Não h…" at bounding box center [1046, 293] width 673 height 56
click at [228, 205] on div at bounding box center [230, 205] width 30 height 34
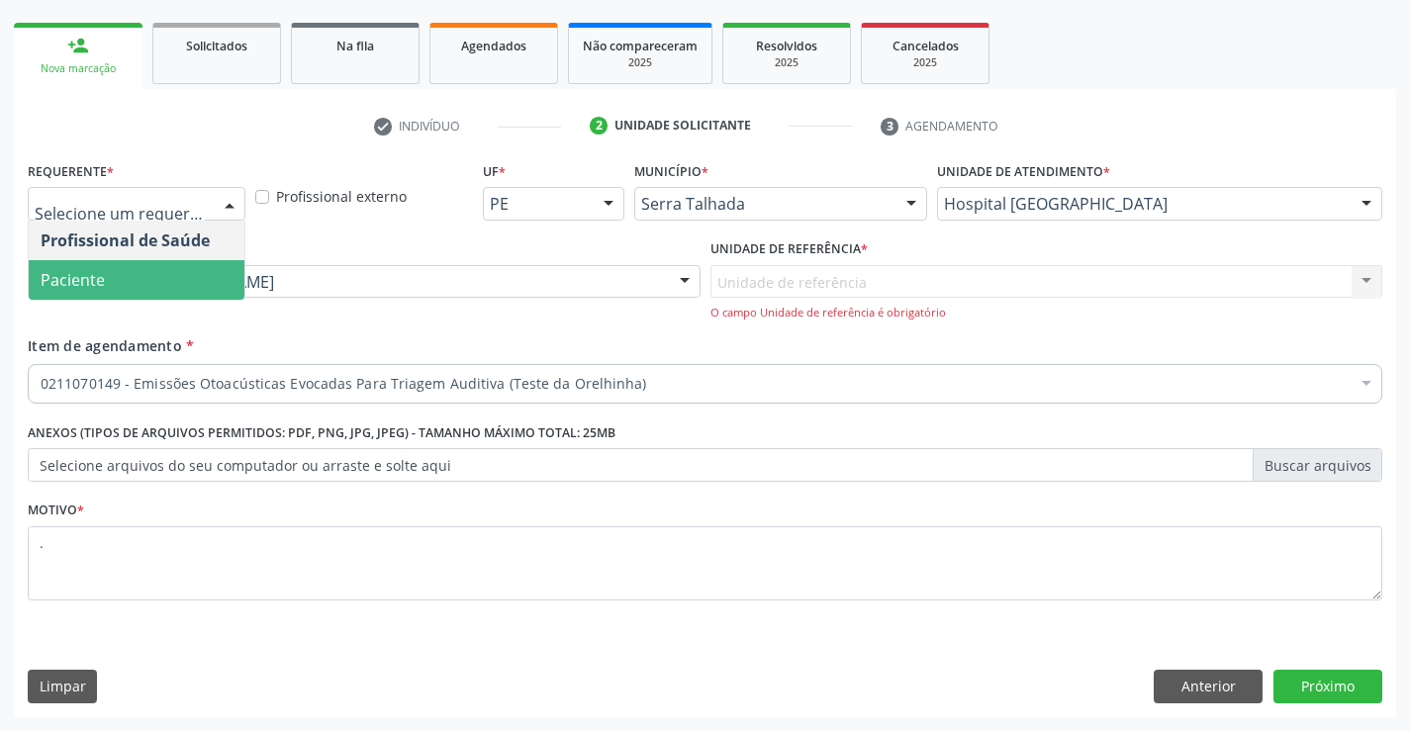
click at [171, 274] on span "Paciente" at bounding box center [137, 280] width 216 height 40
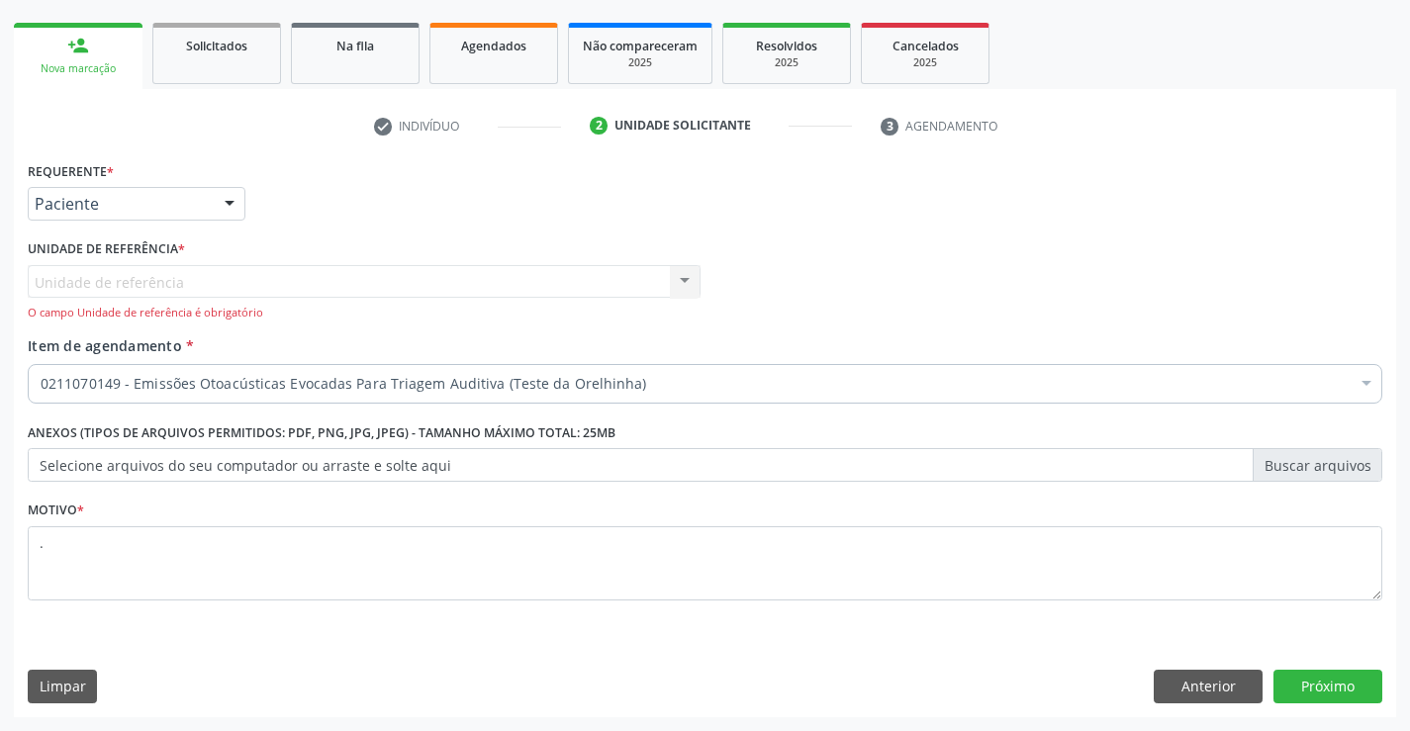
click at [231, 282] on div "Unidade de referência Usf Borborema Nenhum resultado encontrado para: " " Não h…" at bounding box center [364, 293] width 673 height 56
click at [632, 272] on div "Unidade de referência Usf Borborema Nenhum resultado encontrado para: " " Não h…" at bounding box center [364, 293] width 673 height 56
click at [1342, 685] on button "Próximo" at bounding box center [1327, 687] width 109 height 34
